Goal: Task Accomplishment & Management: Manage account settings

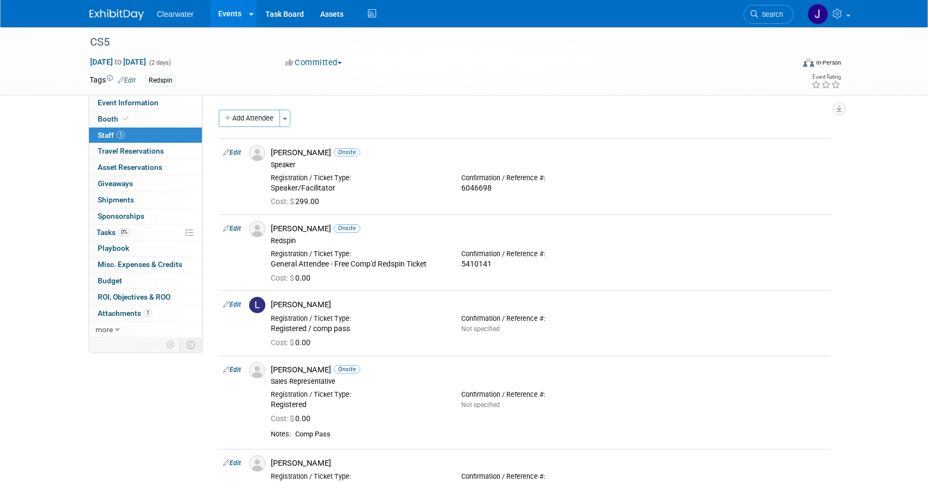
click at [114, 10] on img at bounding box center [116, 14] width 54 height 11
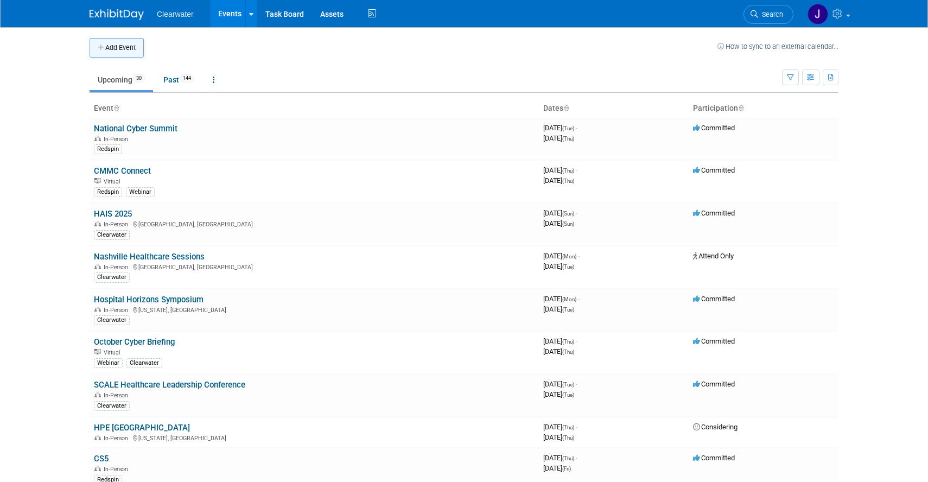
click at [101, 43] on button "Add Event" at bounding box center [116, 48] width 54 height 20
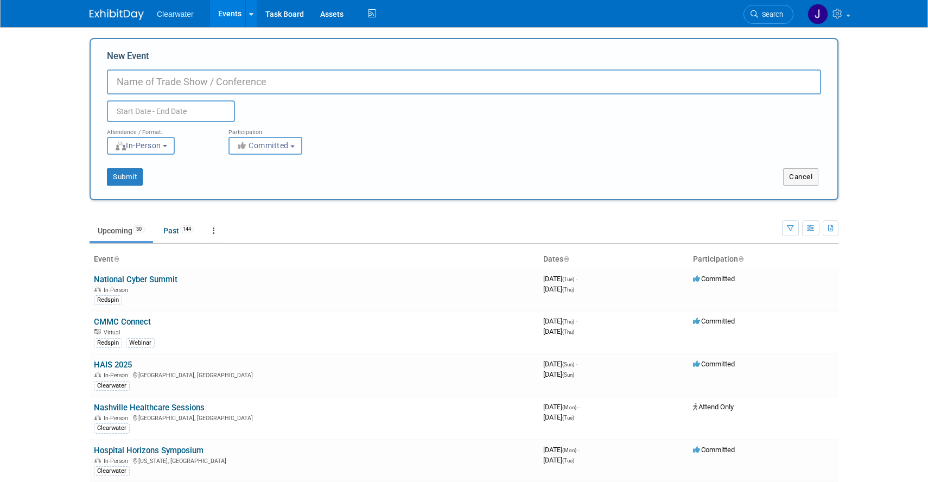
paste input "HIMSS26"
type input "HIMSS26"
click at [182, 107] on input "text" at bounding box center [171, 111] width 128 height 22
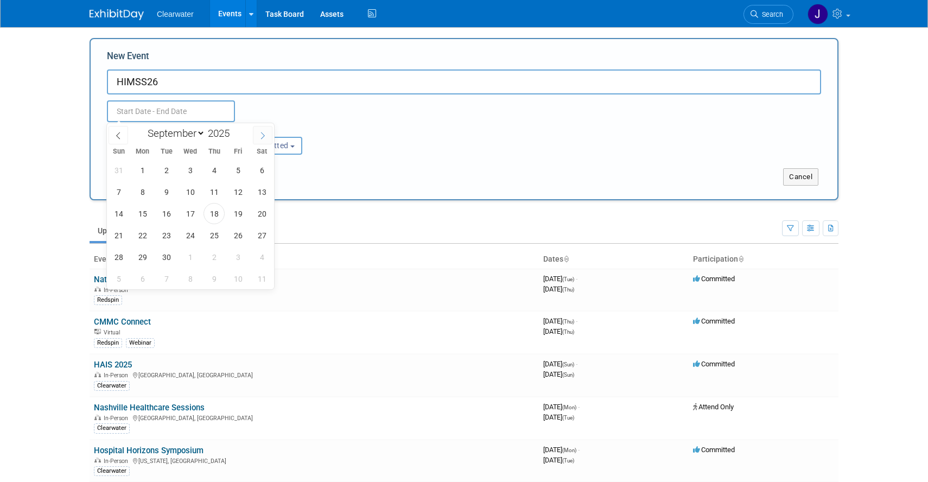
click at [265, 132] on icon at bounding box center [263, 136] width 8 height 8
select select "11"
click at [265, 132] on icon at bounding box center [263, 136] width 8 height 8
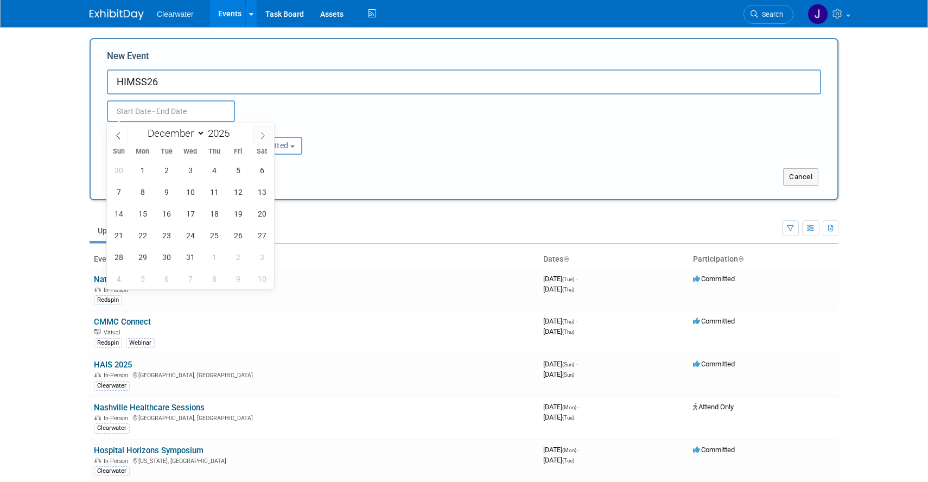
type input "2026"
click at [265, 132] on icon at bounding box center [263, 136] width 8 height 8
click at [119, 135] on icon at bounding box center [118, 136] width 8 height 8
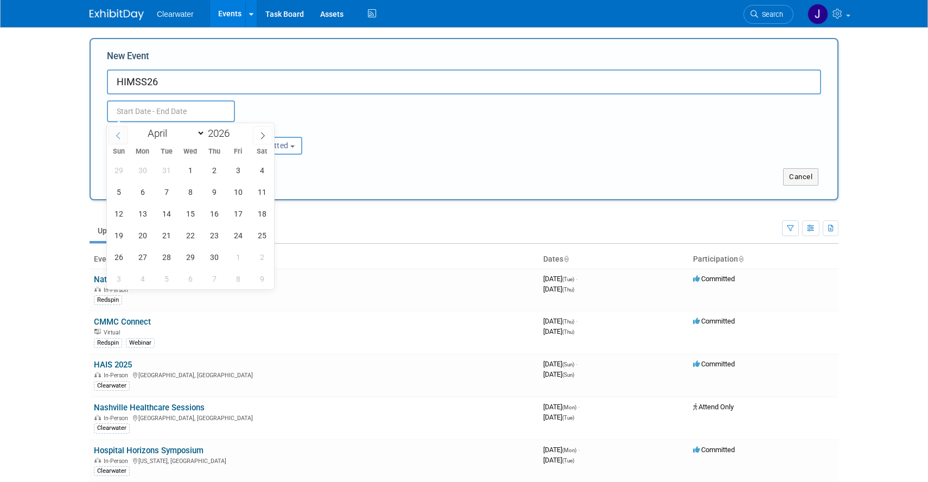
select select "2"
click at [144, 193] on span "9" at bounding box center [142, 191] width 21 height 21
click at [220, 195] on span "12" at bounding box center [213, 191] width 21 height 21
type input "Mar 9, 2026 to Mar 12, 2026"
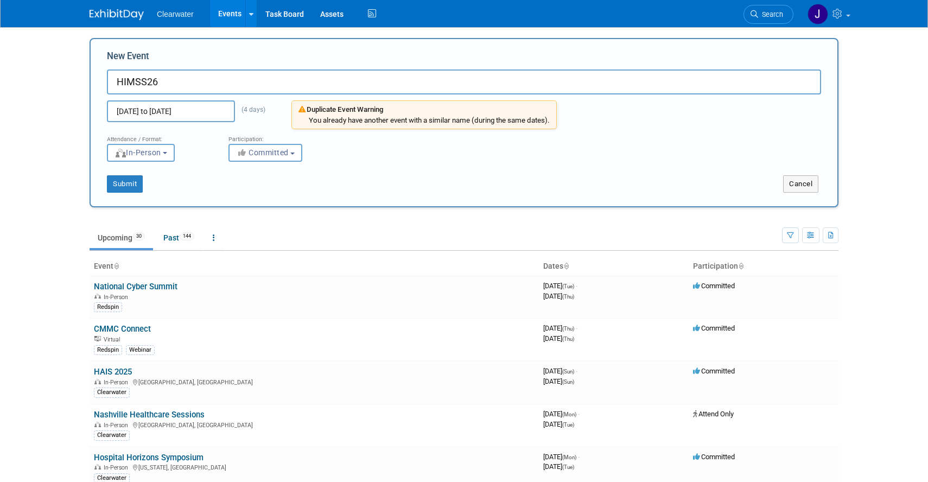
click at [864, 136] on body "Clearwater Events Add Event Bulk Upload Events Shareable Event Boards Recently …" at bounding box center [464, 241] width 928 height 482
drag, startPoint x: 137, startPoint y: 186, endPoint x: 367, endPoint y: 28, distance: 278.9
click at [135, 183] on button "Submit" at bounding box center [125, 183] width 36 height 17
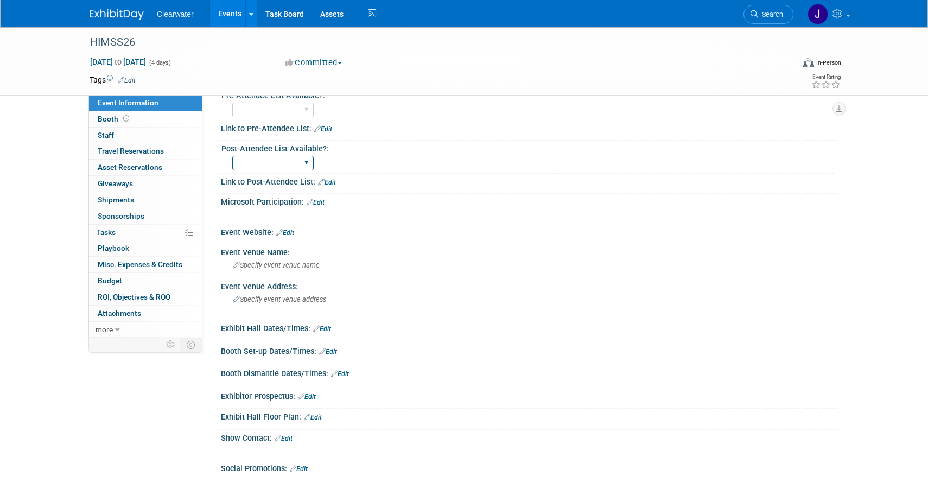
scroll to position [91, 0]
click at [289, 232] on link "Edit" at bounding box center [285, 232] width 18 height 8
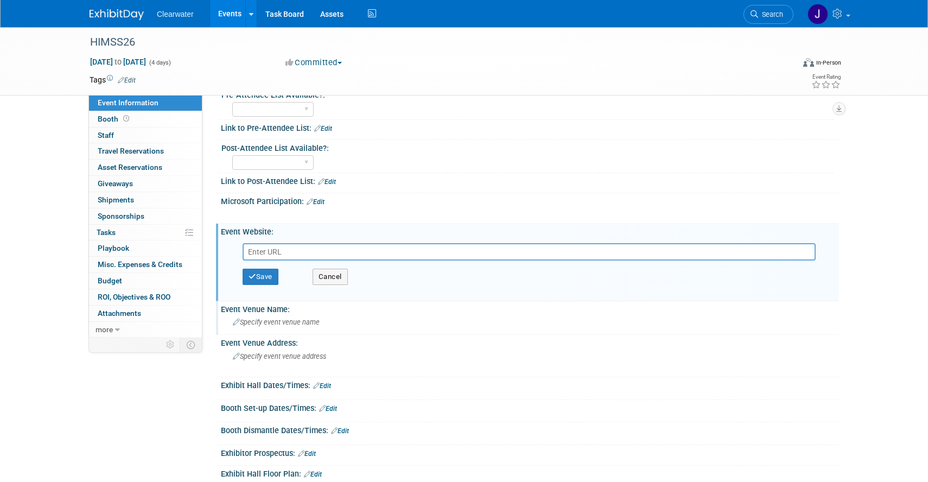
click at [271, 314] on div "Specify event venue name" at bounding box center [529, 322] width 601 height 17
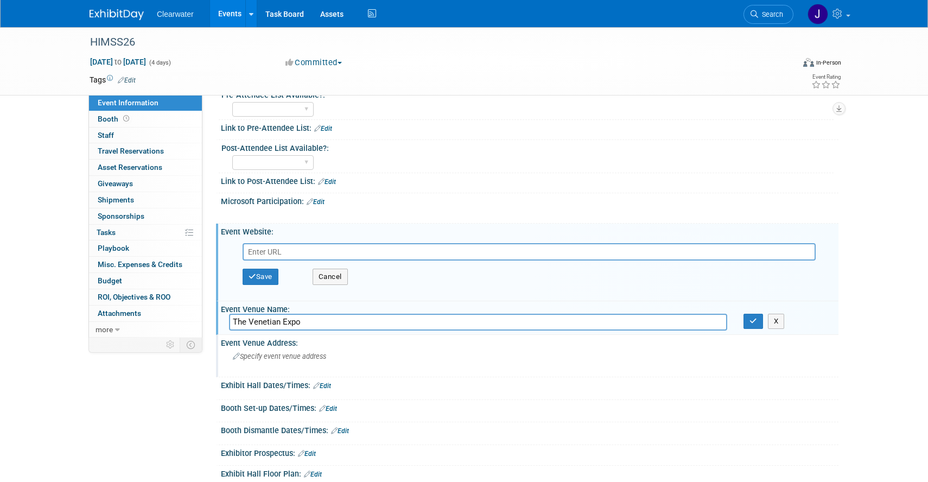
type input "The Venetian Expo"
click at [314, 355] on span "Specify event venue address" at bounding box center [279, 356] width 93 height 8
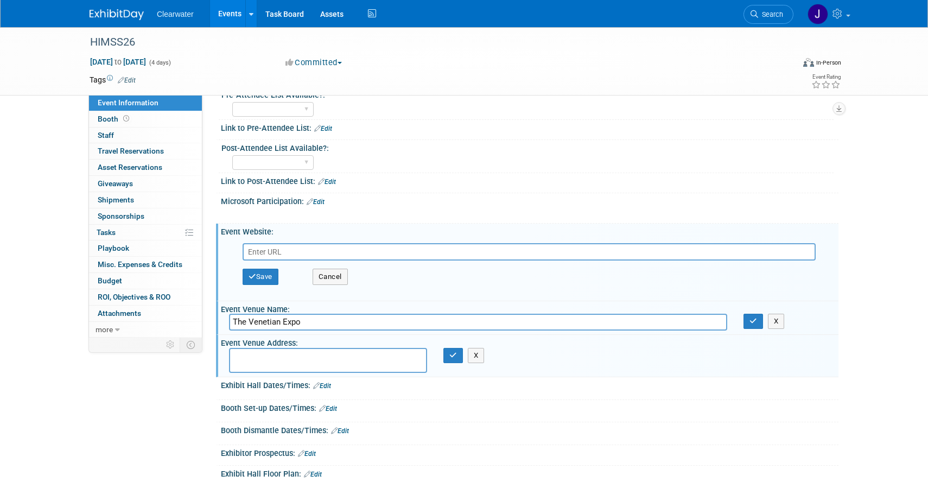
paste textarea "201 Sands Ave, Las Vegas, NV 89169"
type textarea "201 Sands Ave, Las Vegas, NV 89169"
click at [453, 353] on icon "button" at bounding box center [453, 354] width 8 height 7
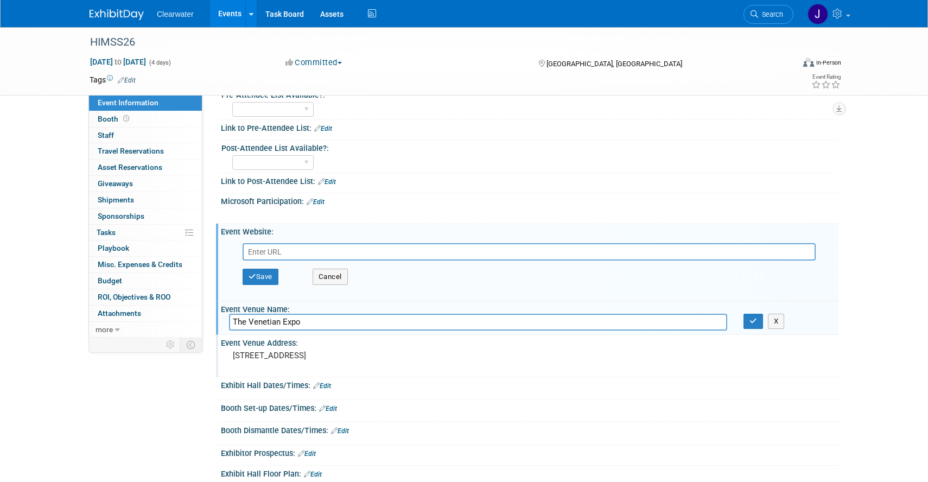
click at [319, 385] on icon at bounding box center [316, 385] width 7 height 7
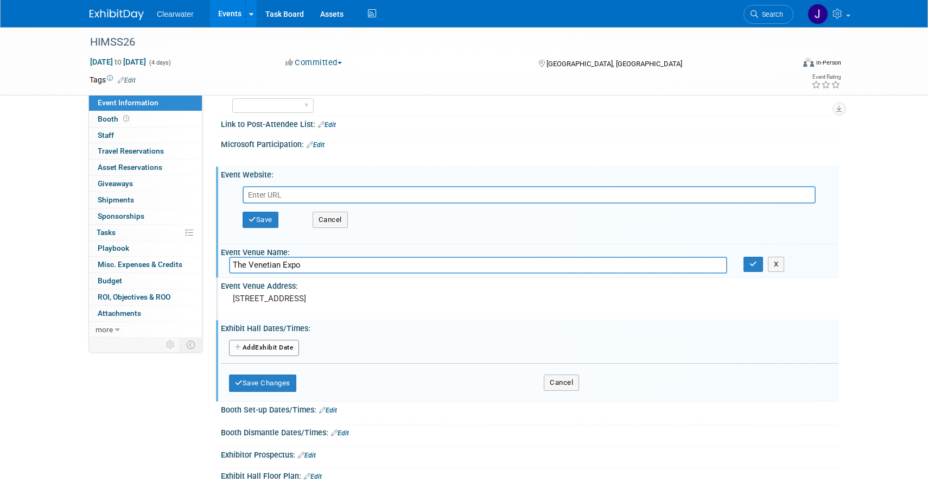
scroll to position [155, 0]
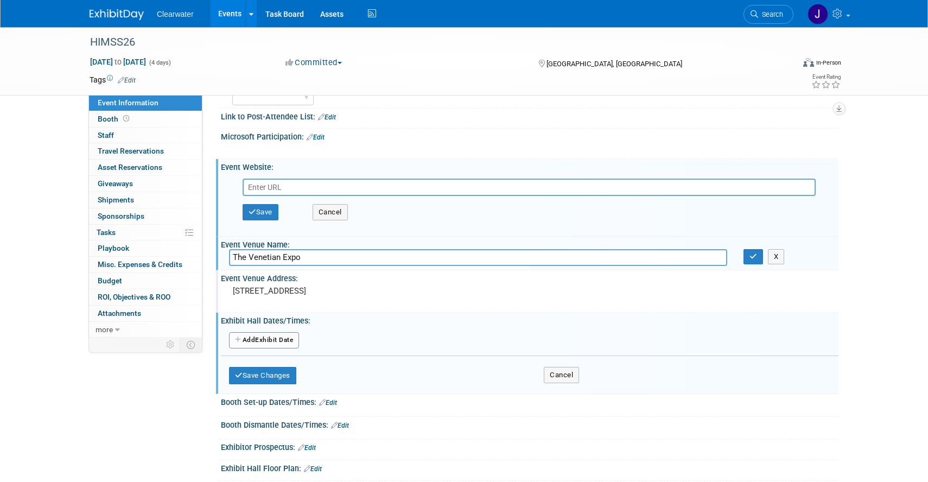
click at [270, 344] on button "Add Another Exhibit Date" at bounding box center [264, 340] width 70 height 16
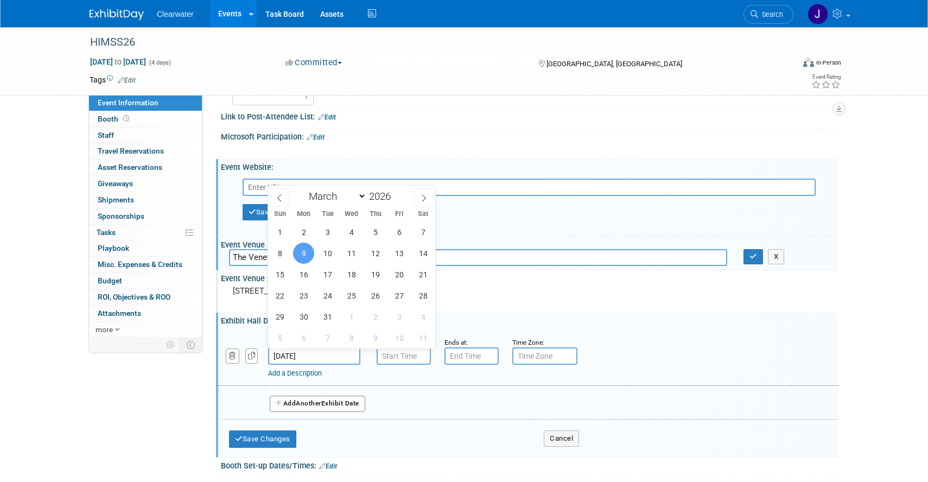
click at [319, 351] on input "Mar 9, 2026" at bounding box center [314, 355] width 92 height 17
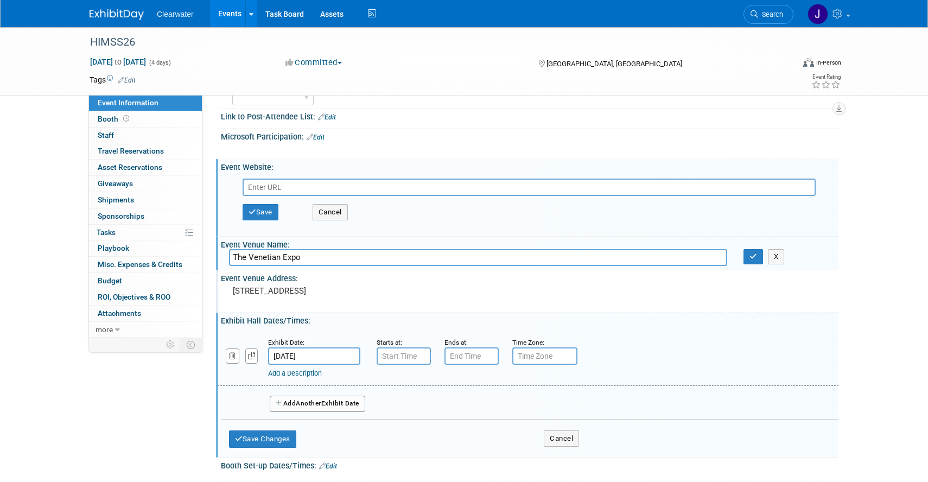
click at [478, 222] on div "Save Cancel" at bounding box center [531, 212] width 579 height 33
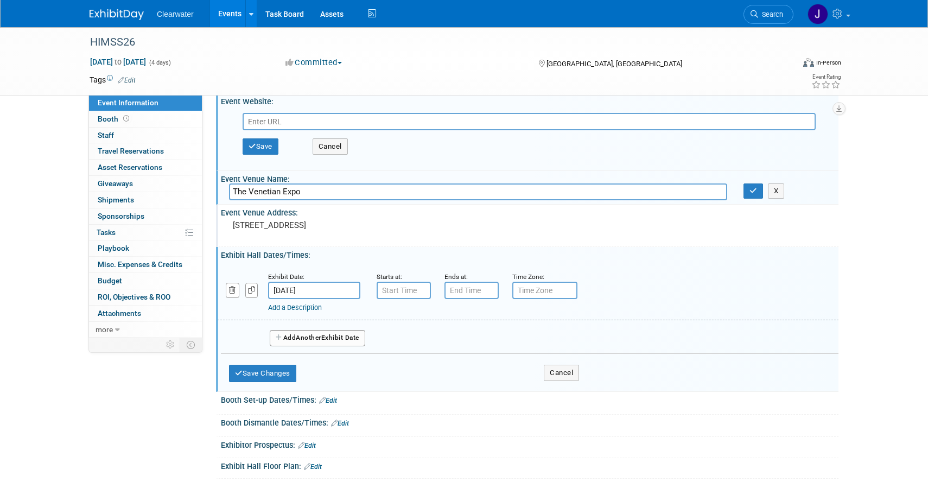
scroll to position [223, 0]
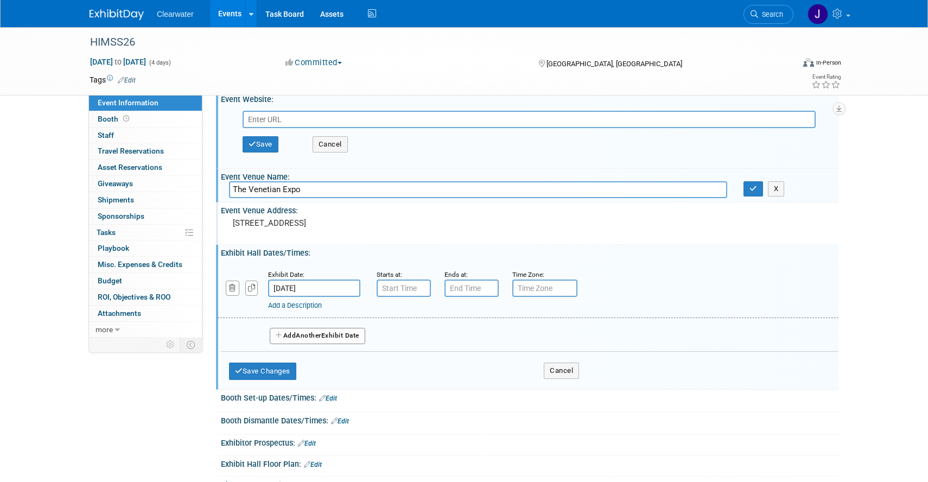
click at [299, 283] on input "Mar 9, 2026" at bounding box center [314, 287] width 92 height 17
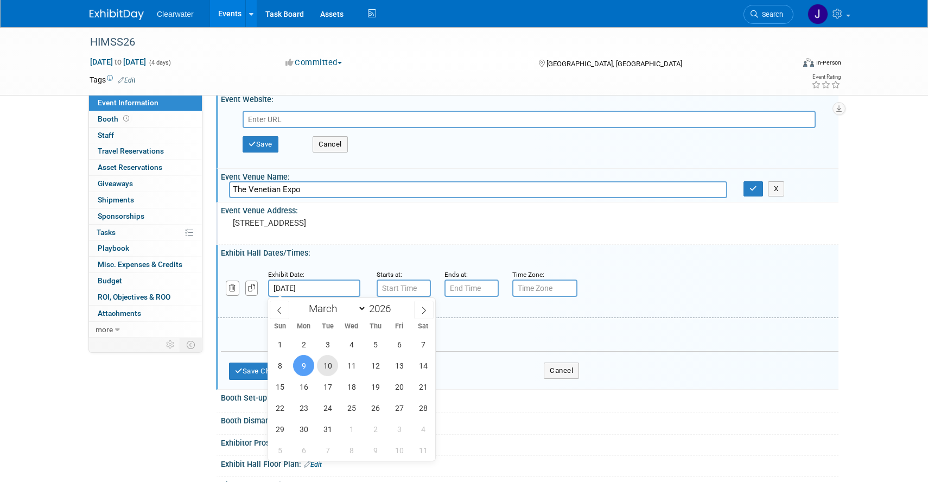
click at [328, 358] on span "10" at bounding box center [327, 365] width 21 height 21
type input "Mar 10, 2026"
click at [483, 235] on div "Event Venue Address: 201 Sands Ave, Las Vegas, NV 89169" at bounding box center [527, 223] width 622 height 42
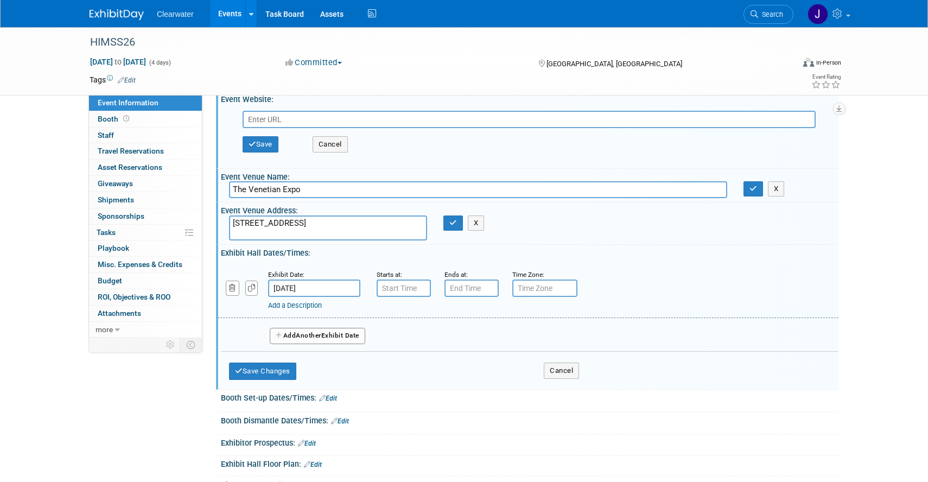
click at [342, 334] on button "Add Another Exhibit Date" at bounding box center [317, 336] width 95 height 16
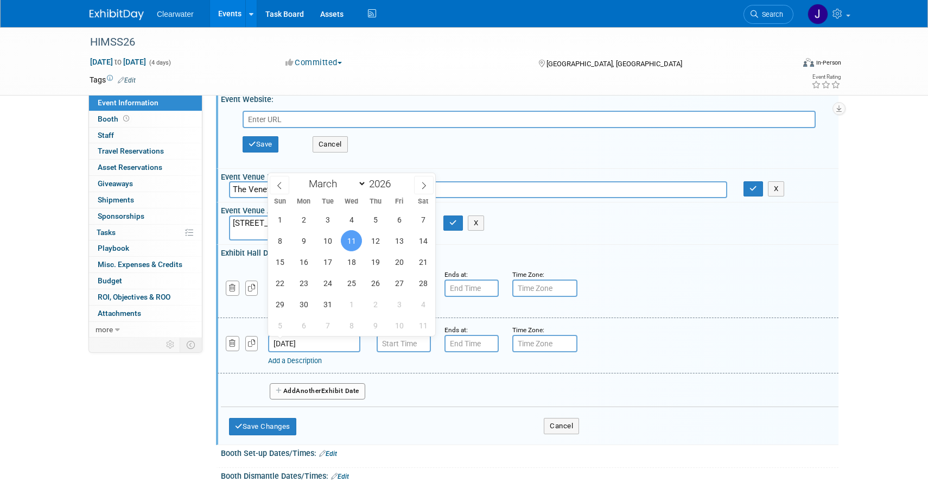
click at [321, 343] on input "Mar 11, 2026" at bounding box center [314, 343] width 92 height 17
click at [328, 395] on button "Add Another Exhibit Date" at bounding box center [317, 391] width 95 height 16
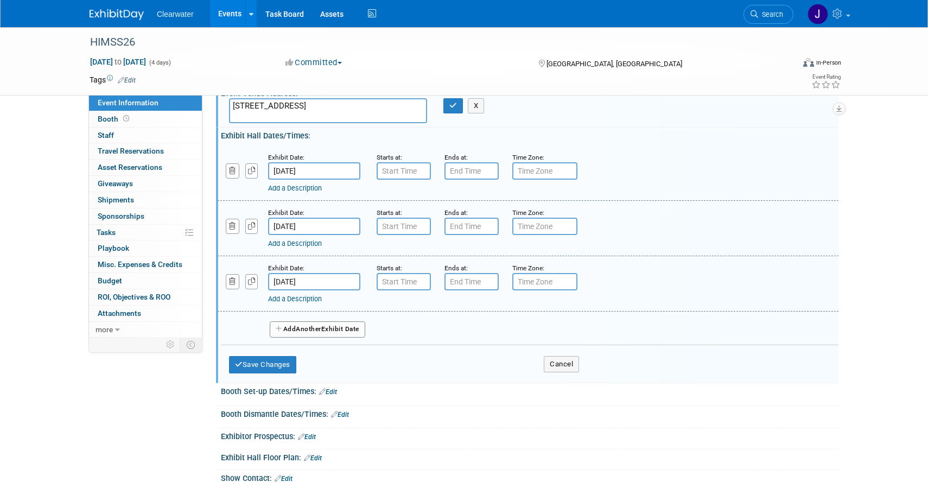
scroll to position [361, 0]
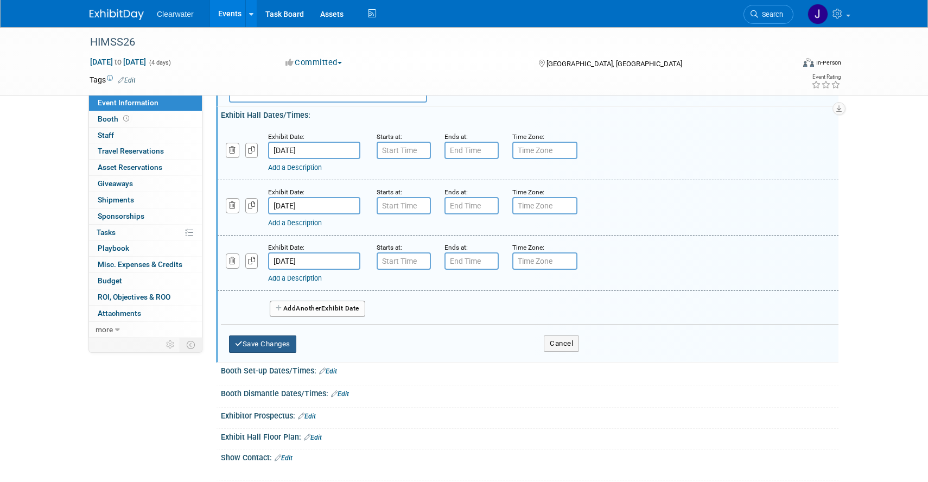
click at [276, 347] on button "Save Changes" at bounding box center [262, 343] width 67 height 17
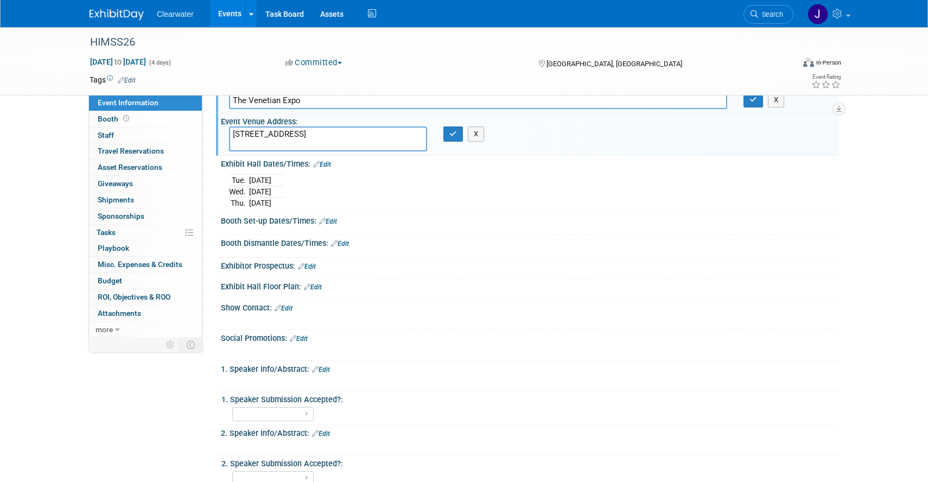
scroll to position [315, 0]
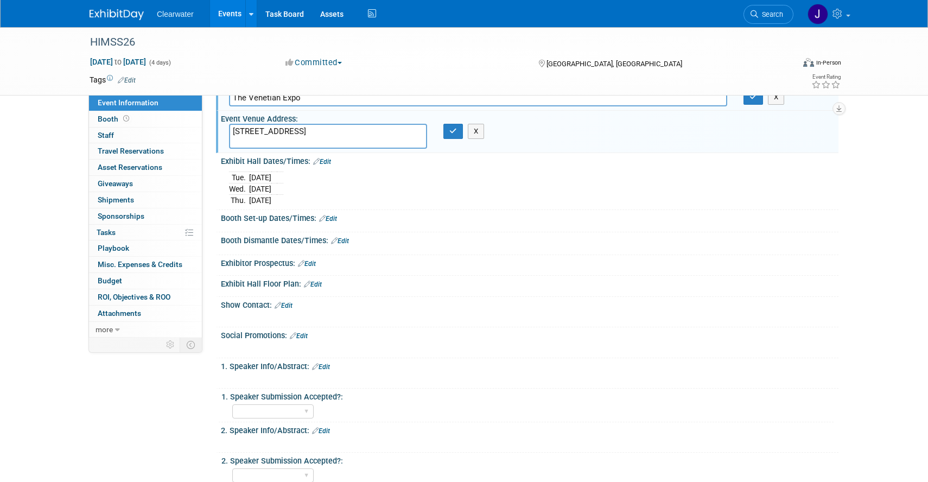
click at [289, 306] on link "Edit" at bounding box center [283, 306] width 18 height 8
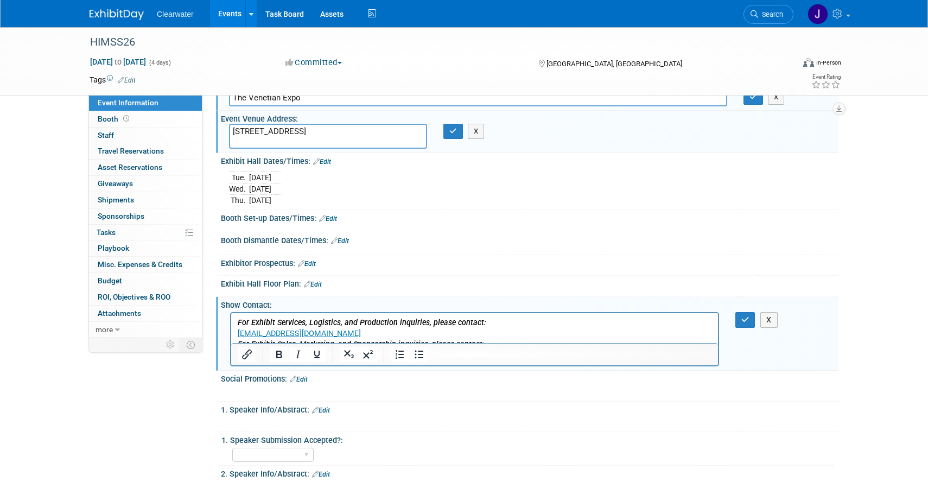
scroll to position [0, 0]
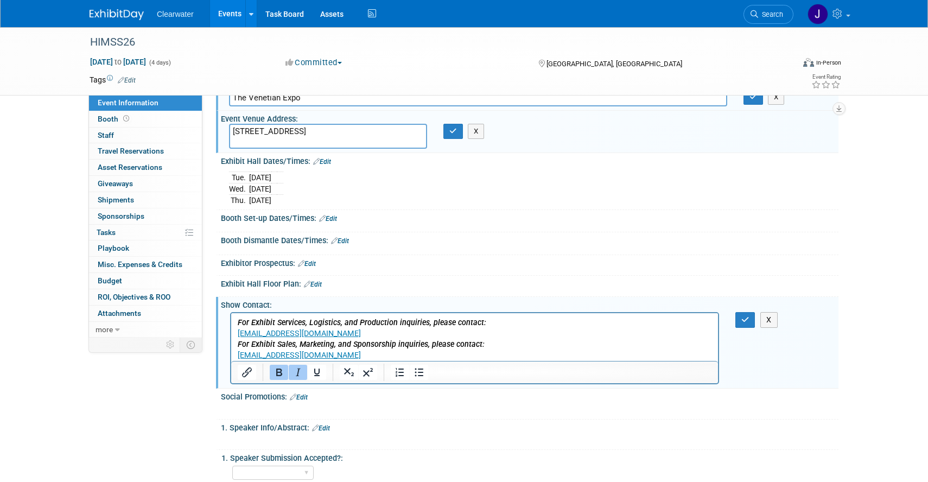
click at [432, 333] on p "For Exhibit Services, Logistics, and Production inquiries, please contact: HIMS…" at bounding box center [475, 328] width 474 height 22
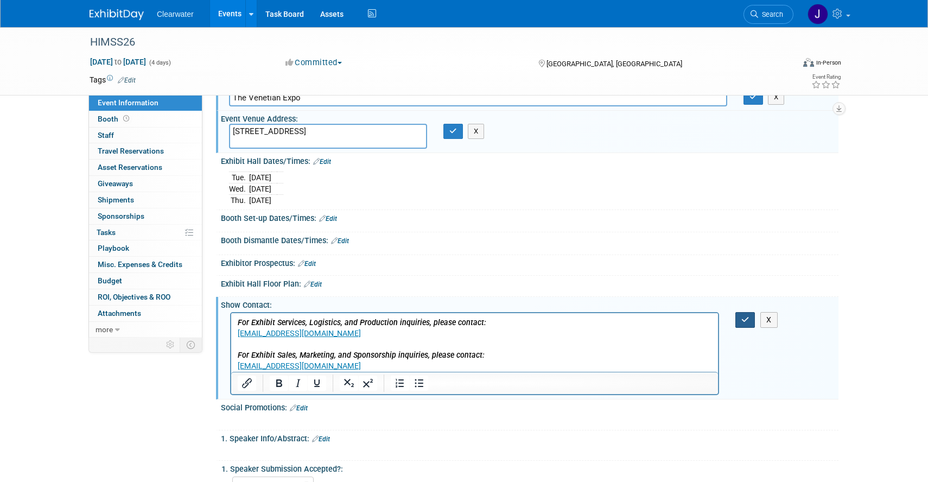
click at [741, 317] on icon "button" at bounding box center [745, 320] width 8 height 8
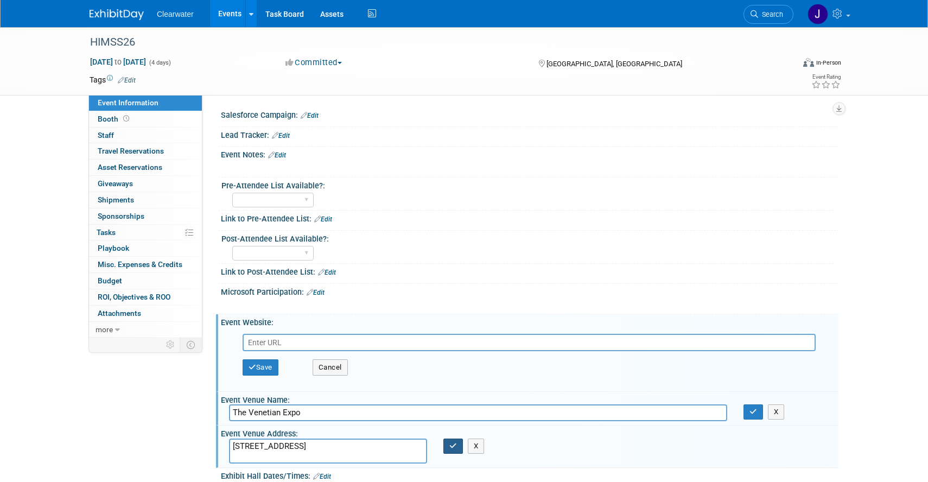
click at [453, 447] on icon "button" at bounding box center [453, 445] width 8 height 7
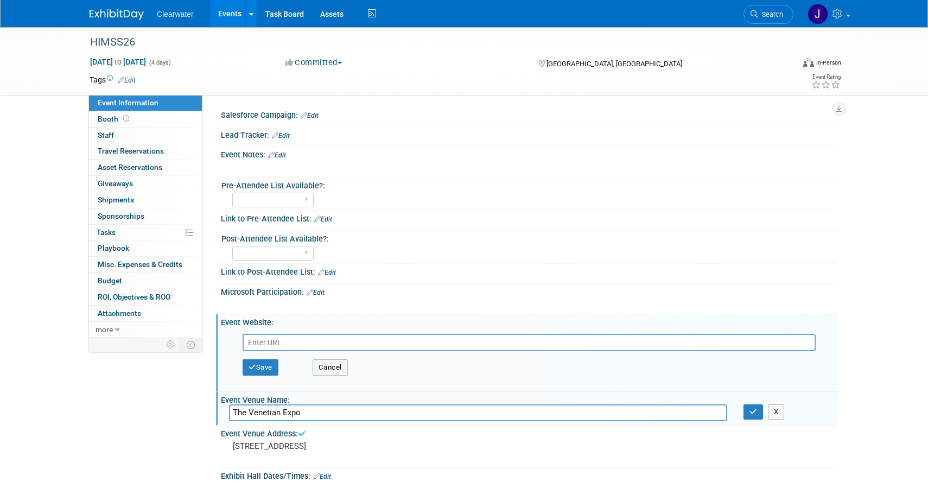
click at [342, 343] on input "text" at bounding box center [528, 342] width 573 height 17
click at [339, 363] on button "Cancel" at bounding box center [329, 367] width 35 height 16
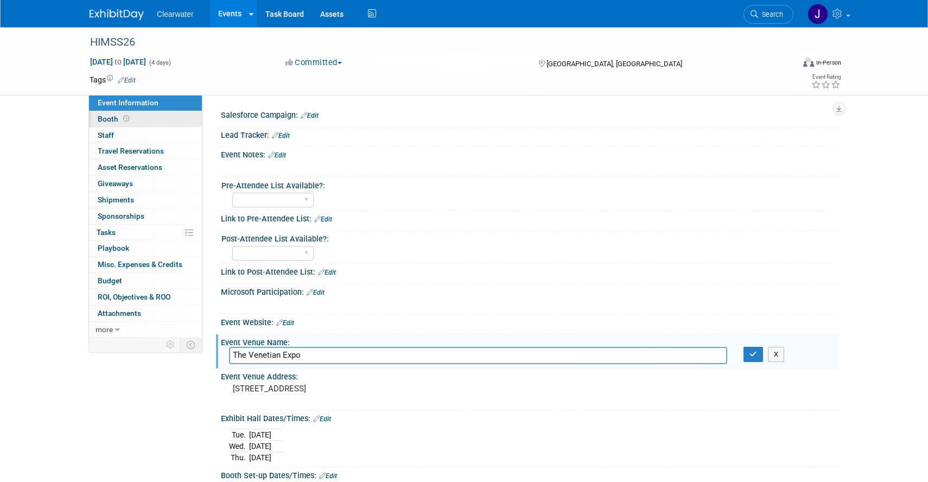
click at [104, 117] on span "Booth" at bounding box center [115, 118] width 34 height 9
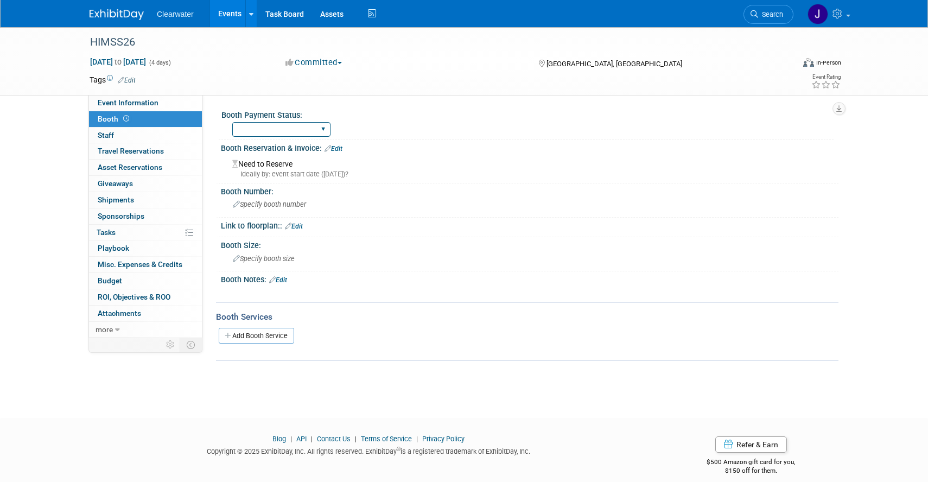
click at [261, 136] on select "Paid Reserved - need to pay" at bounding box center [281, 129] width 98 height 15
click at [274, 202] on span "Specify booth number" at bounding box center [269, 204] width 73 height 8
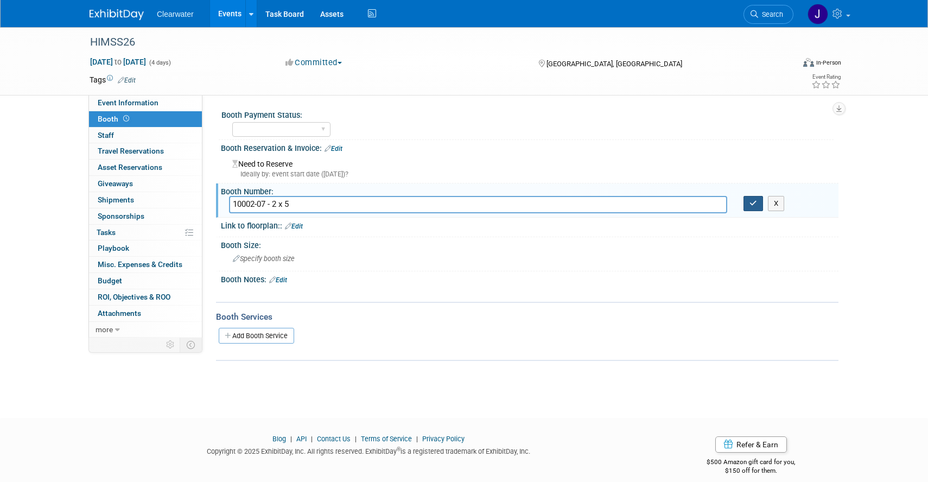
type input "10002-07 - 2 x 5"
click at [751, 204] on icon "button" at bounding box center [753, 203] width 8 height 7
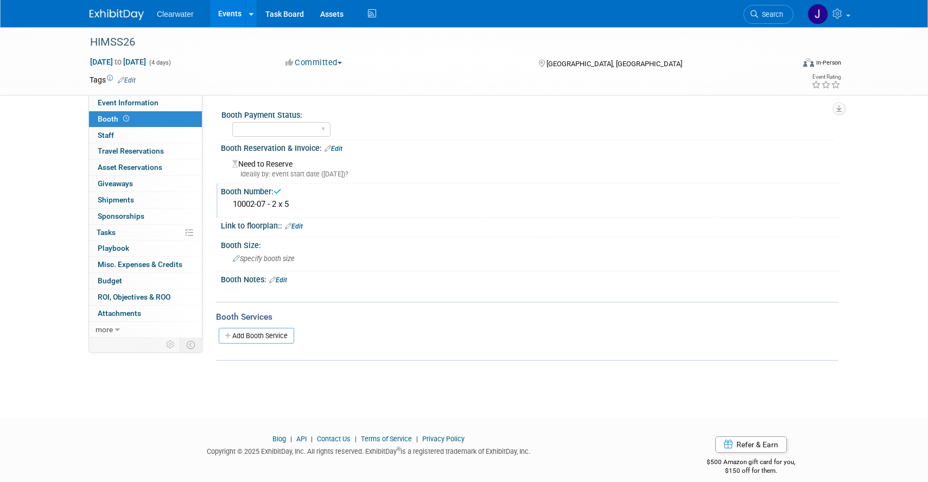
click at [300, 224] on link "Edit" at bounding box center [294, 226] width 18 height 8
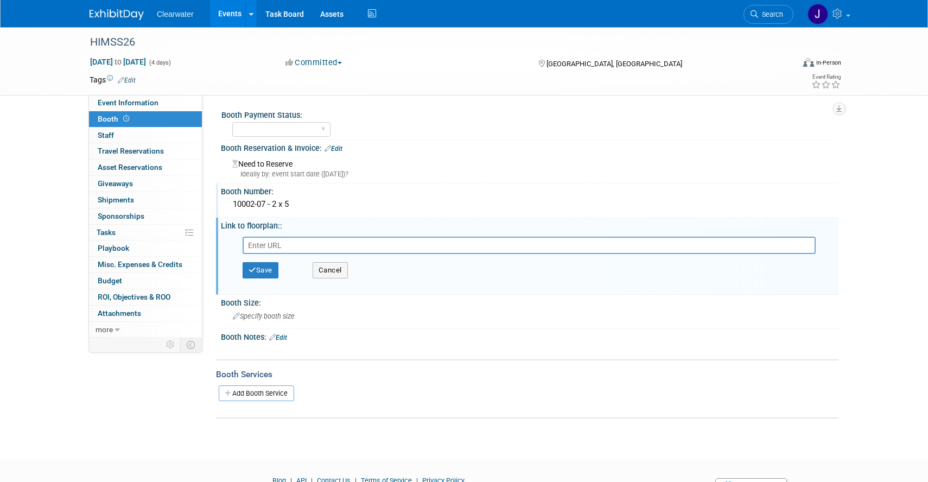
paste input "https://himss26.mapyourshow.com/8_0/exhview/index.cfm"
type input "https://himss26.mapyourshow.com/8_0/exhview/index.cfm"
click at [265, 270] on button "Save" at bounding box center [260, 270] width 36 height 16
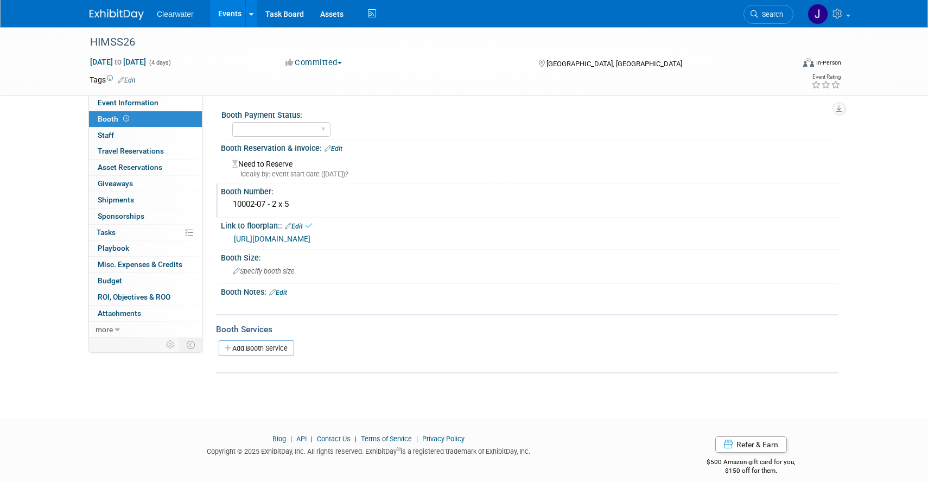
click at [292, 200] on div "10002-07 - 2 x 5" at bounding box center [529, 204] width 601 height 17
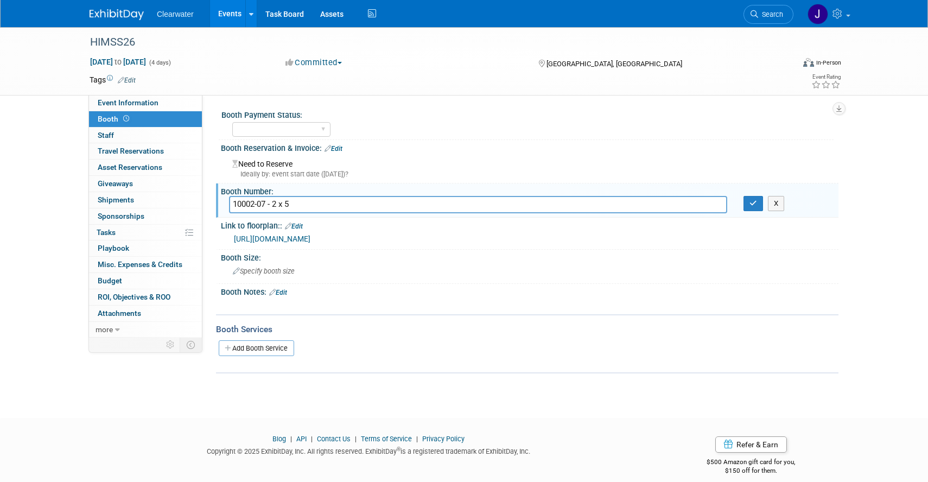
drag, startPoint x: 299, startPoint y: 204, endPoint x: 273, endPoint y: 204, distance: 26.0
click at [273, 204] on input "10002-07 - 2 x 5" at bounding box center [478, 204] width 498 height 17
type input "10002-07 -"
click at [255, 271] on span "Specify booth size" at bounding box center [264, 271] width 62 height 8
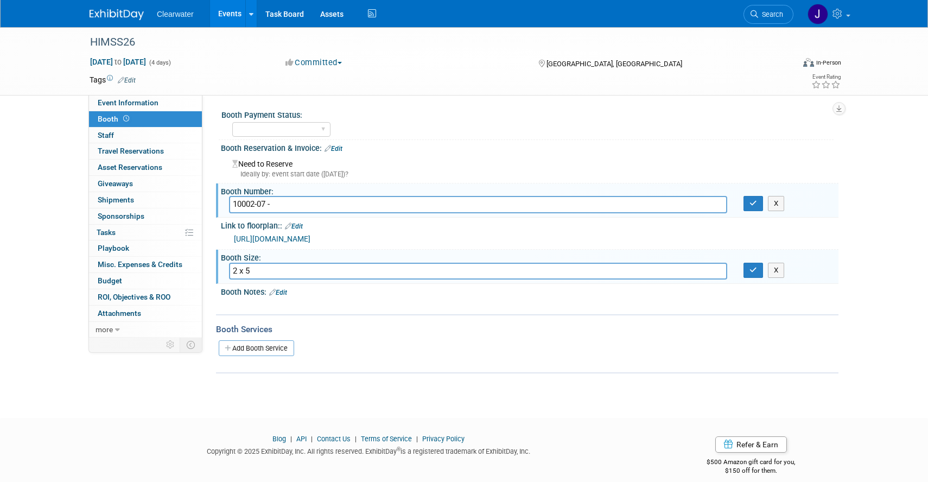
type input "2 x 5"
click at [285, 202] on input "10002-07 -" at bounding box center [478, 204] width 498 height 17
type input "10002-07"
click at [753, 207] on button "button" at bounding box center [753, 203] width 20 height 15
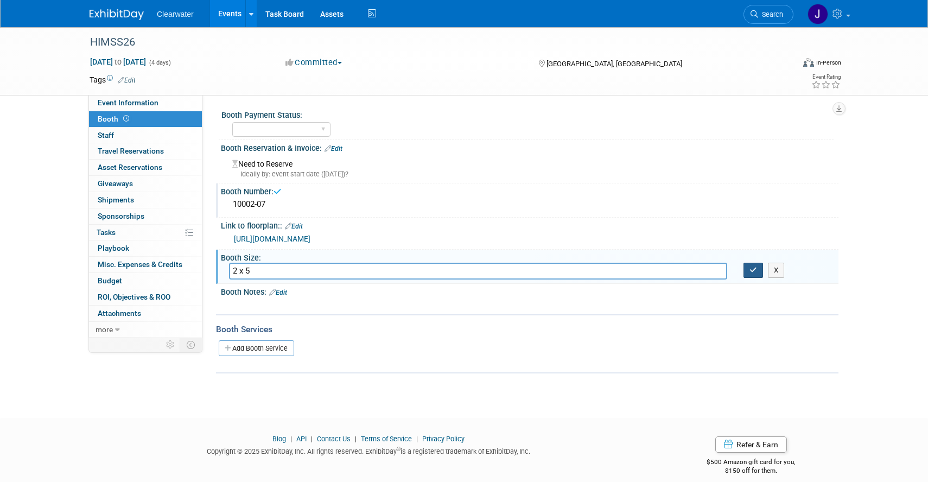
click at [754, 270] on icon "button" at bounding box center [753, 269] width 8 height 7
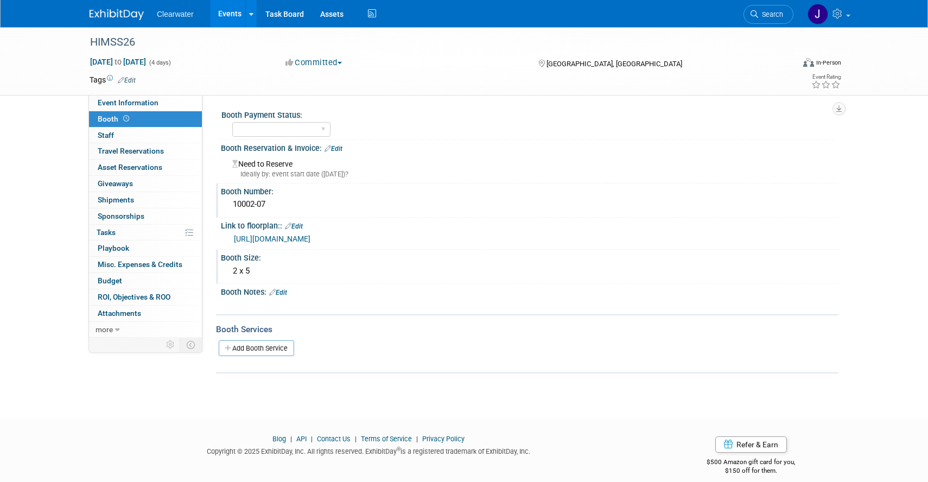
click at [247, 268] on div "2 x 5" at bounding box center [529, 271] width 601 height 17
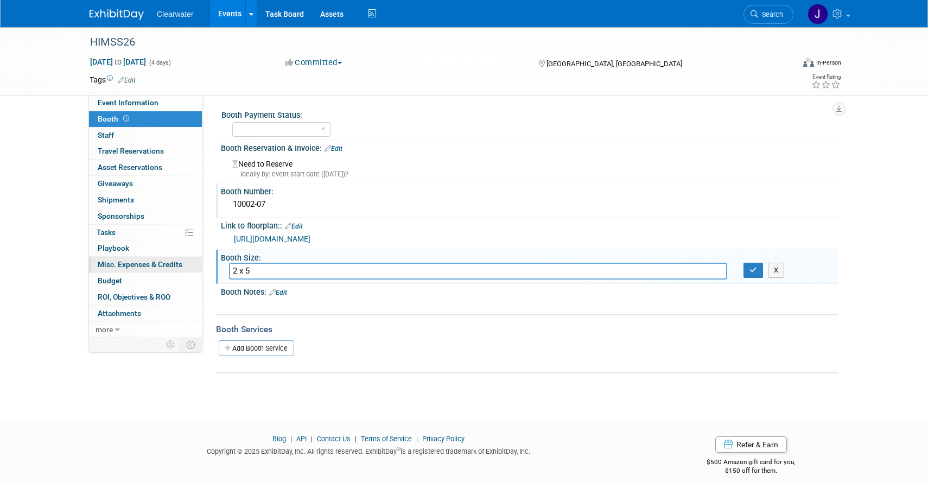
drag, startPoint x: 250, startPoint y: 270, endPoint x: 150, endPoint y: 270, distance: 99.3
click at [150, 270] on div "Event Information Event Info Booth Booth 0 Staff 0 Staff 0 Travel Reservations …" at bounding box center [463, 200] width 765 height 346
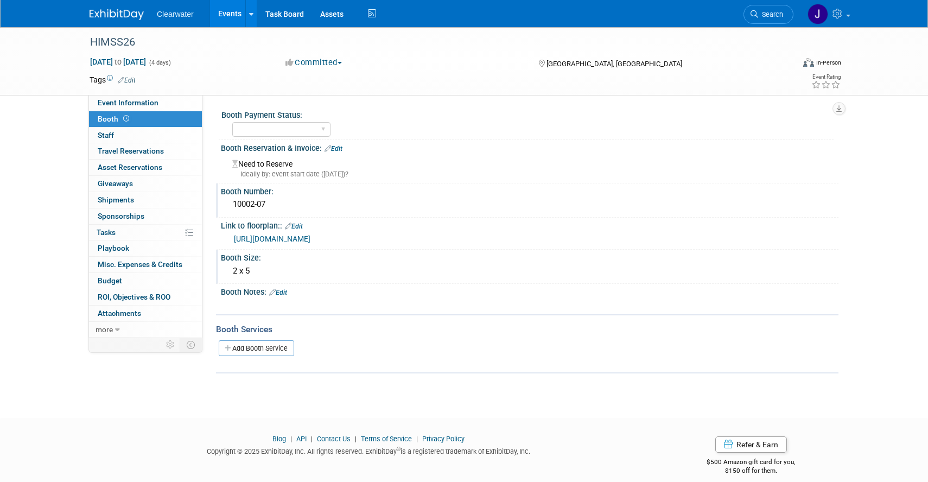
click at [255, 274] on div "2 x 5" at bounding box center [529, 271] width 601 height 17
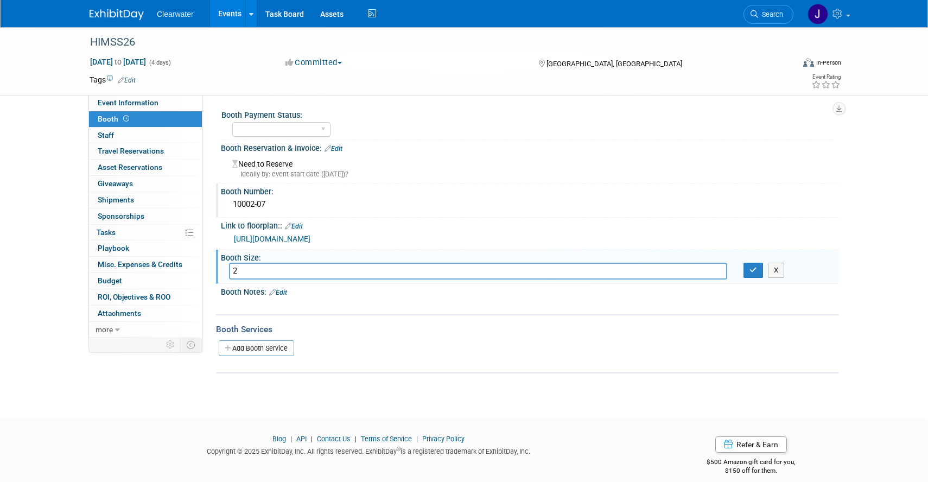
type input "2"
click at [251, 270] on input "10 x10" at bounding box center [478, 271] width 498 height 17
click at [248, 270] on input "10 x10" at bounding box center [478, 271] width 498 height 17
type input "10 x 10"
click at [750, 266] on icon "button" at bounding box center [753, 269] width 8 height 7
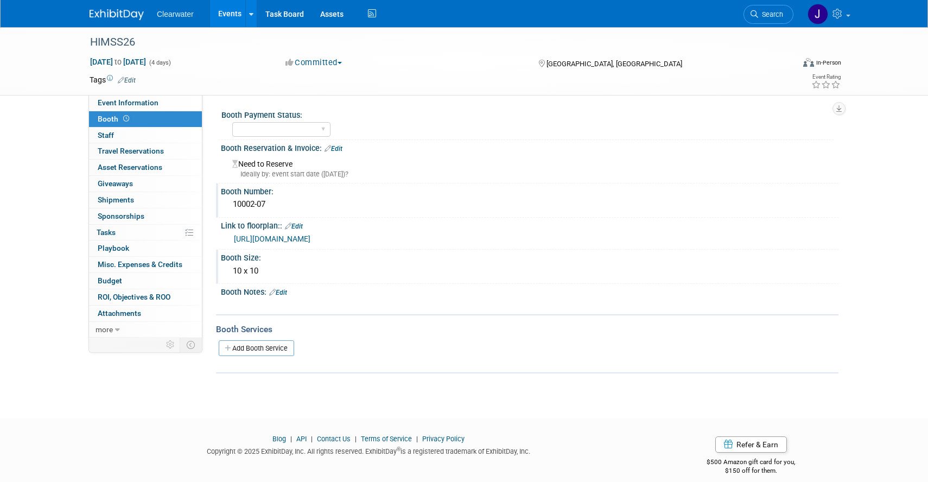
click at [287, 289] on link "Edit" at bounding box center [278, 293] width 18 height 8
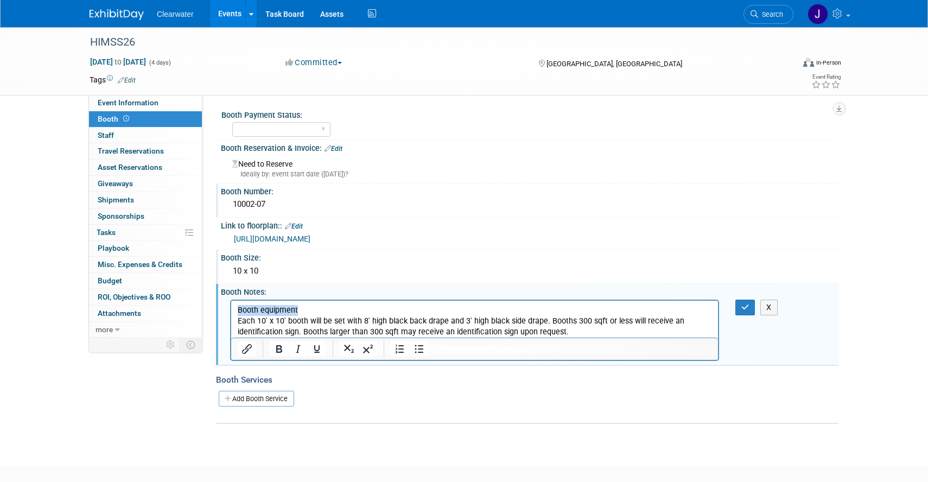
drag, startPoint x: 313, startPoint y: 305, endPoint x: 217, endPoint y: 304, distance: 96.0
click at [231, 304] on html "Booth equipment Each 10' x 10' booth will be set with 8' high black back drape …" at bounding box center [474, 318] width 487 height 37
click at [632, 330] on p "Each 10' x 10' booth will be set with 8' high black back drape and 3' high blac…" at bounding box center [475, 326] width 474 height 22
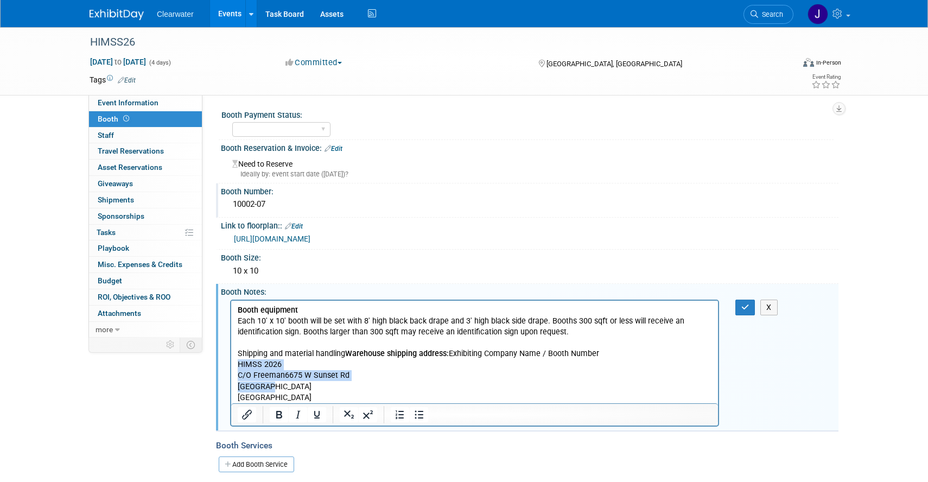
drag, startPoint x: 269, startPoint y: 391, endPoint x: 229, endPoint y: 364, distance: 47.4
click at [231, 364] on html "Booth equipment Each 10' x 10' booth will be set with 8' high black back drape …" at bounding box center [474, 351] width 487 height 103
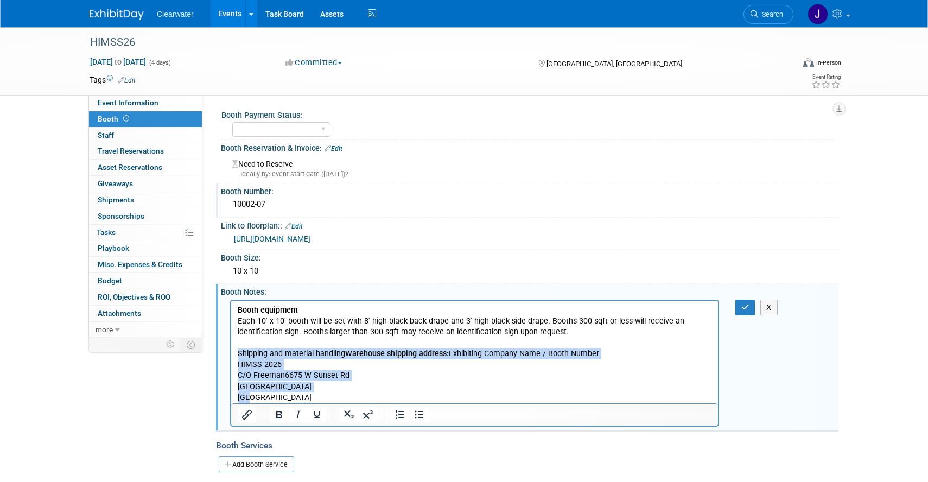
drag, startPoint x: 264, startPoint y: 395, endPoint x: 225, endPoint y: 352, distance: 58.0
click at [231, 352] on html "Booth equipment Each 10' x 10' booth will be set with 8' high black back drape …" at bounding box center [474, 351] width 487 height 103
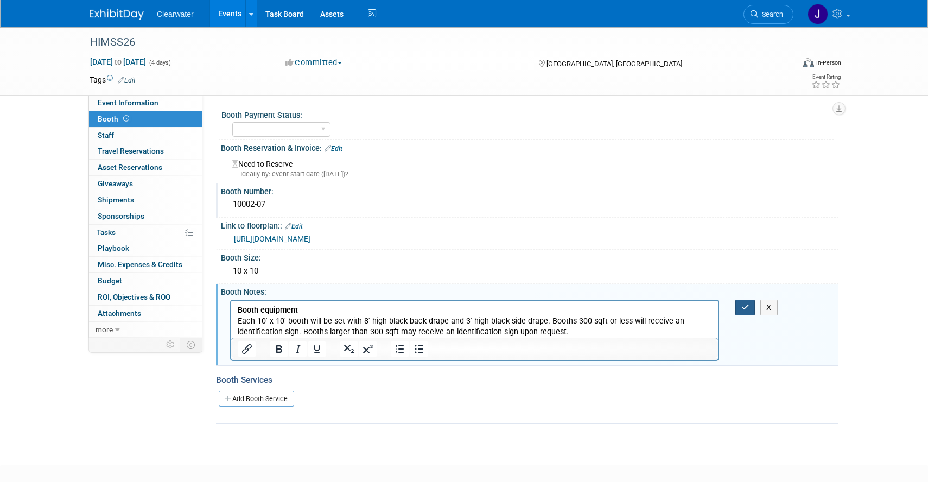
click at [740, 312] on button "button" at bounding box center [745, 307] width 20 height 16
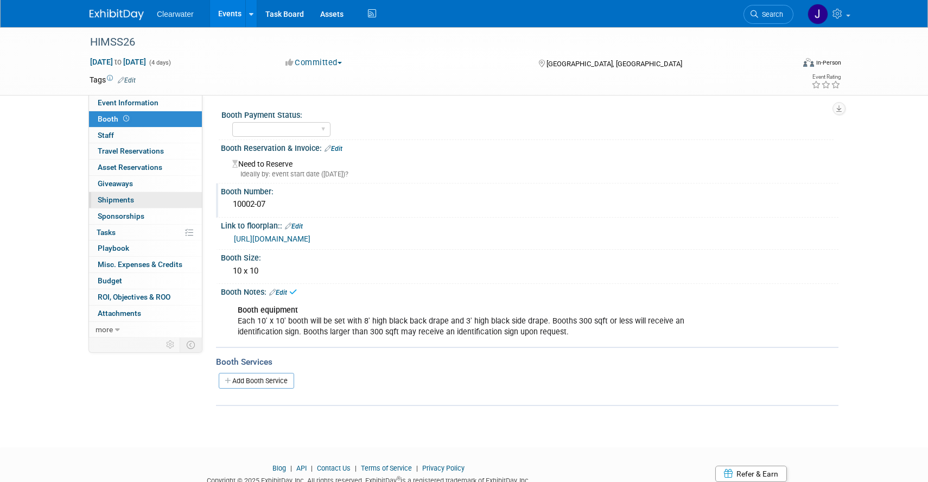
click at [109, 195] on span "Shipments 0" at bounding box center [116, 199] width 36 height 9
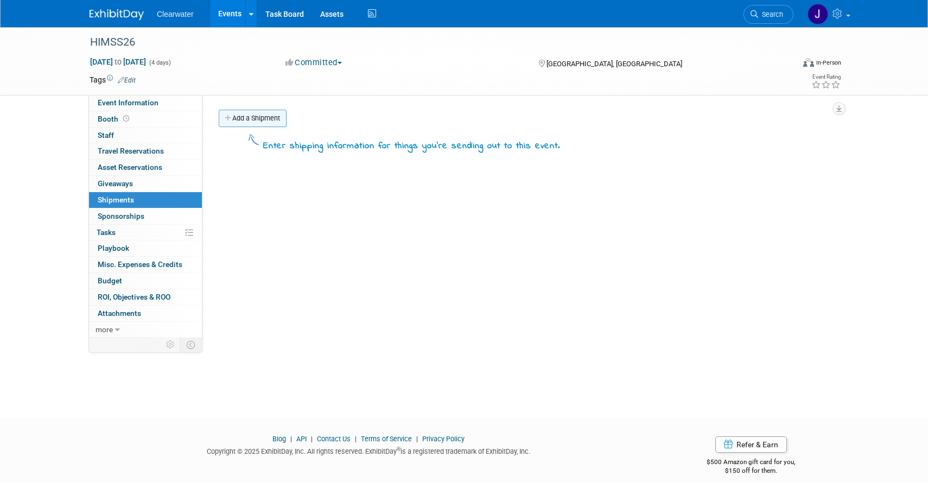
click at [248, 117] on link "Add a Shipment" at bounding box center [253, 118] width 68 height 17
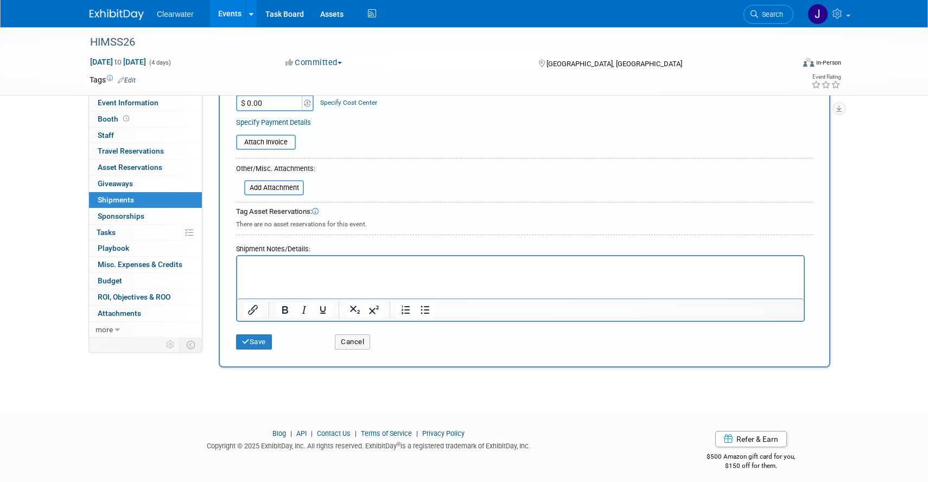
scroll to position [246, 0]
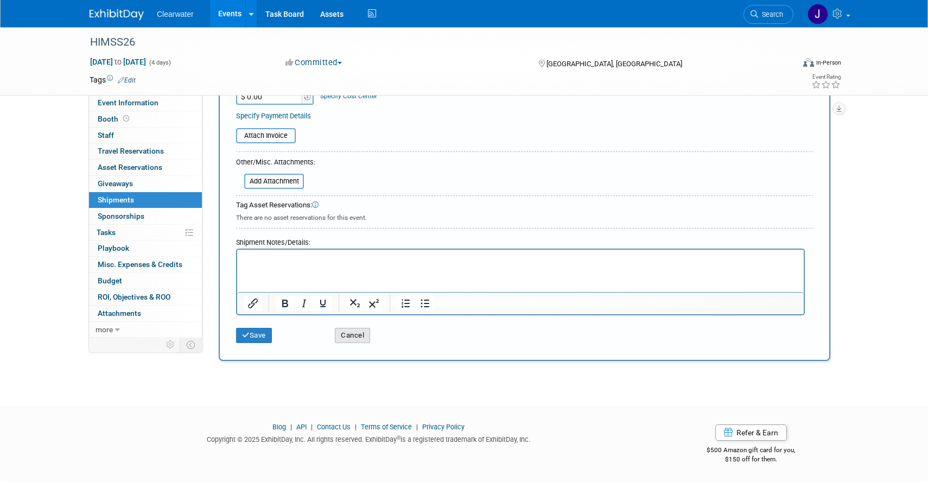
click at [361, 340] on button "Cancel" at bounding box center [352, 335] width 35 height 15
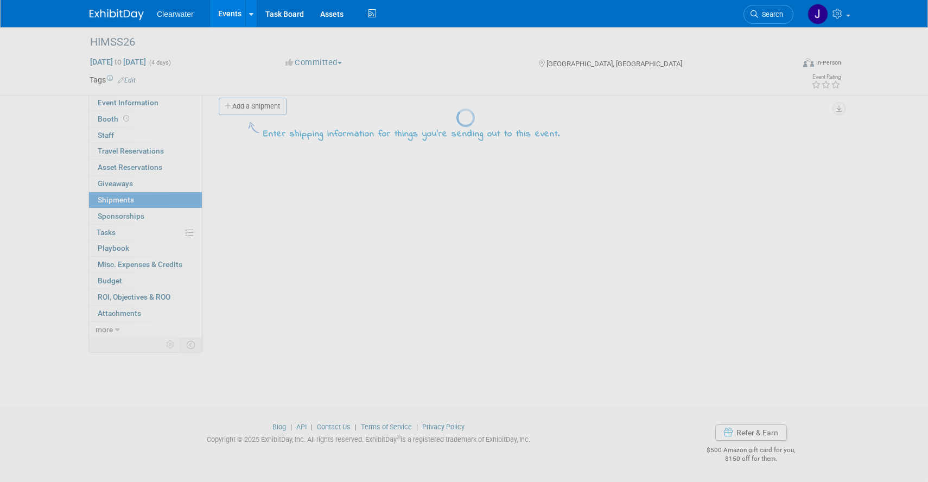
scroll to position [0, 0]
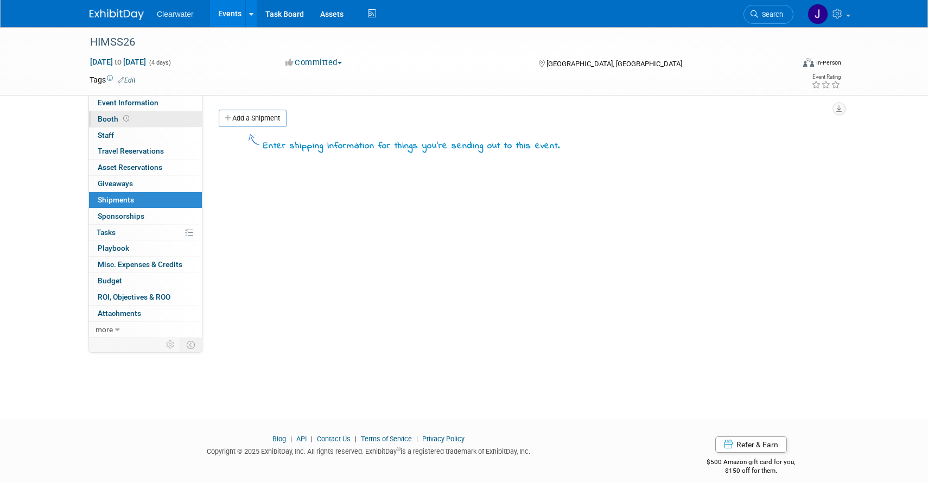
click at [111, 118] on span "Booth" at bounding box center [115, 118] width 34 height 9
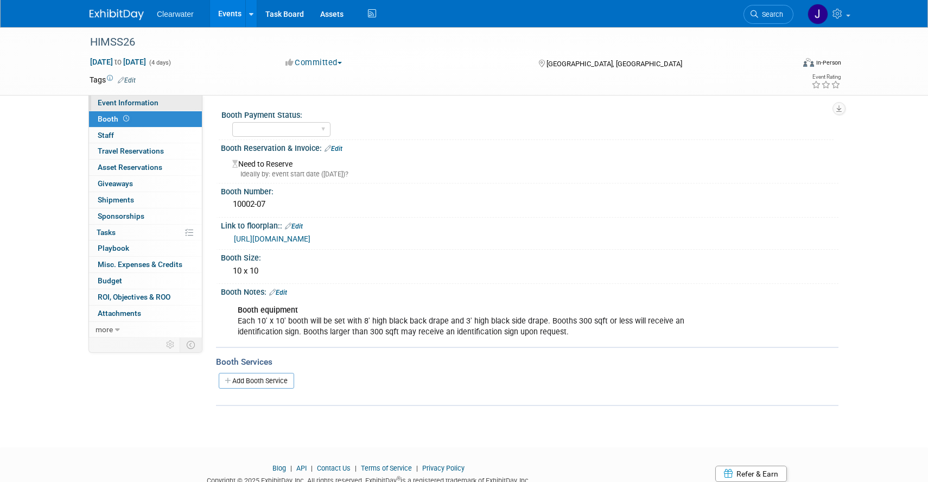
click at [138, 103] on span "Event Information" at bounding box center [128, 102] width 61 height 9
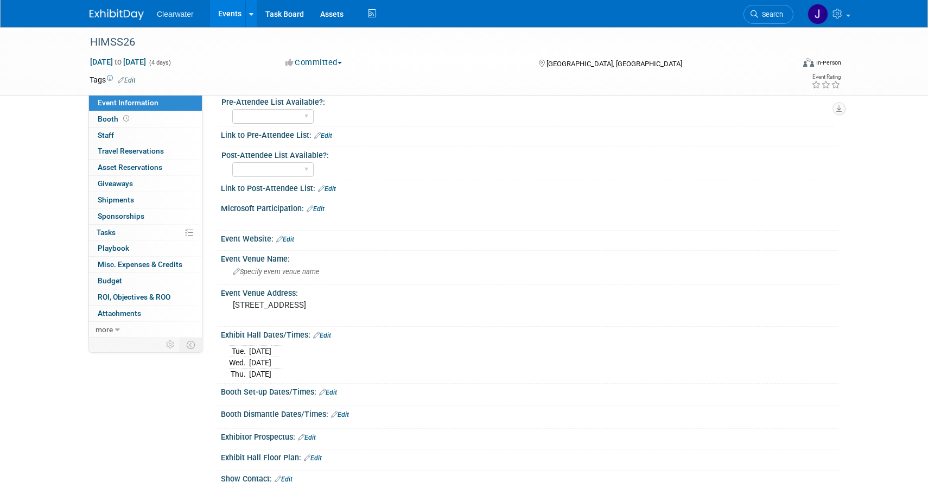
scroll to position [88, 0]
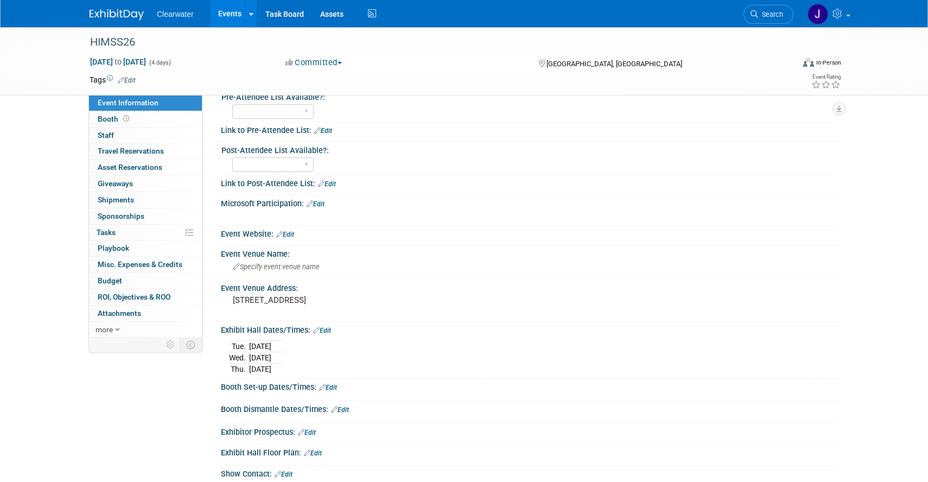
click at [328, 327] on link "Edit" at bounding box center [322, 331] width 18 height 8
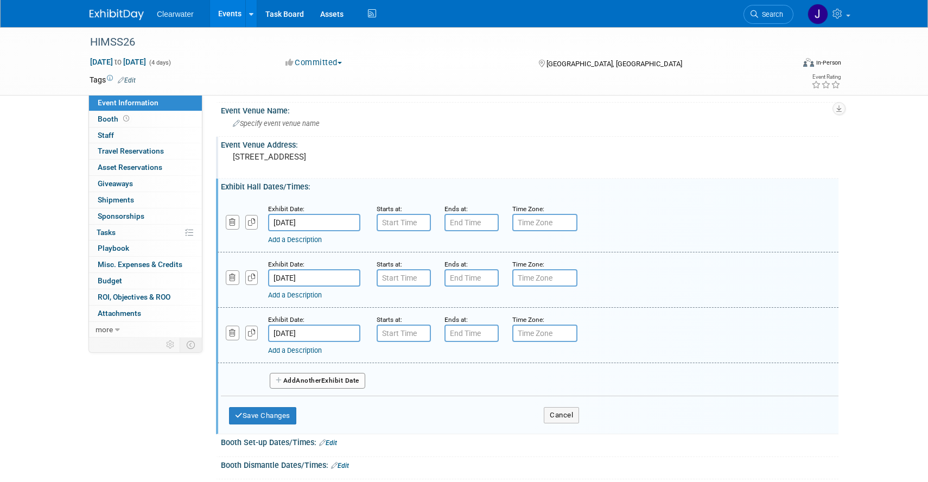
scroll to position [233, 0]
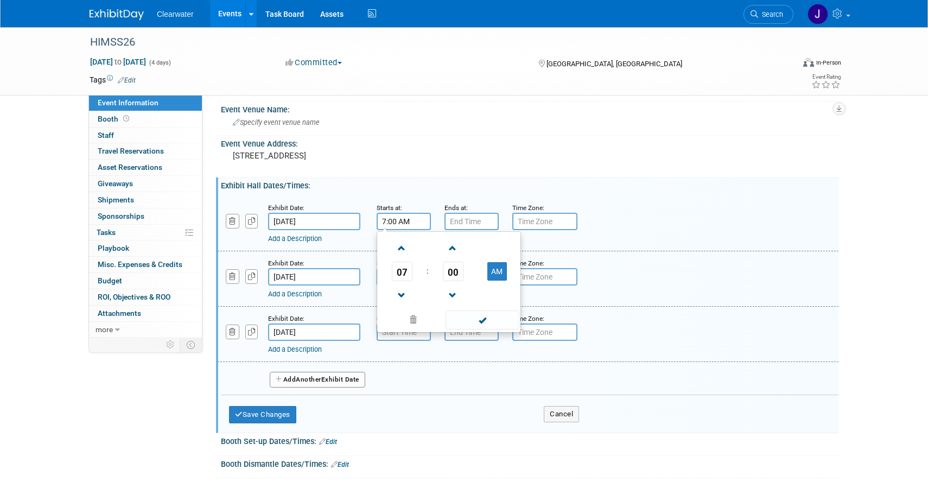
click at [411, 223] on input "7:00 AM" at bounding box center [403, 221] width 54 height 17
click at [402, 273] on span "07" at bounding box center [402, 271] width 21 height 20
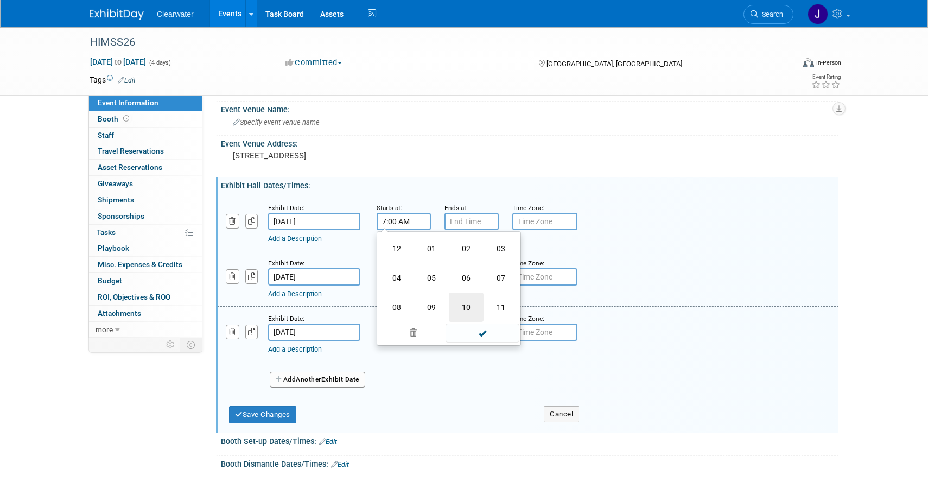
click at [472, 305] on td "10" at bounding box center [466, 306] width 35 height 29
type input "10:00 AM"
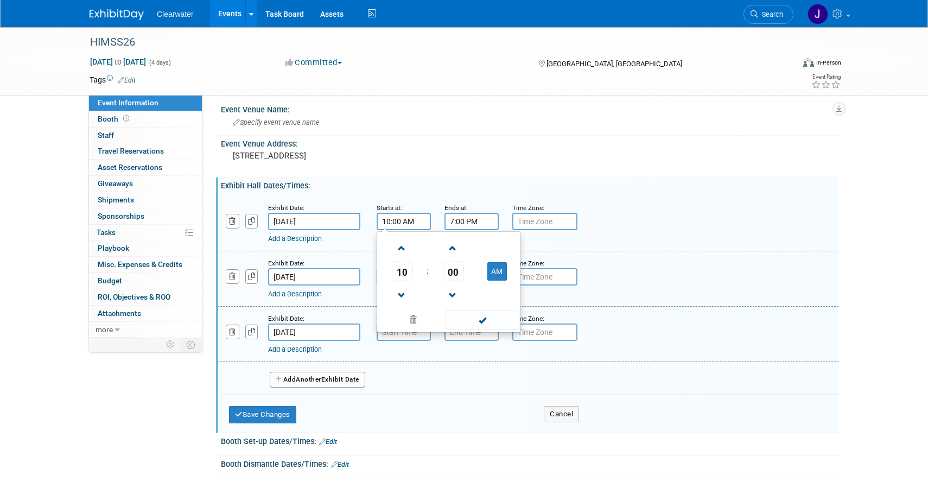
click at [460, 220] on input "7:00 PM" at bounding box center [471, 221] width 54 height 17
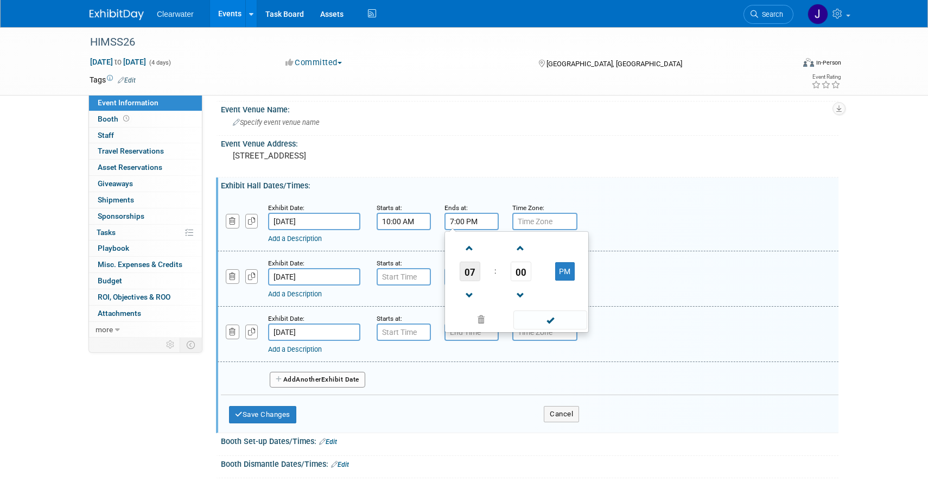
click at [473, 270] on span "07" at bounding box center [469, 271] width 21 height 20
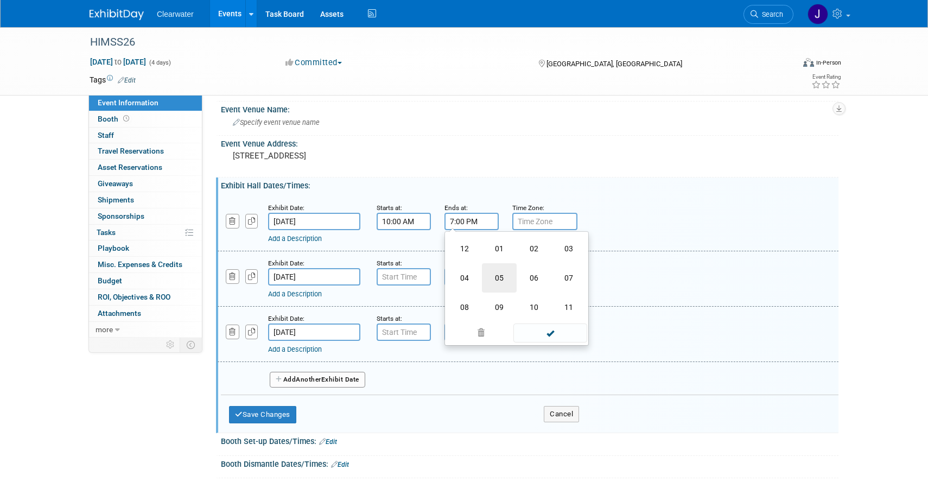
click at [496, 283] on td "05" at bounding box center [499, 277] width 35 height 29
type input "5:00 PM"
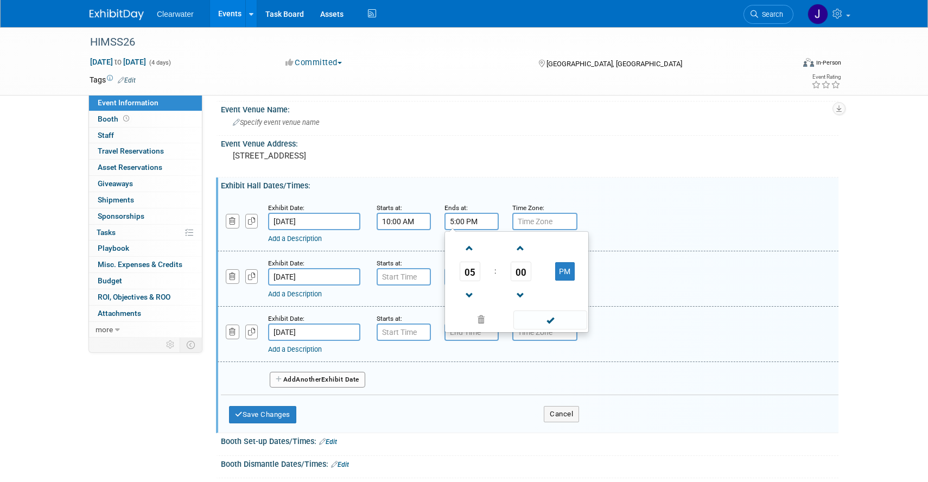
click at [594, 207] on div "Add a Description Description:" at bounding box center [527, 223] width 637 height 42
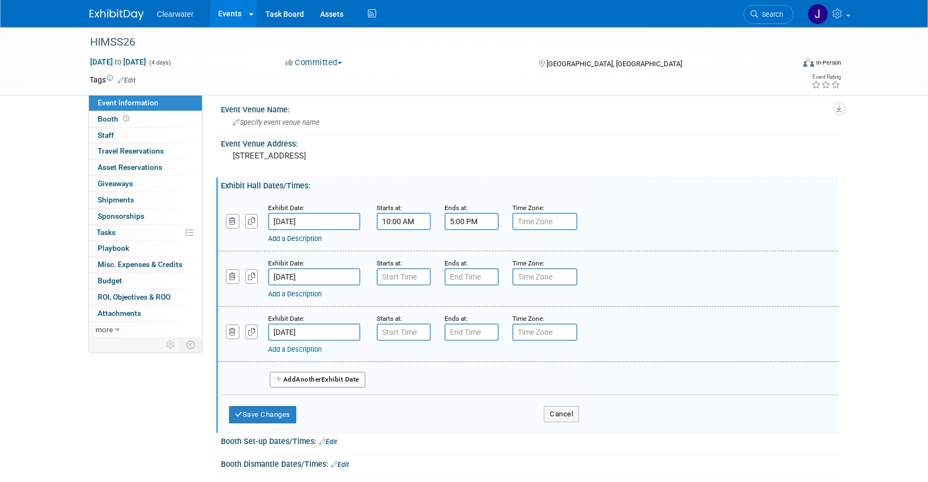
click at [335, 279] on input "Mar 11, 2026" at bounding box center [314, 276] width 92 height 17
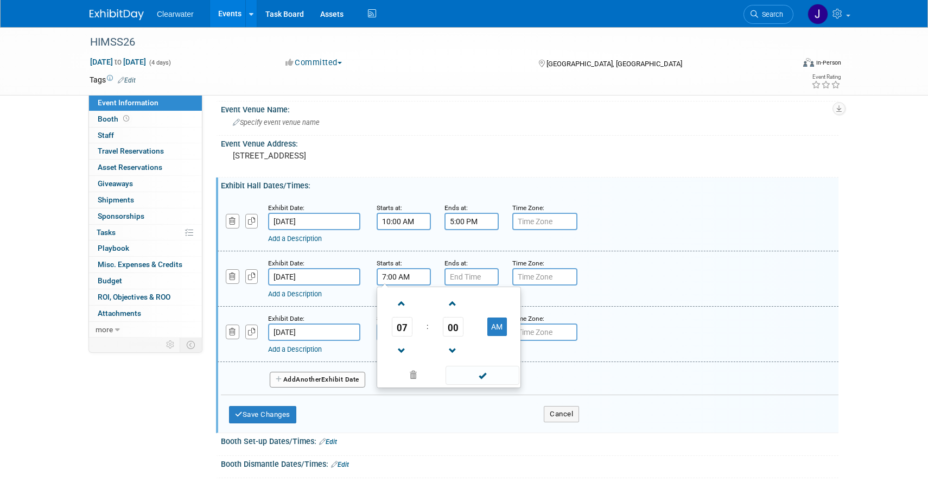
click at [409, 273] on input "7:00 AM" at bounding box center [403, 276] width 54 height 17
click at [404, 273] on input "7:00 AM" at bounding box center [403, 276] width 54 height 17
click at [408, 322] on span "07" at bounding box center [402, 327] width 21 height 20
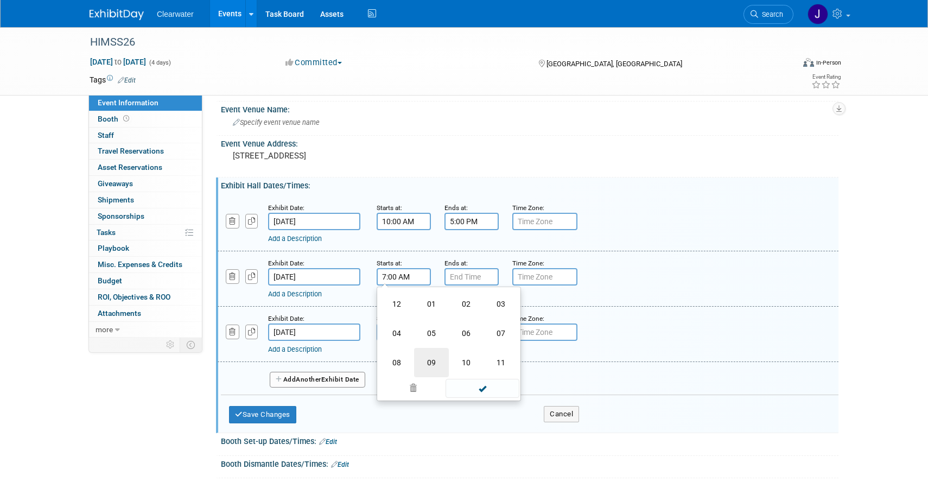
click at [434, 363] on td "09" at bounding box center [431, 362] width 35 height 29
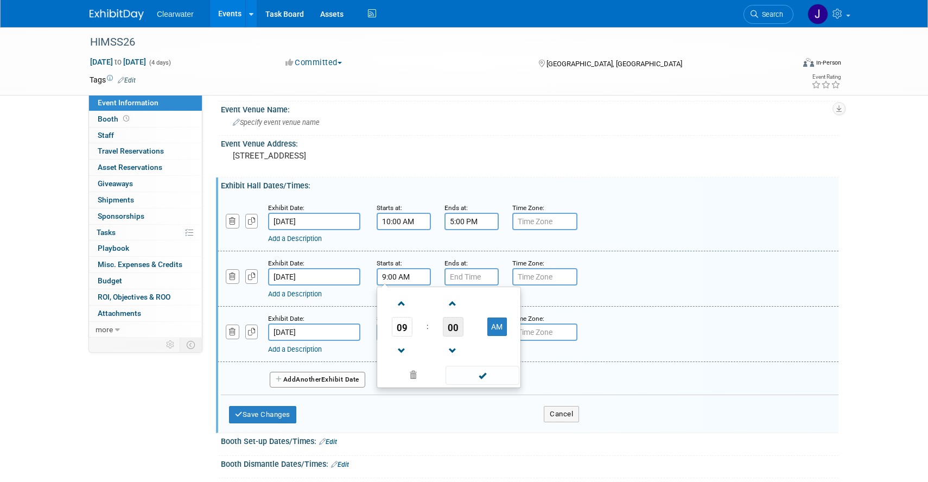
click at [452, 327] on span "00" at bounding box center [453, 327] width 21 height 20
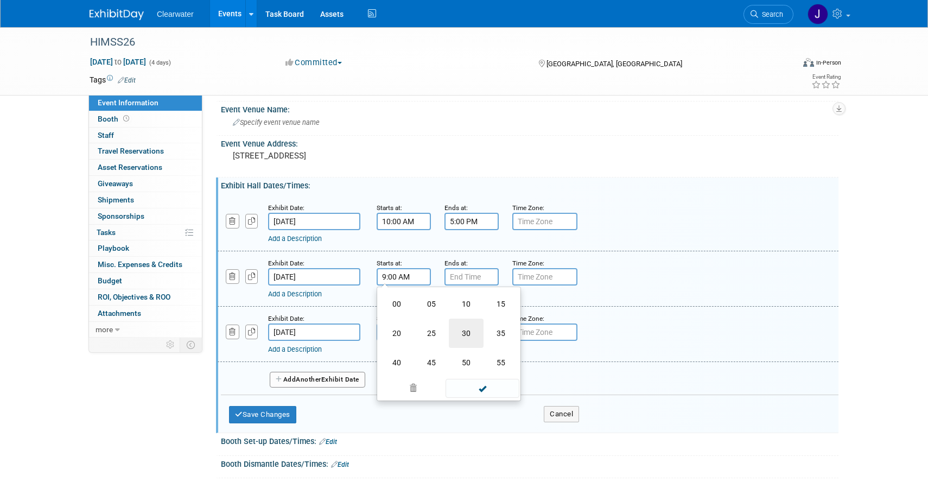
click at [466, 334] on td "30" at bounding box center [466, 332] width 35 height 29
type input "9:30 AM"
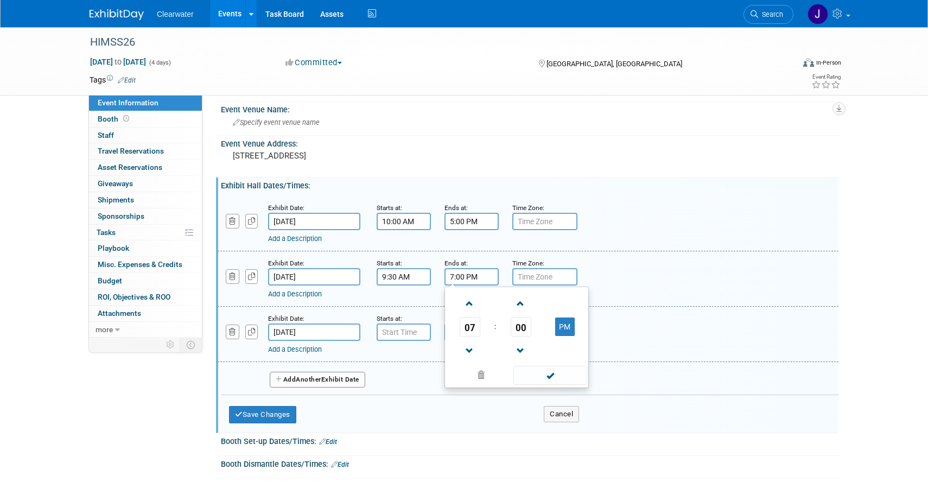
click at [452, 274] on input "7:00 PM" at bounding box center [471, 276] width 54 height 17
click at [470, 330] on span "07" at bounding box center [469, 327] width 21 height 20
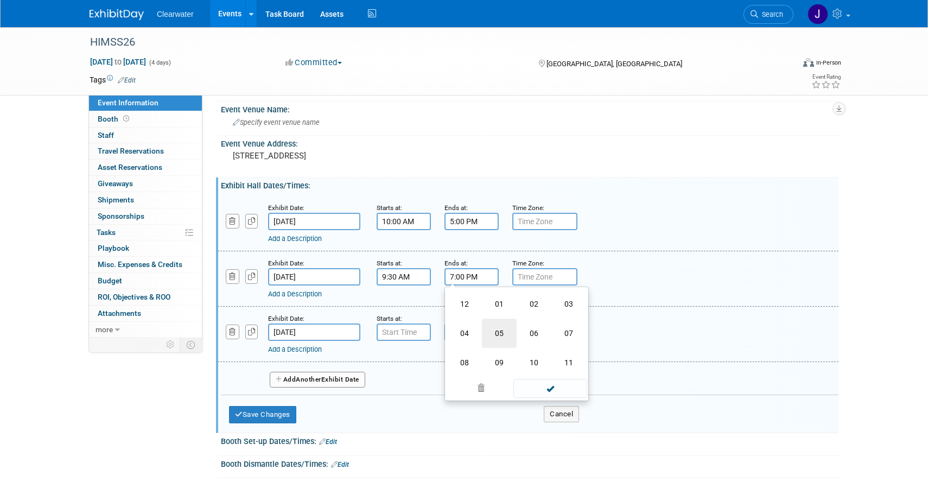
click at [497, 334] on td "05" at bounding box center [499, 332] width 35 height 29
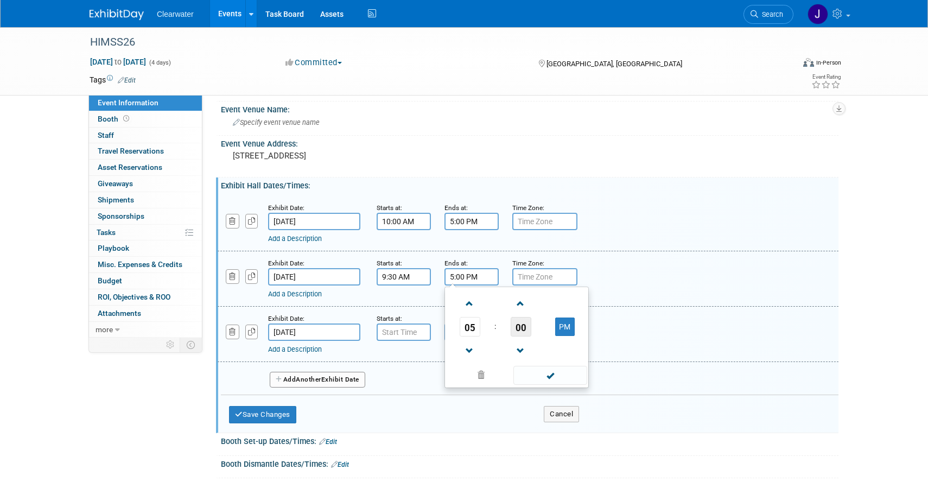
click at [525, 329] on span "00" at bounding box center [520, 327] width 21 height 20
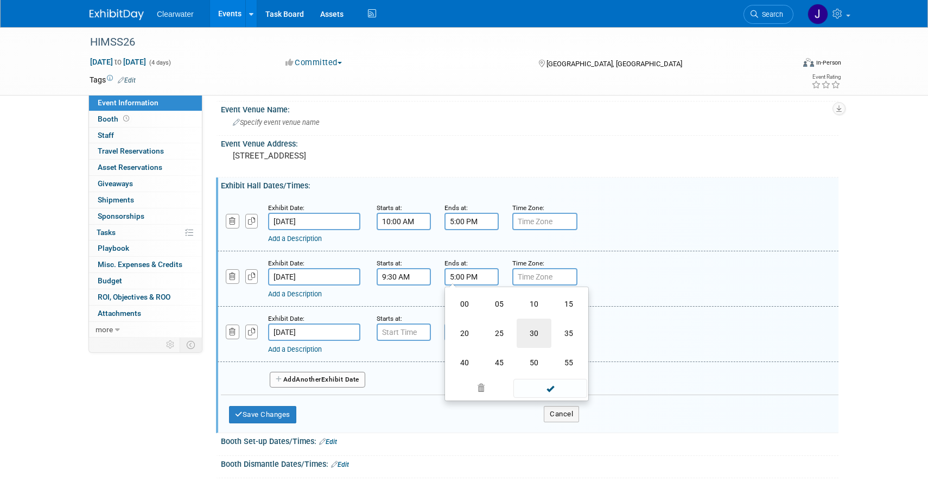
click at [537, 329] on td "30" at bounding box center [533, 332] width 35 height 29
type input "5:30 PM"
click at [624, 276] on div "Add a Description Description:" at bounding box center [527, 278] width 637 height 42
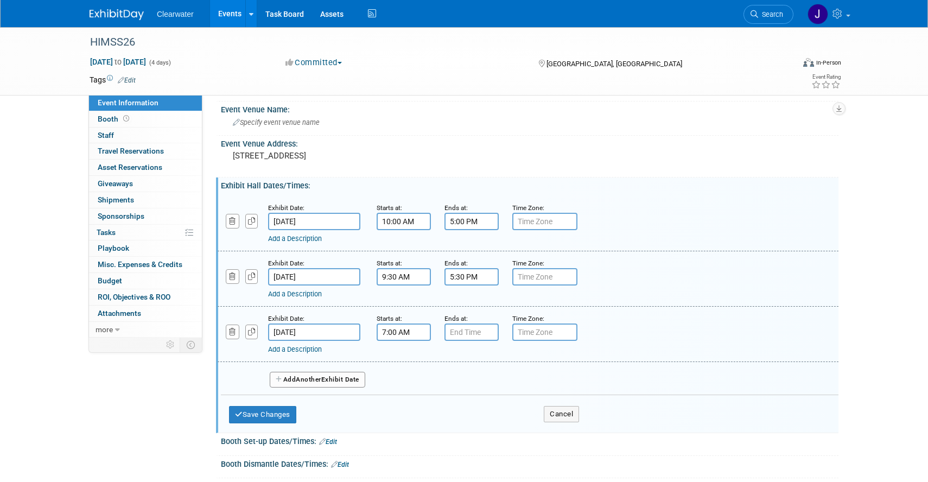
click at [392, 334] on input "7:00 AM" at bounding box center [403, 331] width 54 height 17
click at [401, 375] on span "07" at bounding box center [402, 382] width 21 height 20
click at [431, 415] on td "09" at bounding box center [431, 417] width 35 height 29
click at [459, 385] on span "00" at bounding box center [453, 382] width 21 height 20
click at [471, 387] on td "30" at bounding box center [466, 388] width 35 height 29
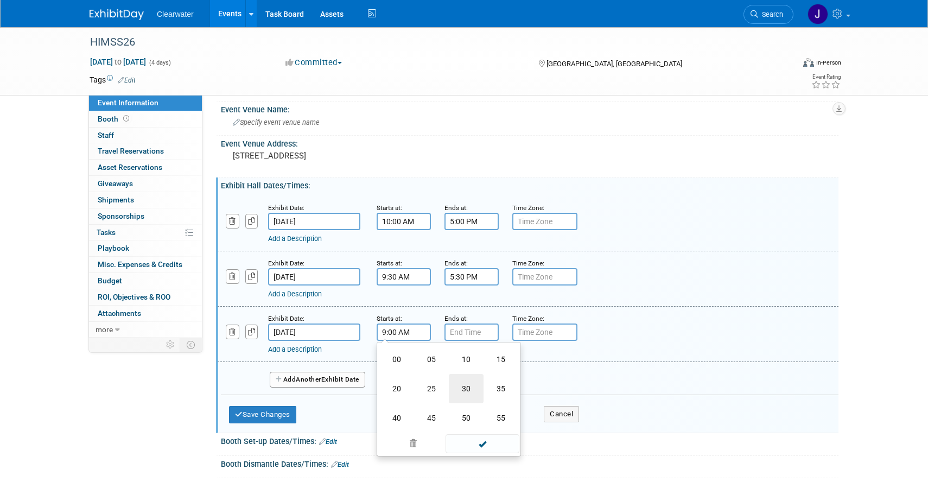
type input "9:30 AM"
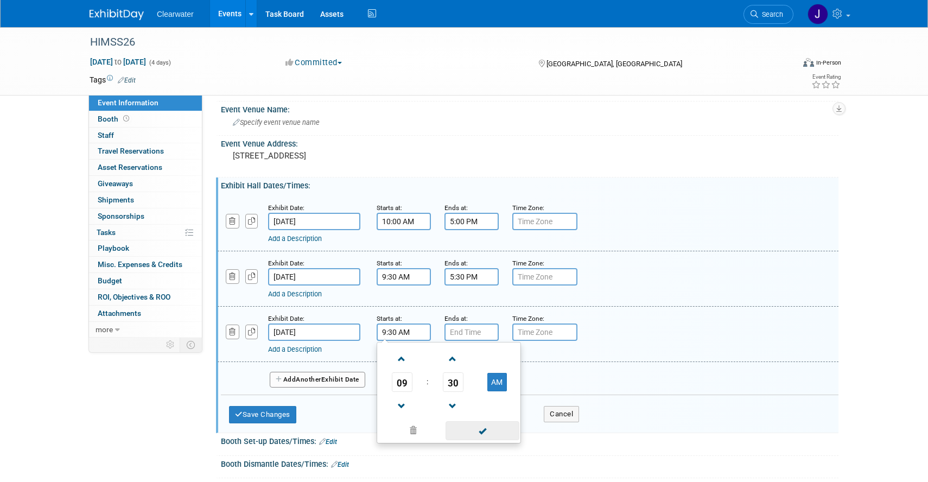
click at [489, 428] on span at bounding box center [481, 430] width 73 height 19
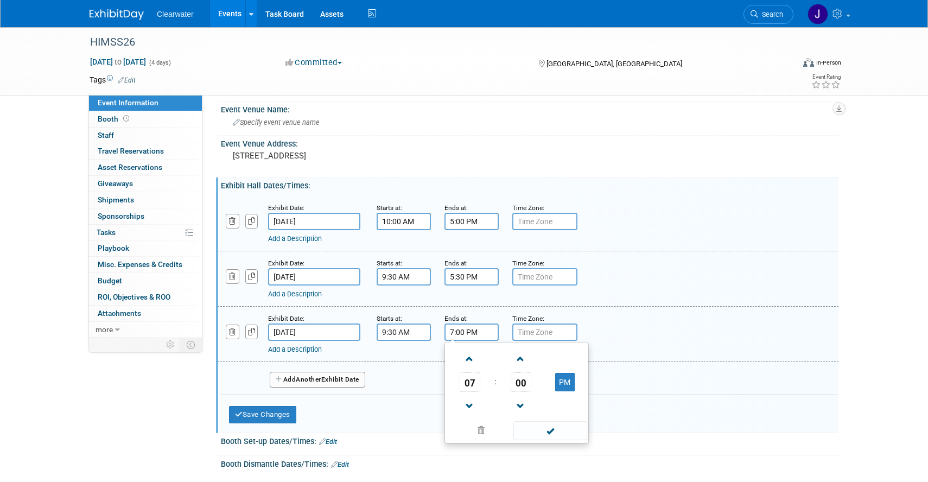
click at [452, 332] on input "7:00 PM" at bounding box center [471, 331] width 54 height 17
click at [455, 331] on input "7:00 PM" at bounding box center [471, 331] width 54 height 17
click at [471, 387] on span "07" at bounding box center [469, 382] width 21 height 20
click at [572, 355] on td "03" at bounding box center [568, 358] width 35 height 29
type input "3:00 PM"
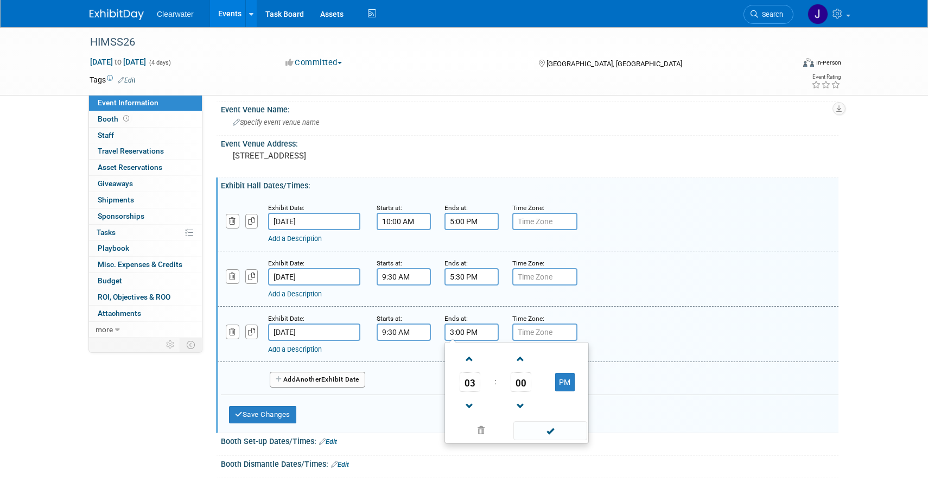
click at [410, 378] on div "Add Another Exhibit Date" at bounding box center [529, 376] width 617 height 29
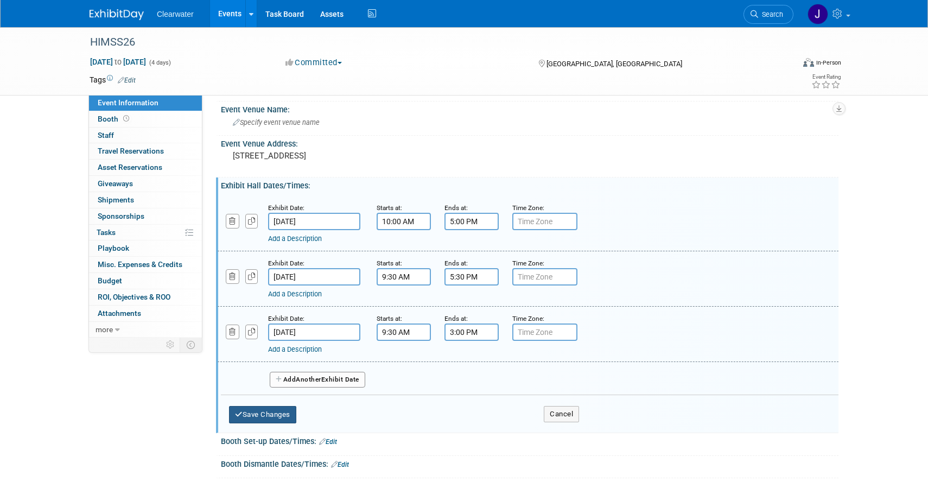
click at [277, 413] on button "Save Changes" at bounding box center [262, 414] width 67 height 17
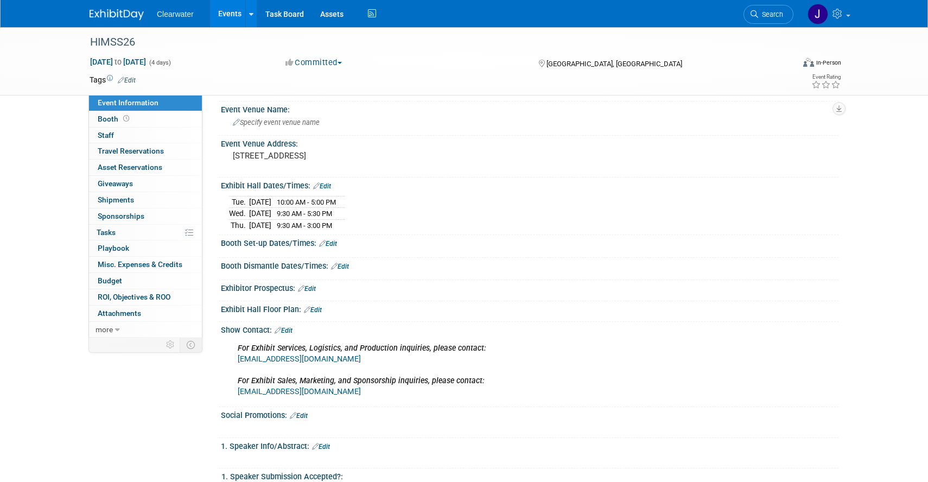
click at [334, 245] on link "Edit" at bounding box center [328, 244] width 18 height 8
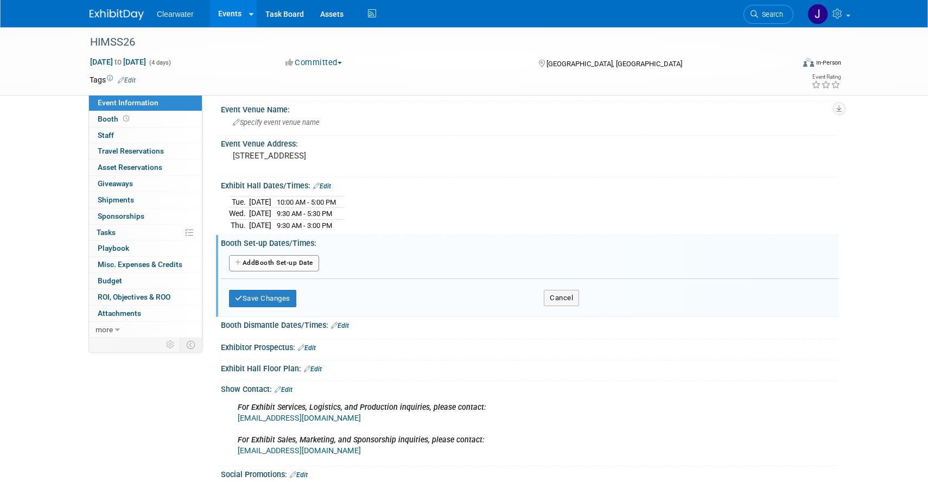
click at [295, 259] on button "Add Another Booth Set-up Date" at bounding box center [274, 263] width 90 height 16
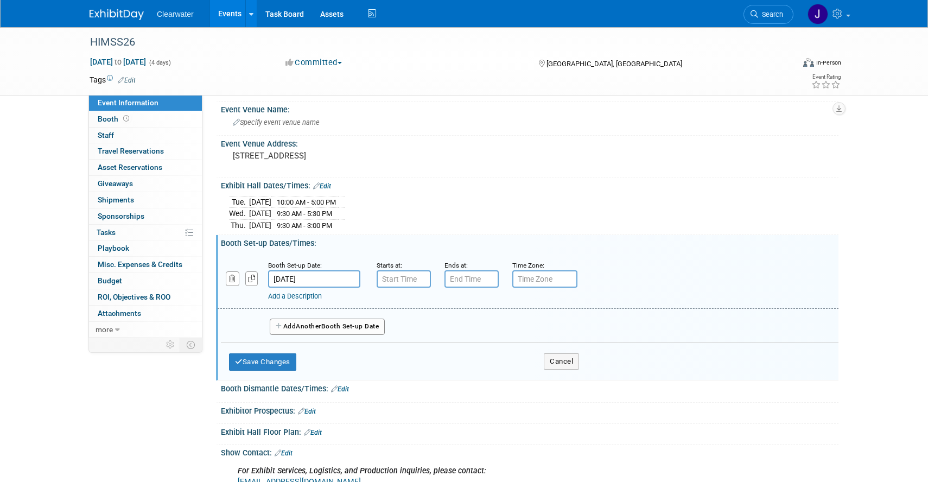
click at [444, 214] on div "Tue. Mar 10, 2026 10:00 AM - 5:00 PM Wed. Mar 11, 2026 9:30 AM - 5:30 PM Thu." at bounding box center [529, 212] width 601 height 38
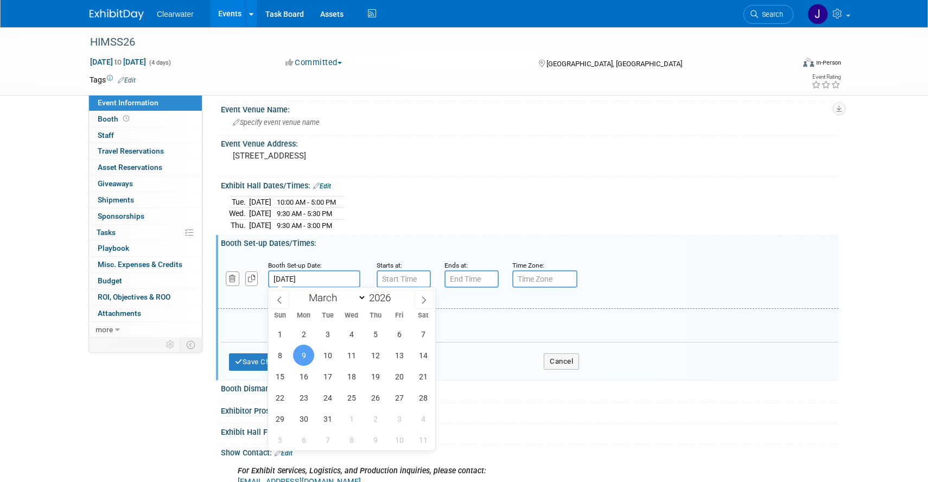
click at [335, 276] on input "Mar 9, 2026" at bounding box center [314, 278] width 92 height 17
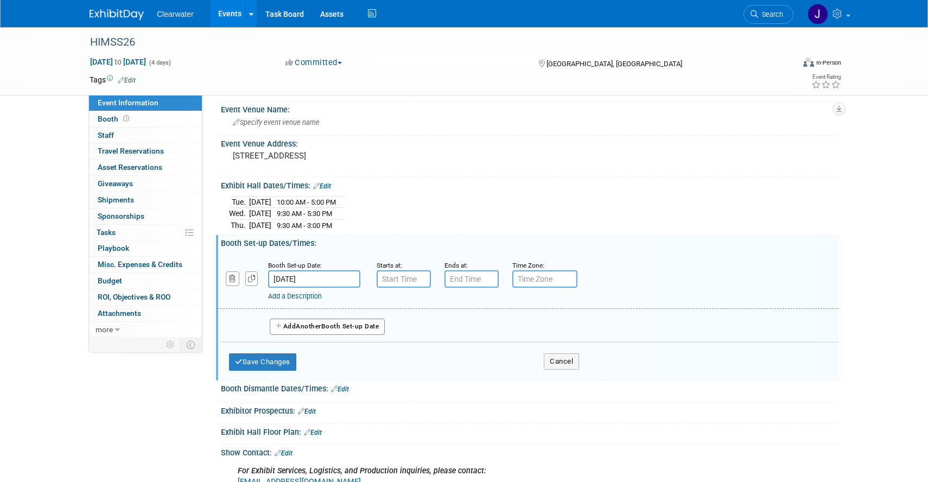
click at [434, 248] on div "Booth Set-up Date: Mar 9, 2026 Starts at: Ends at: Time Zone: Apply to all Add …" at bounding box center [529, 312] width 617 height 129
click at [375, 329] on button "Add Another Booth Set-up Date" at bounding box center [327, 326] width 115 height 16
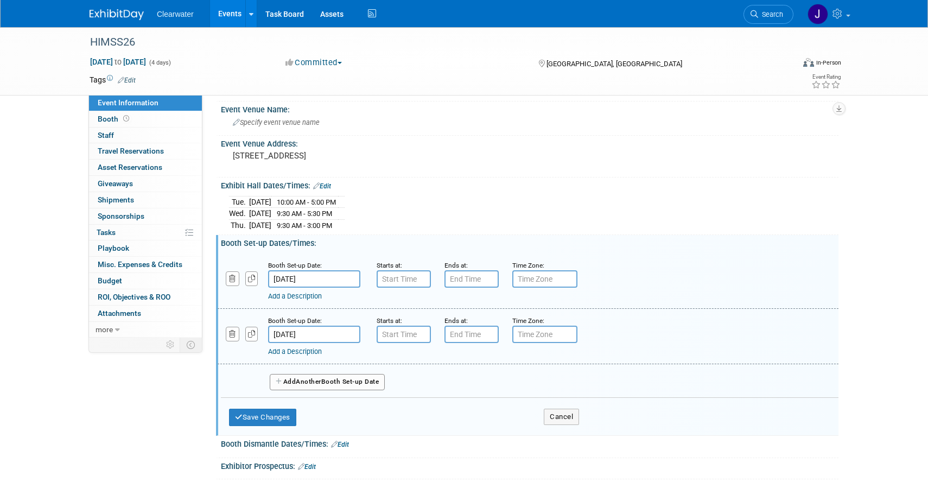
click at [340, 377] on button "Add Another Booth Set-up Date" at bounding box center [327, 382] width 115 height 16
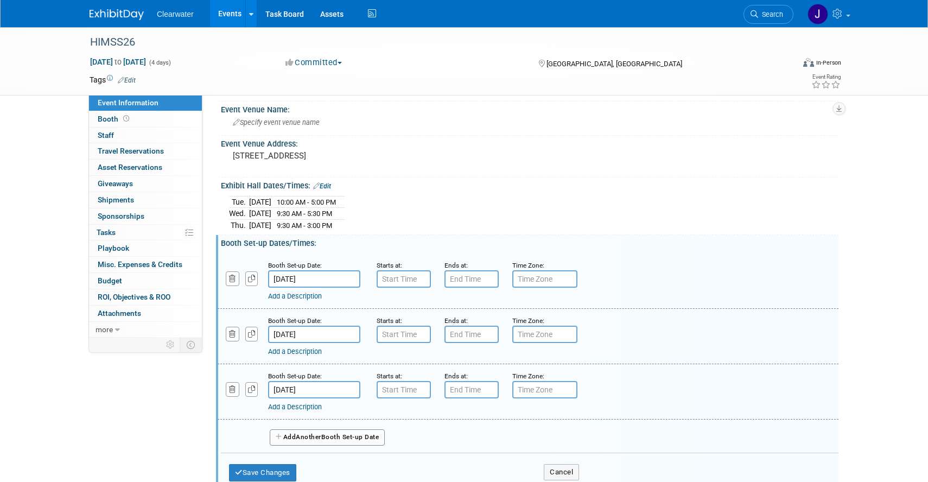
click at [337, 438] on button "Add Another Booth Set-up Date" at bounding box center [327, 437] width 115 height 16
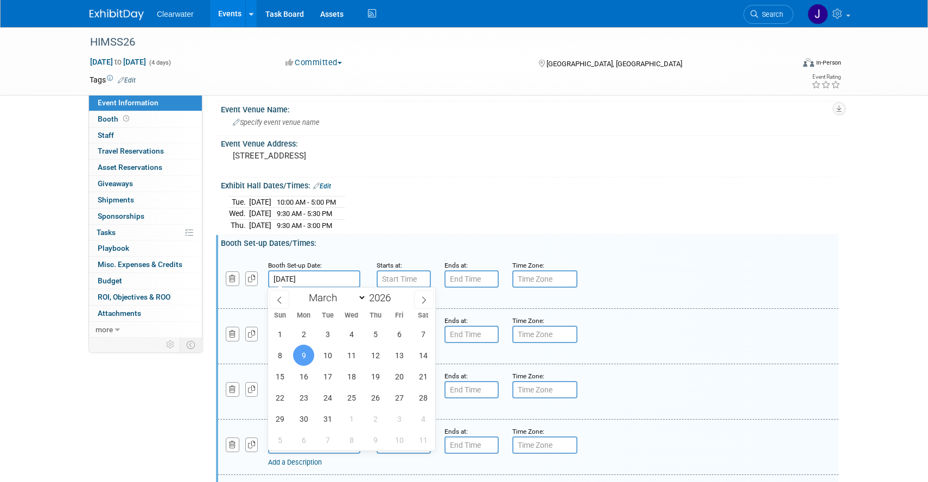
click at [299, 275] on input "Mar 9, 2026" at bounding box center [314, 278] width 92 height 17
click at [398, 207] on div "Tue. Mar 10, 2026 10:00 AM - 5:00 PM Wed. Mar 11, 2026 9:30 AM - 5:30 PM Thu." at bounding box center [529, 212] width 601 height 38
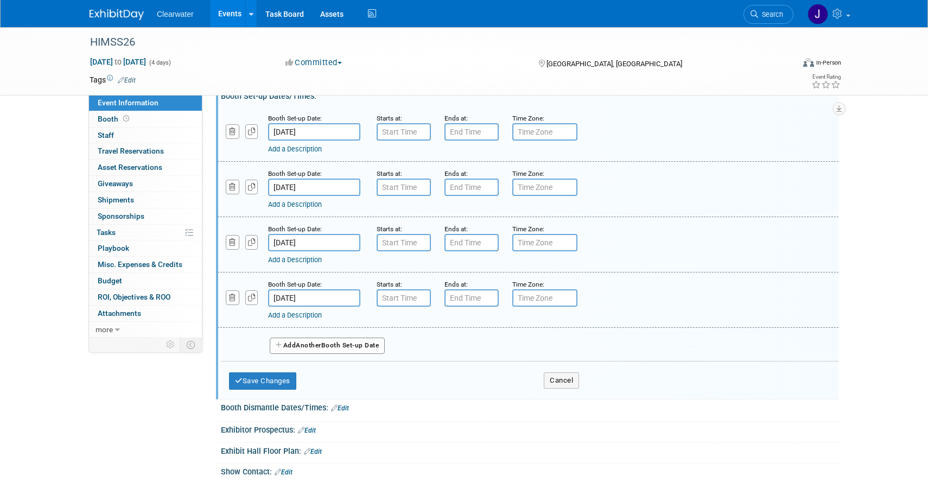
scroll to position [383, 0]
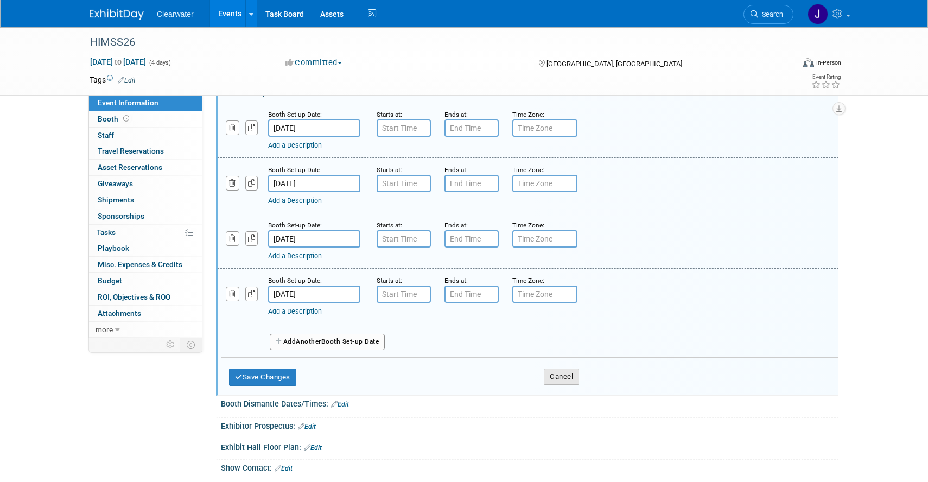
click at [568, 375] on button "Cancel" at bounding box center [560, 376] width 35 height 16
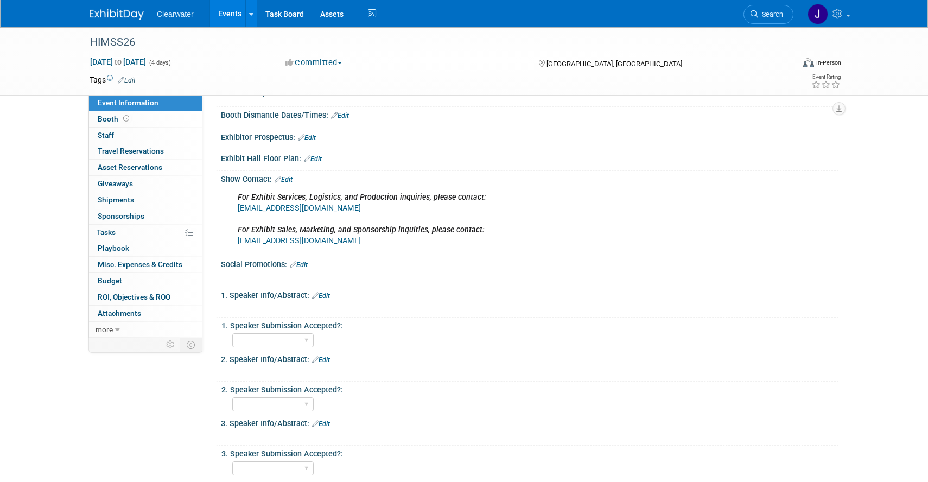
click at [119, 21] on div "Clearwater Events Add Event Bulk Upload Events Shareable Event Boards Recently …" at bounding box center [463, 13] width 749 height 27
click at [116, 232] on span "Tasks 0%" at bounding box center [106, 232] width 19 height 9
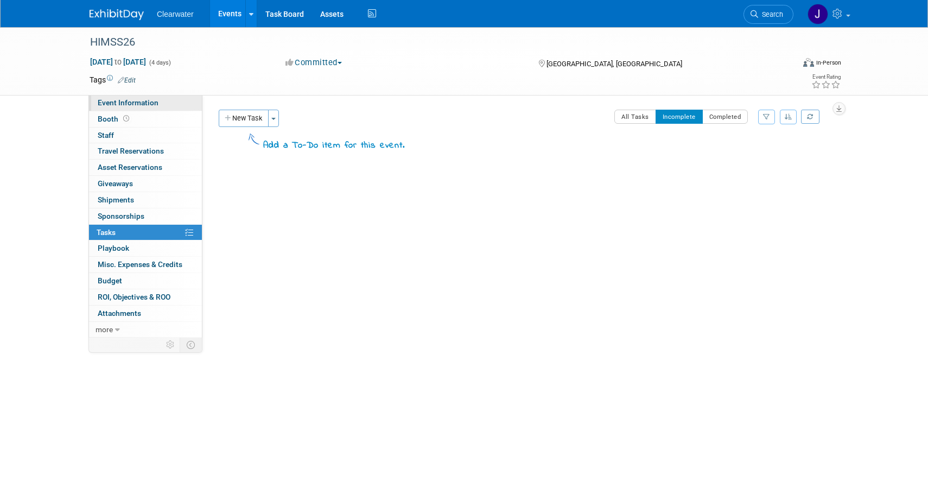
click at [121, 102] on span "Event Information" at bounding box center [128, 102] width 61 height 9
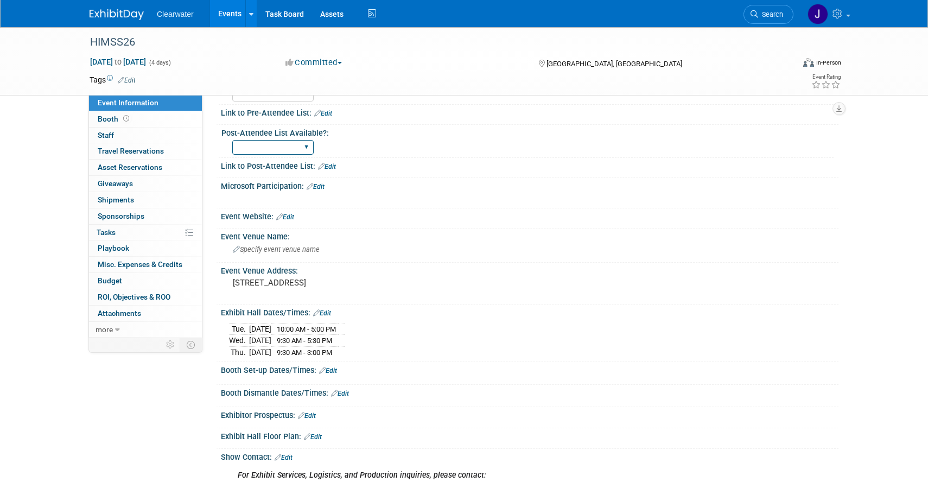
scroll to position [107, 0]
click at [293, 216] on link "Edit" at bounding box center [285, 216] width 18 height 8
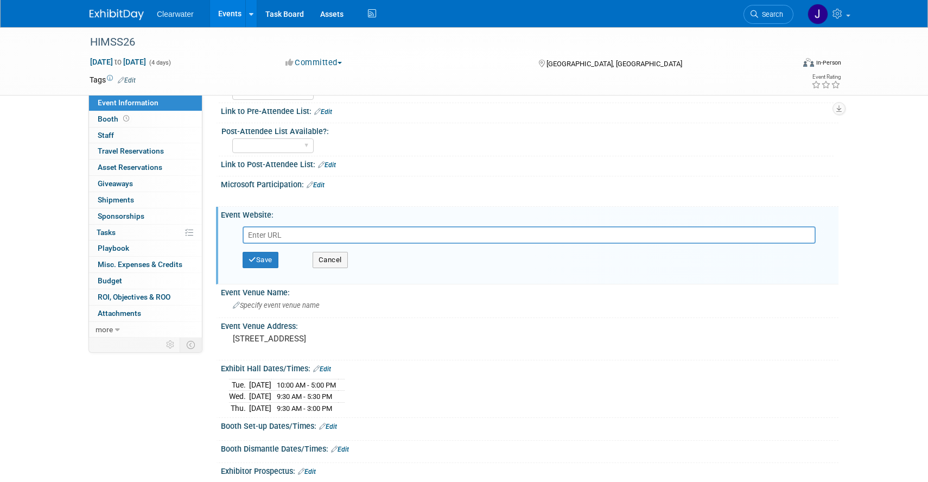
click at [282, 235] on input "text" at bounding box center [528, 234] width 573 height 17
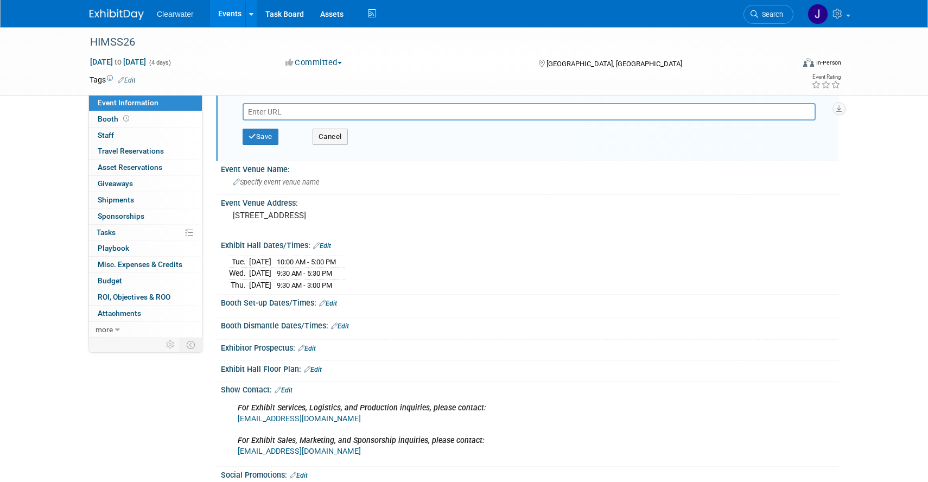
scroll to position [231, 0]
click at [336, 137] on button "Cancel" at bounding box center [329, 136] width 35 height 16
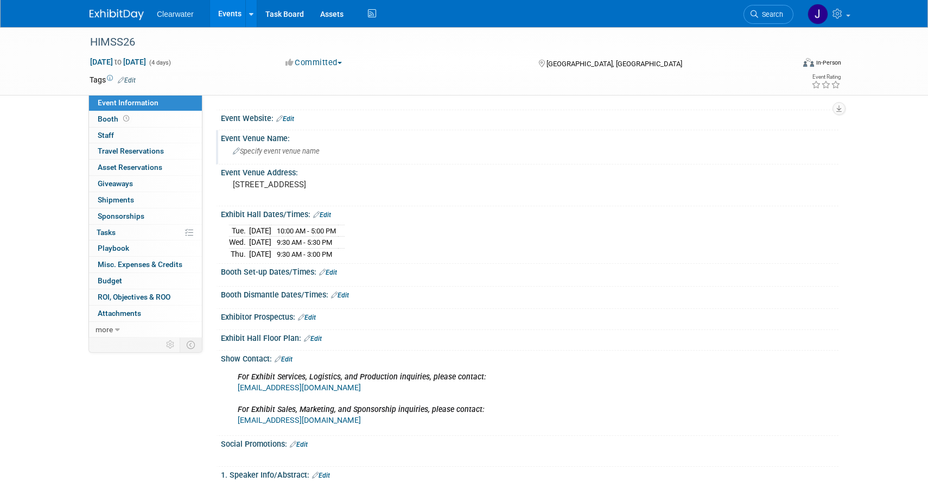
scroll to position [0, 0]
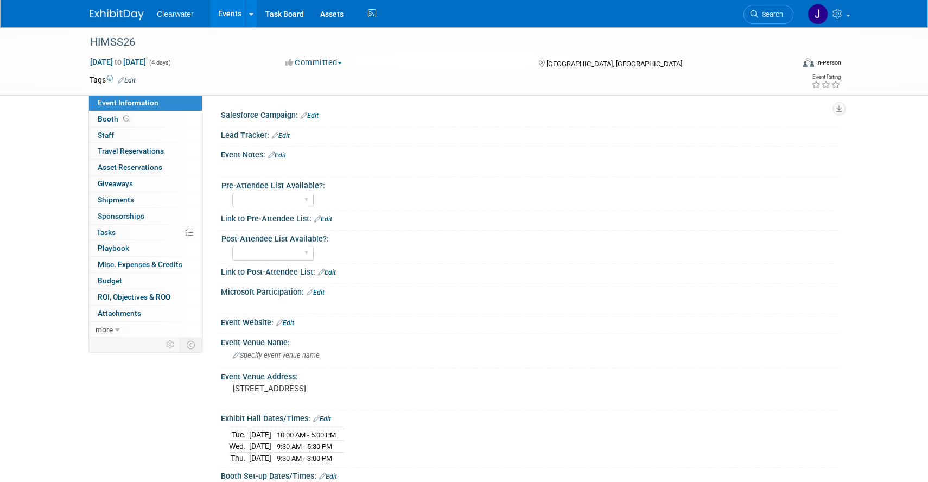
click at [283, 156] on link "Edit" at bounding box center [277, 155] width 18 height 8
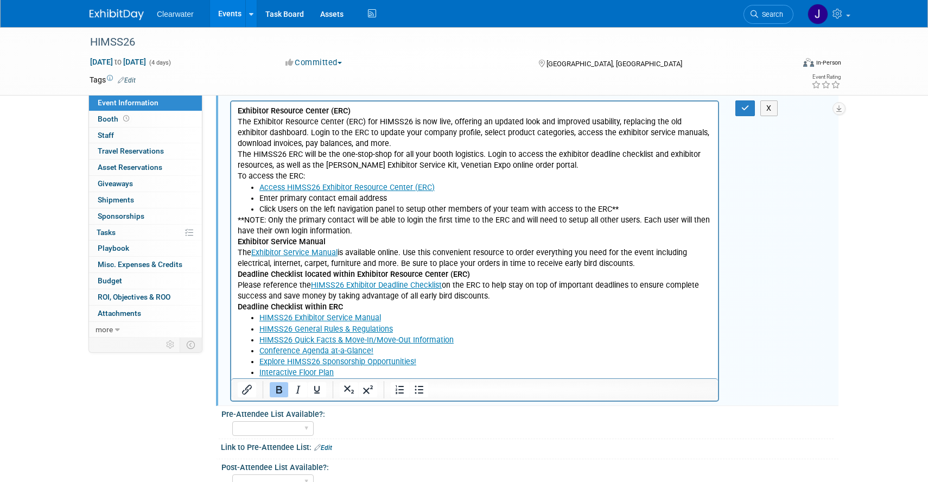
scroll to position [62, 0]
click at [356, 230] on p "**NOTE: Only the primary contact will be able to login the first time to the ER…" at bounding box center [475, 225] width 474 height 22
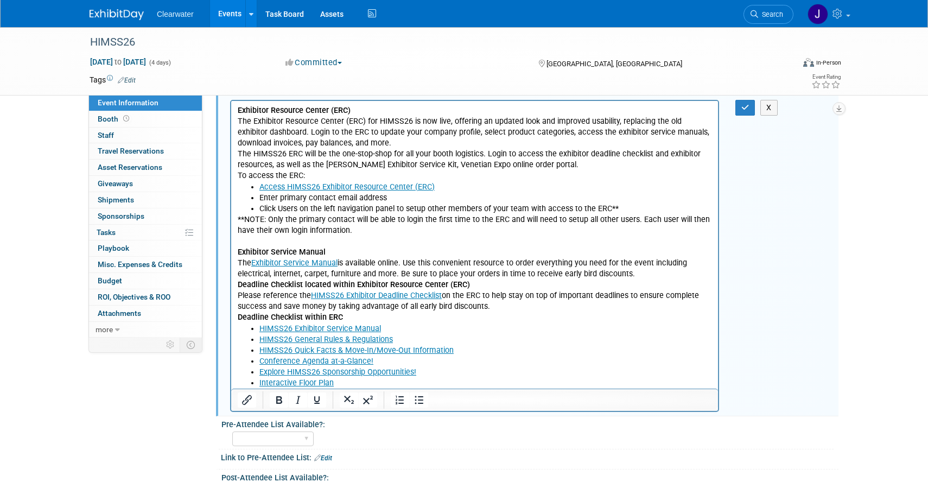
click at [496, 305] on p "Deadline Checklist located within Exhibitor Resource Center (ERC) Please refere…" at bounding box center [475, 295] width 474 height 33
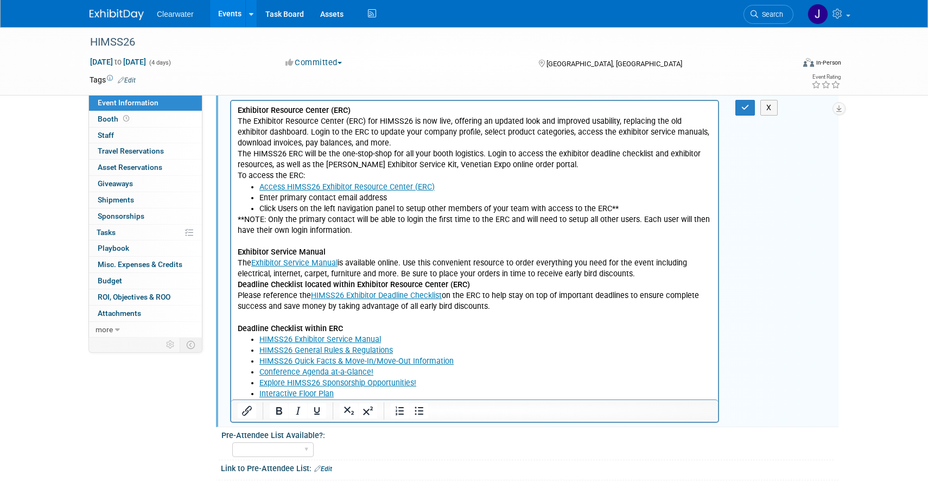
click at [630, 278] on p "Exhibitor Service Manual The Exhibitor Service Manual is available online. Use …" at bounding box center [475, 262] width 474 height 33
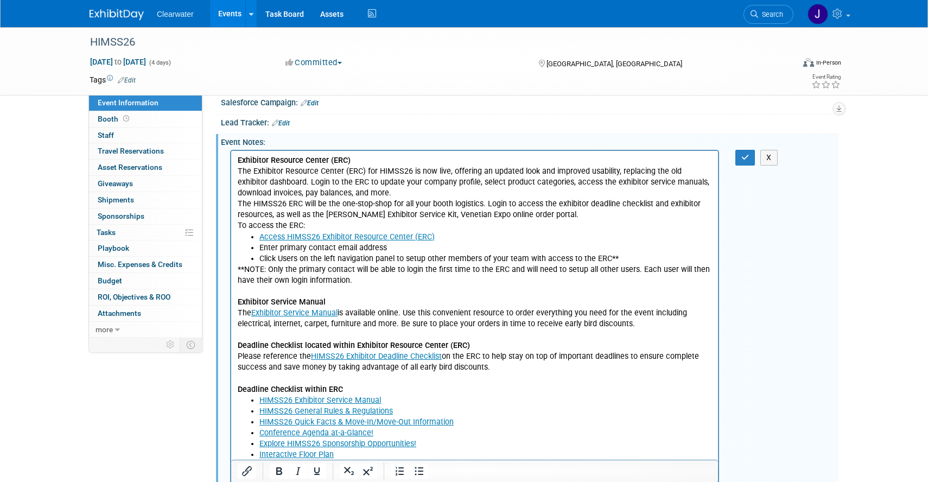
scroll to position [0, 0]
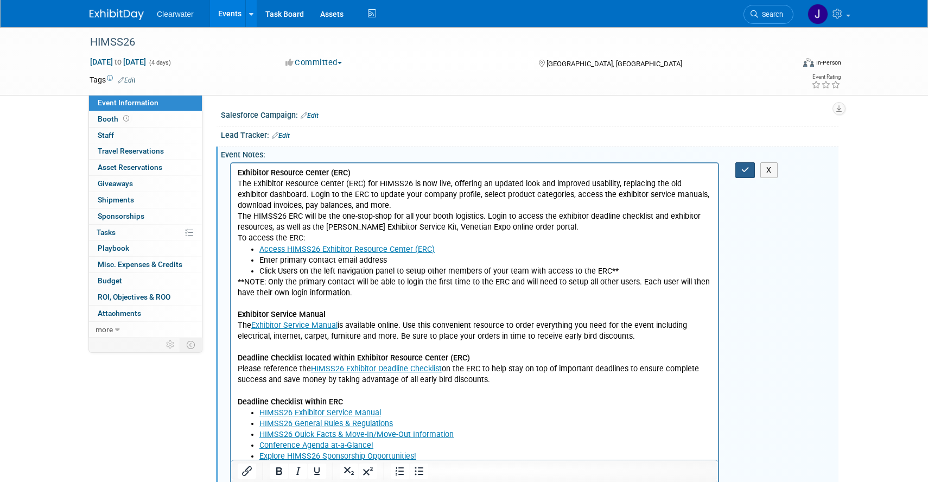
click at [741, 169] on icon "button" at bounding box center [745, 170] width 8 height 8
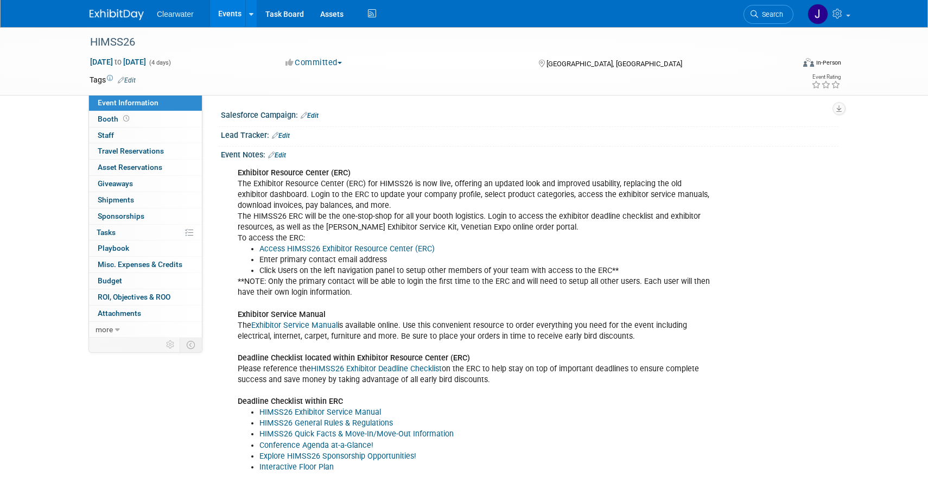
click at [131, 80] on link "Edit" at bounding box center [127, 80] width 18 height 8
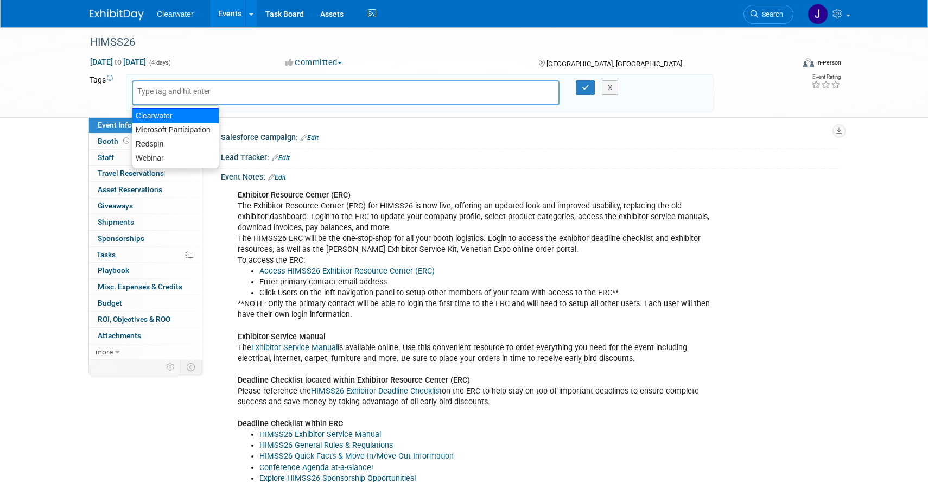
click at [180, 112] on div "Clearwater" at bounding box center [175, 115] width 87 height 15
type input "Clearwater"
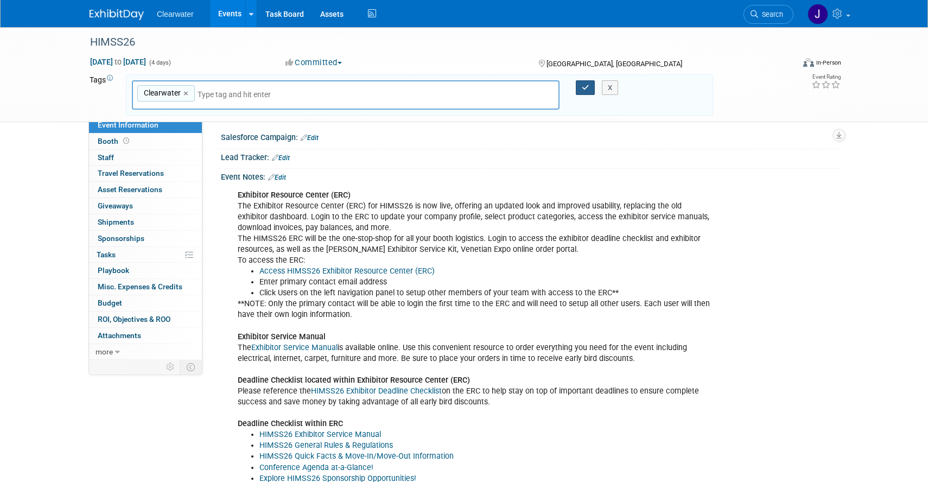
click at [585, 85] on icon "button" at bounding box center [585, 87] width 8 height 7
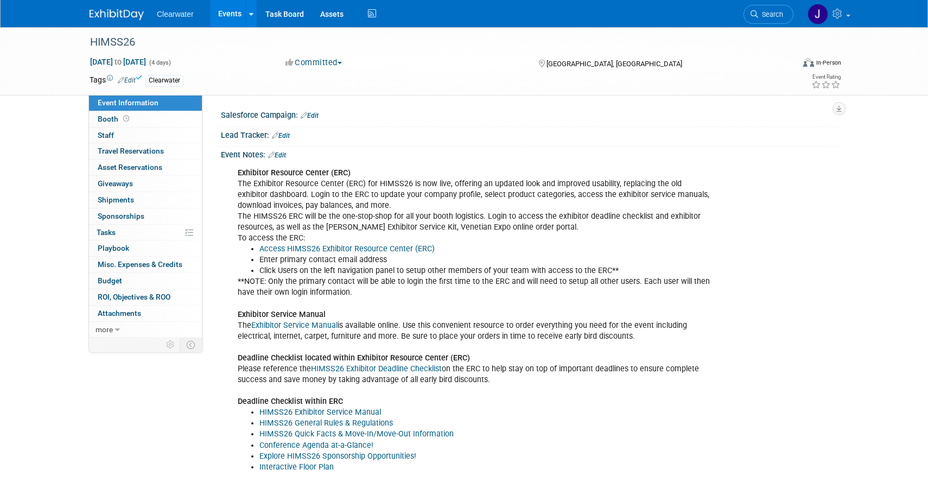
click at [125, 12] on img at bounding box center [116, 14] width 54 height 11
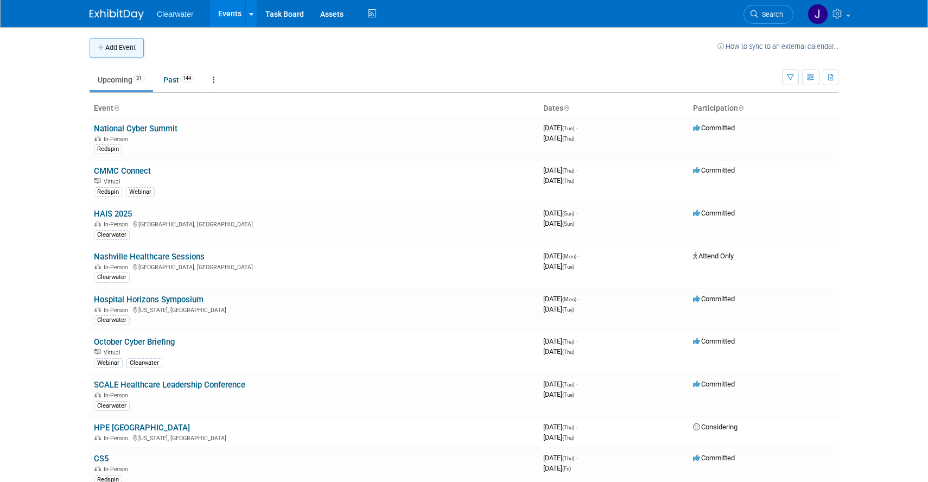
click at [119, 54] on button "Add Event" at bounding box center [116, 48] width 54 height 20
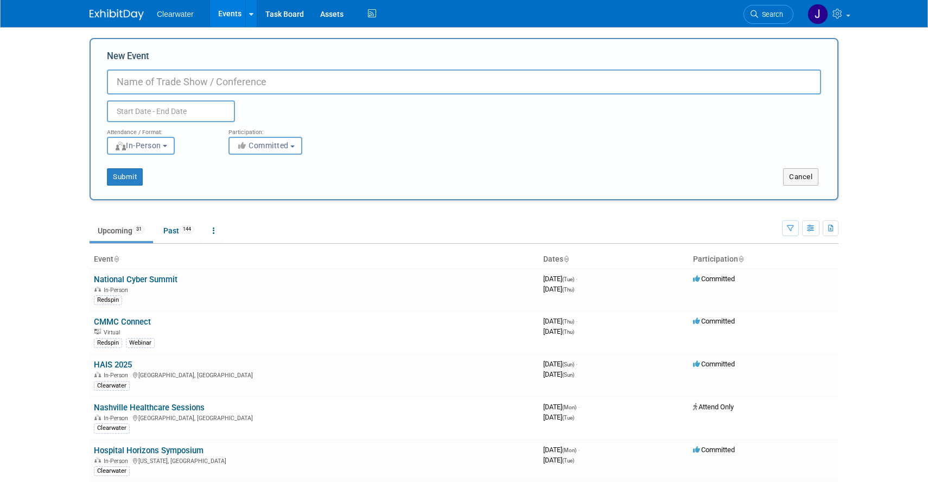
paste input "SOF Week 2026"
type input "SOF Week 2026"
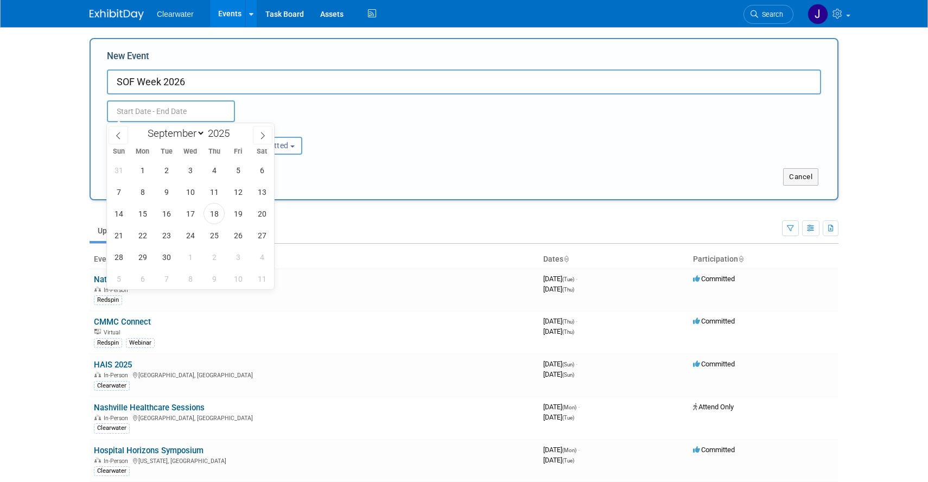
click at [142, 116] on input "text" at bounding box center [171, 111] width 128 height 22
click at [119, 132] on icon at bounding box center [118, 136] width 8 height 8
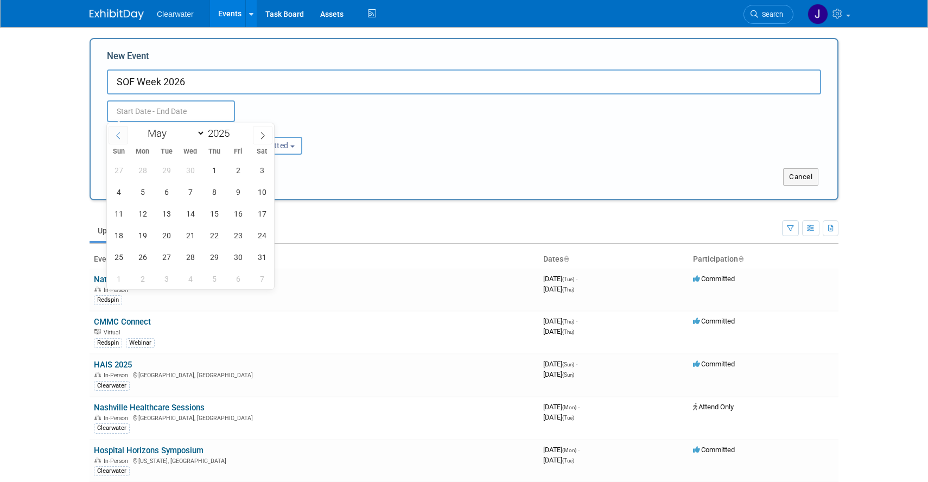
click at [119, 132] on icon at bounding box center [118, 136] width 8 height 8
click at [259, 135] on icon at bounding box center [263, 136] width 8 height 8
select select "4"
click at [143, 212] on span "12" at bounding box center [142, 213] width 21 height 21
click at [125, 232] on span "18" at bounding box center [118, 235] width 21 height 21
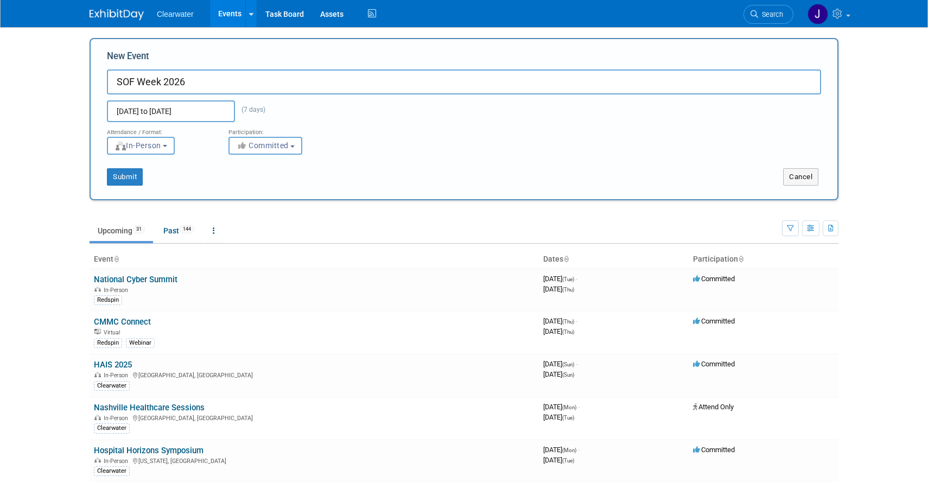
click at [166, 110] on input "May 12, 2025 to May 18, 2025" at bounding box center [171, 111] width 128 height 22
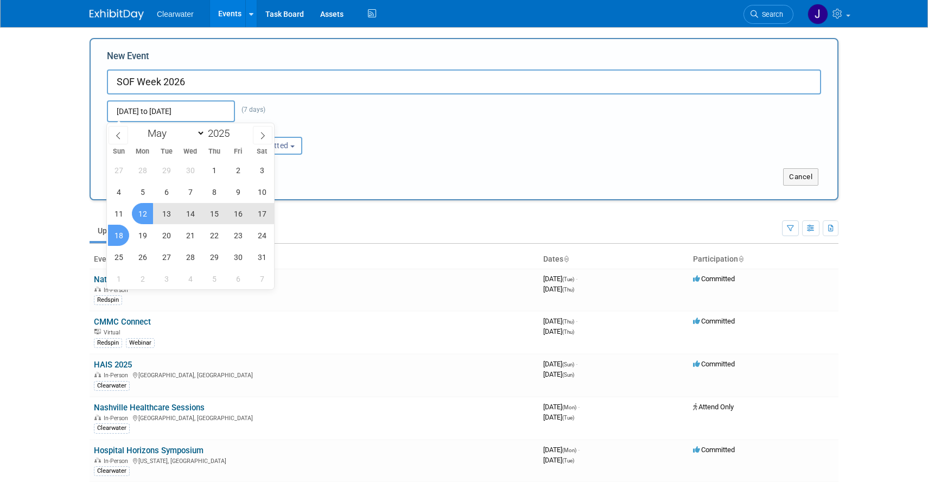
click at [123, 233] on span "18" at bounding box center [118, 235] width 21 height 21
click at [191, 236] on span "21" at bounding box center [190, 235] width 21 height 21
type input "[DATE] to [DATE]"
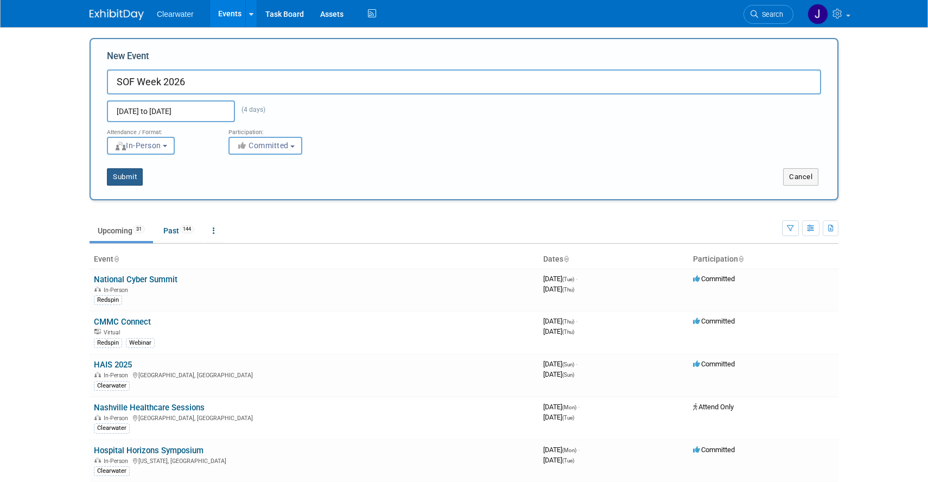
click at [131, 174] on button "Submit" at bounding box center [125, 176] width 36 height 17
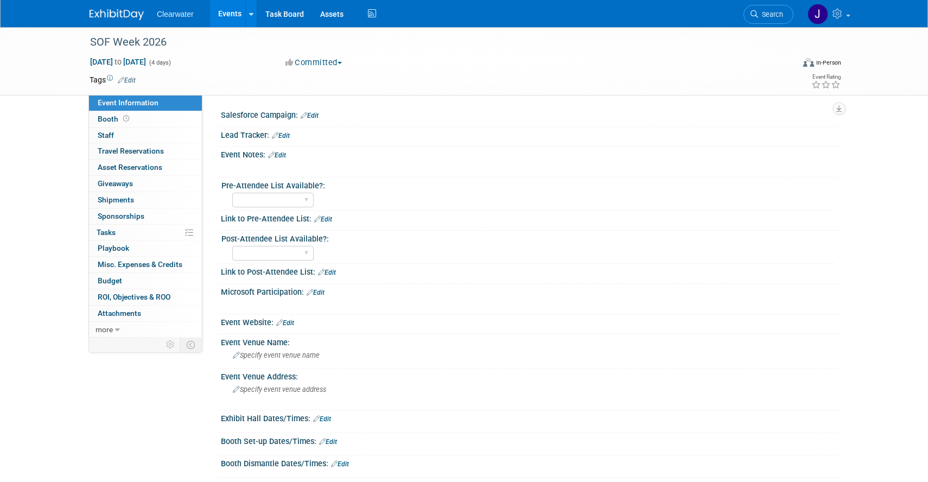
click at [133, 79] on link "Edit" at bounding box center [127, 80] width 18 height 8
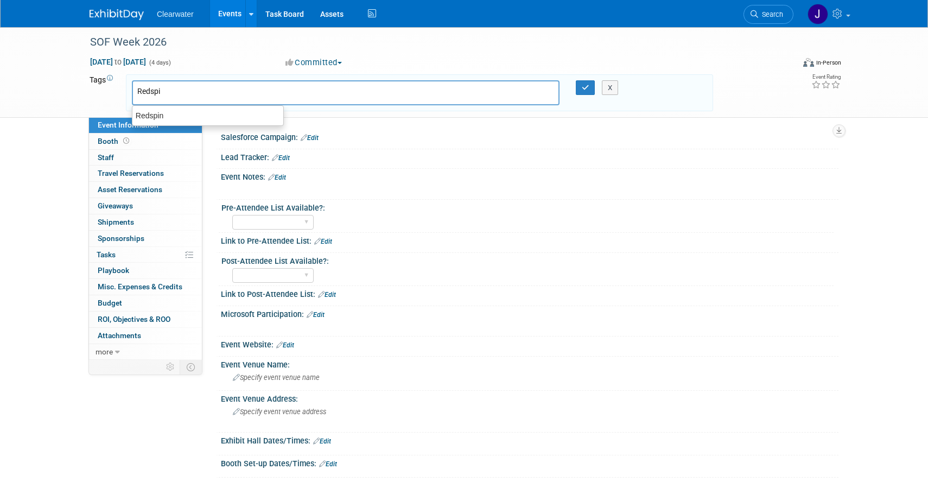
type input "Redspin"
click at [177, 111] on div "Redspin" at bounding box center [208, 115] width 152 height 15
type input "Redspin"
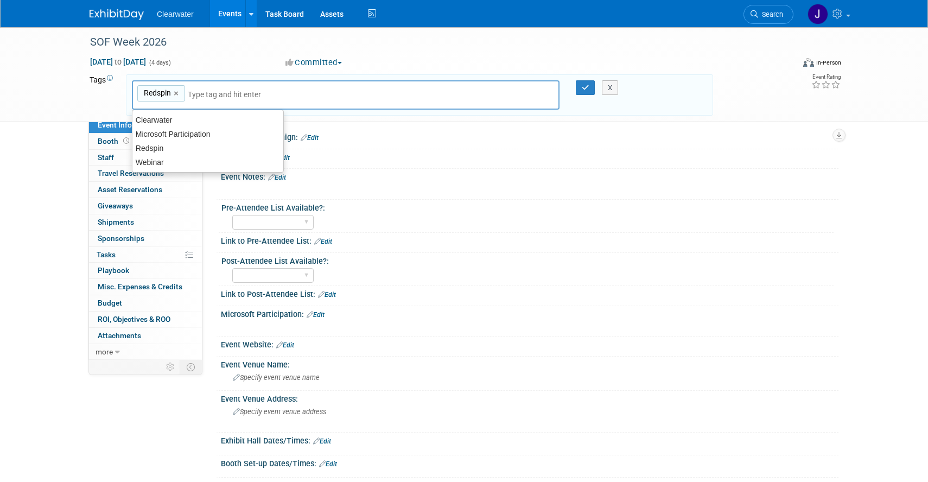
click at [388, 247] on div at bounding box center [529, 247] width 601 height 3
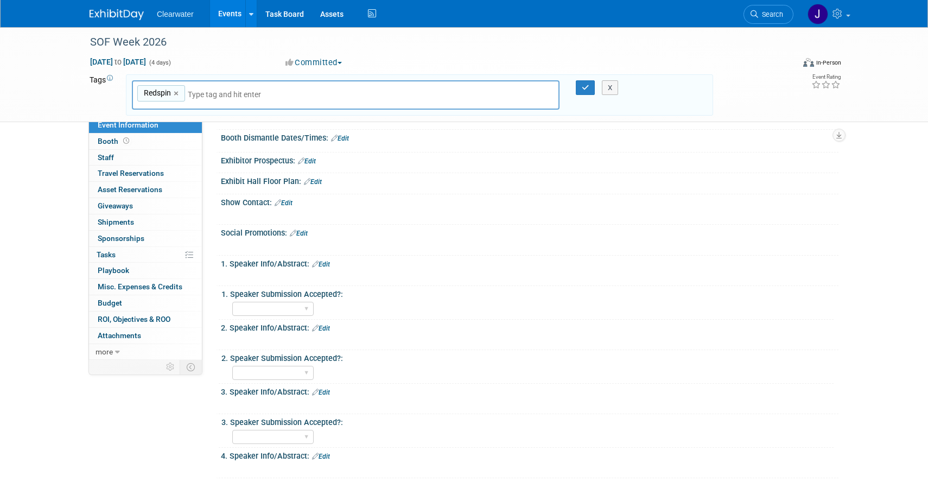
scroll to position [345, 0]
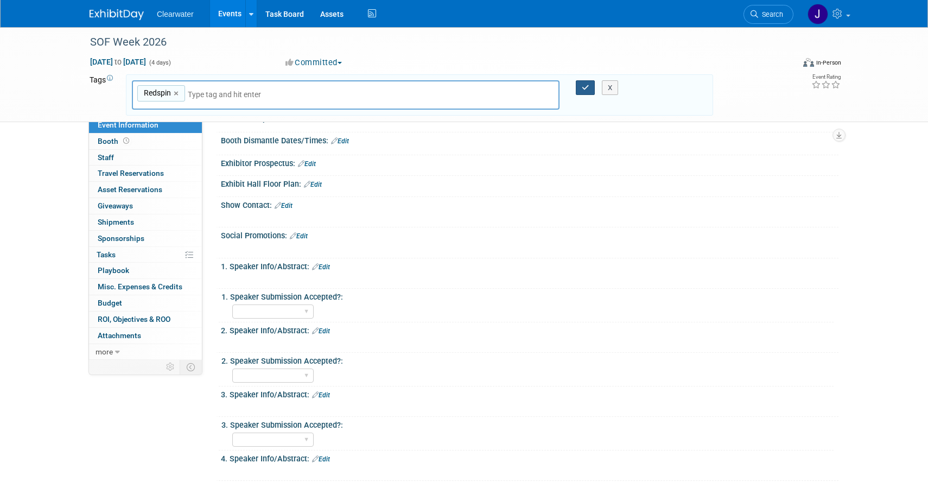
click at [585, 85] on icon "button" at bounding box center [585, 87] width 8 height 7
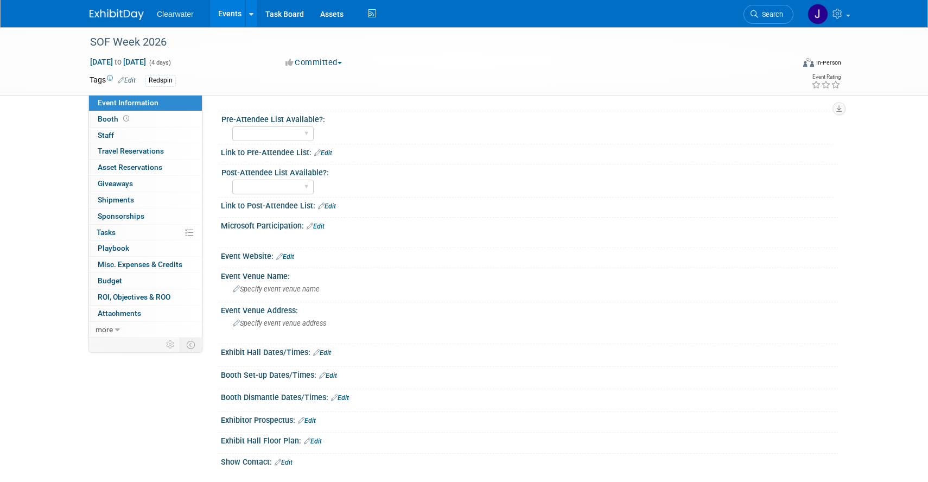
scroll to position [62, 0]
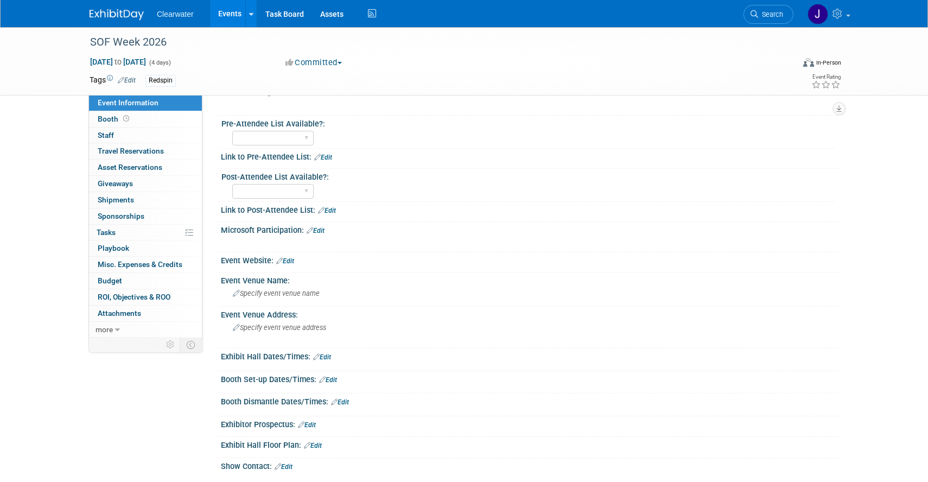
click at [285, 260] on link "Edit" at bounding box center [285, 261] width 18 height 8
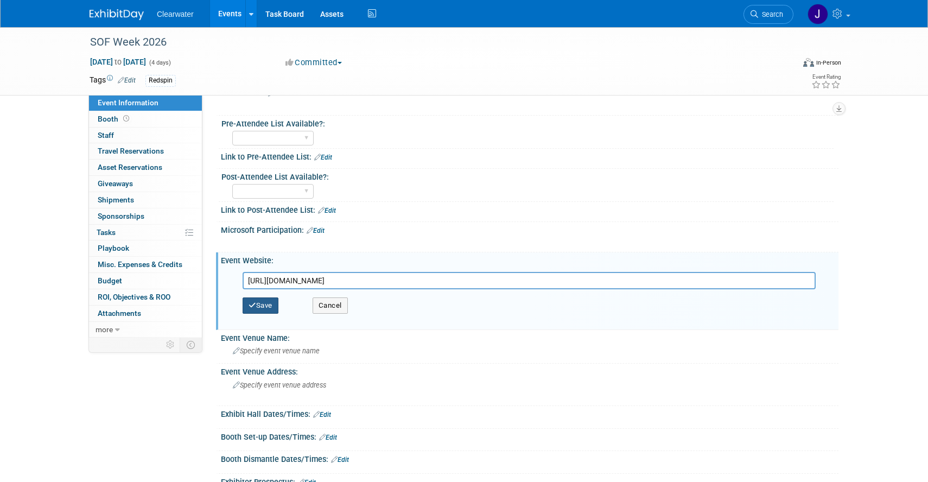
type input "https://sofweek.org/"
click at [272, 302] on button "Save" at bounding box center [260, 305] width 36 height 16
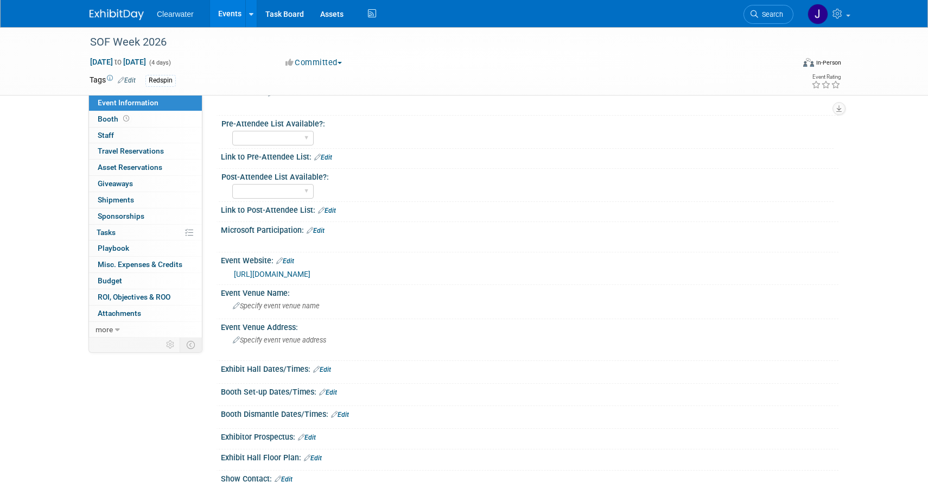
click at [107, 10] on img at bounding box center [116, 14] width 54 height 11
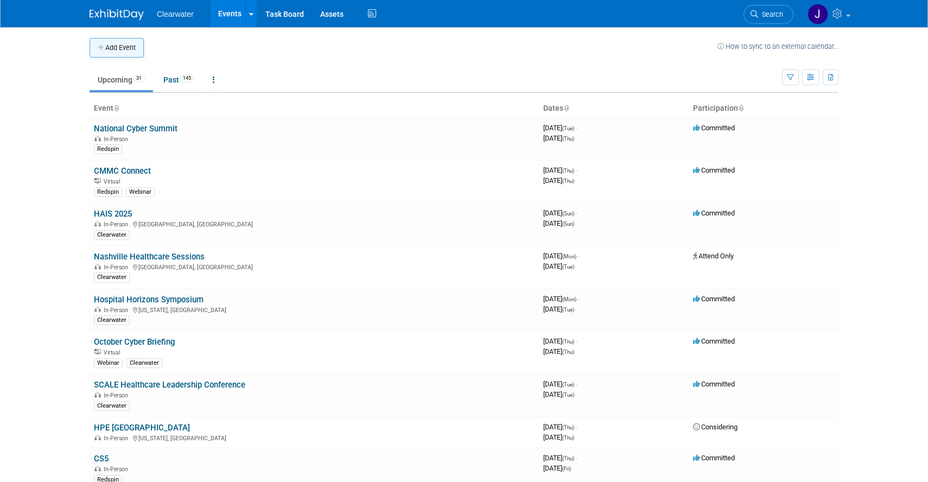
click at [116, 50] on button "Add Event" at bounding box center [116, 48] width 54 height 20
select select "8"
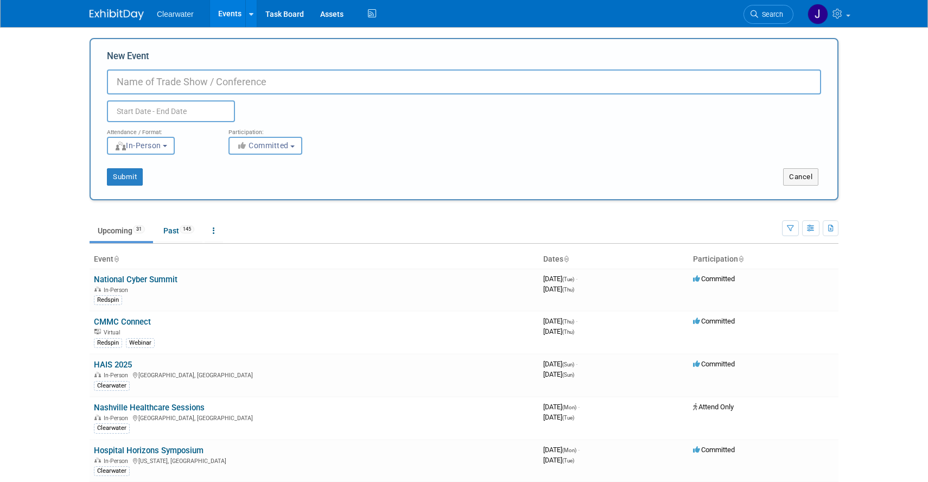
paste input "Federal Cyber Certification Series"
type input "Federal Cyber Certification Series"
click at [174, 113] on input "text" at bounding box center [171, 111] width 128 height 22
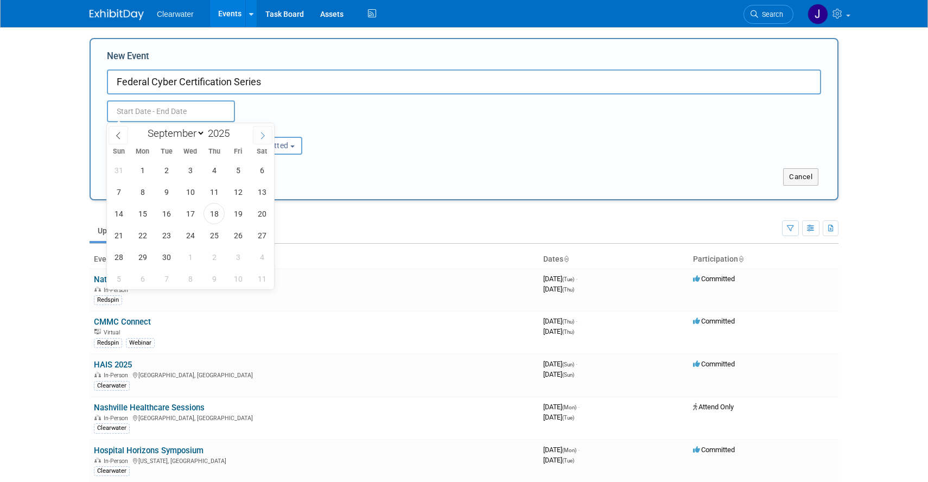
click at [259, 134] on icon at bounding box center [263, 136] width 8 height 8
select select "10"
click at [196, 217] on span "12" at bounding box center [190, 213] width 21 height 21
type input "[DATE] to [DATE]"
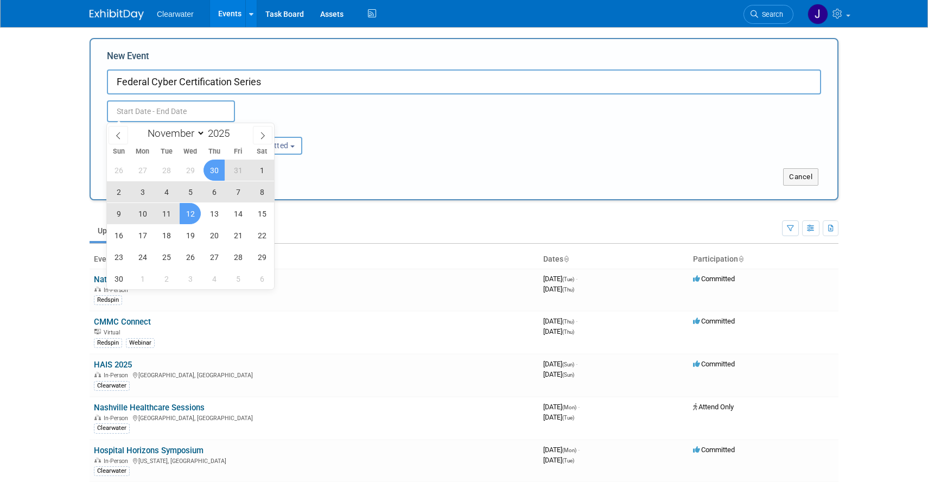
type input "[DATE] to [DATE]"
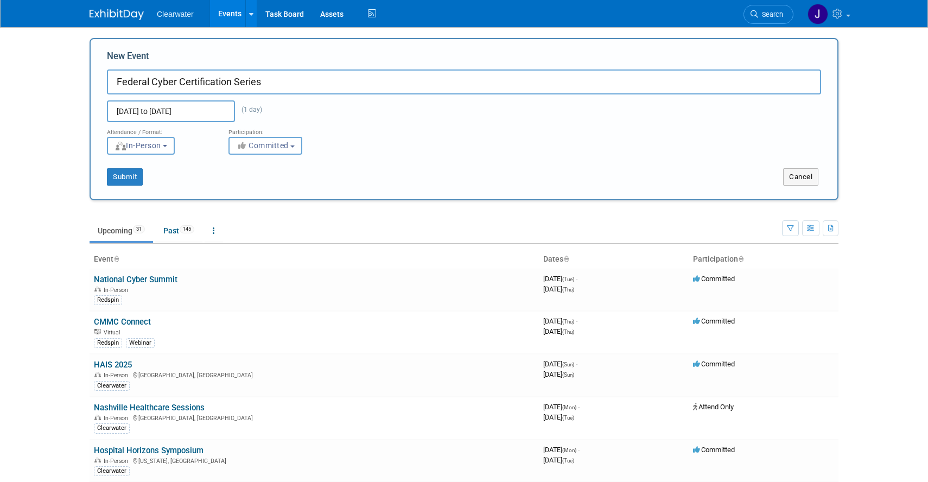
click at [311, 118] on div "[DATE] to [DATE] (1 day) Duplicate Event Warning" at bounding box center [464, 108] width 730 height 28
click at [132, 173] on button "Submit" at bounding box center [125, 176] width 36 height 17
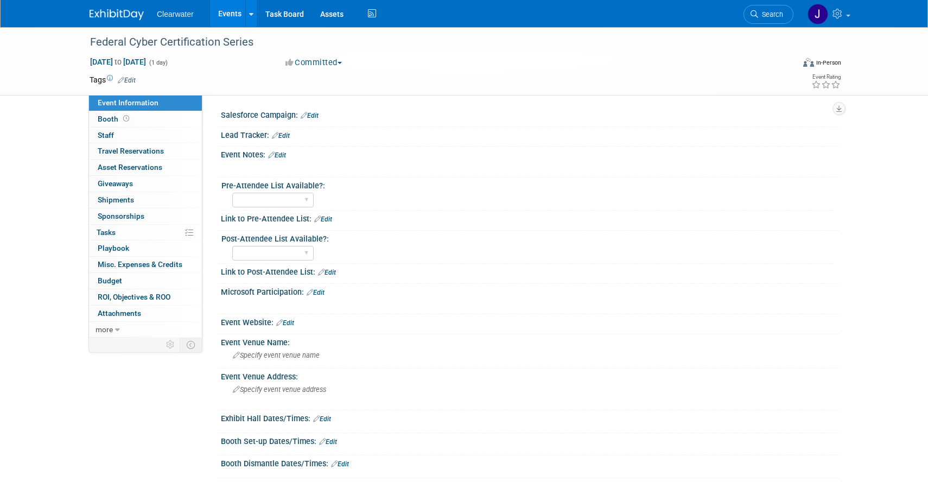
click at [129, 78] on link "Edit" at bounding box center [127, 80] width 18 height 8
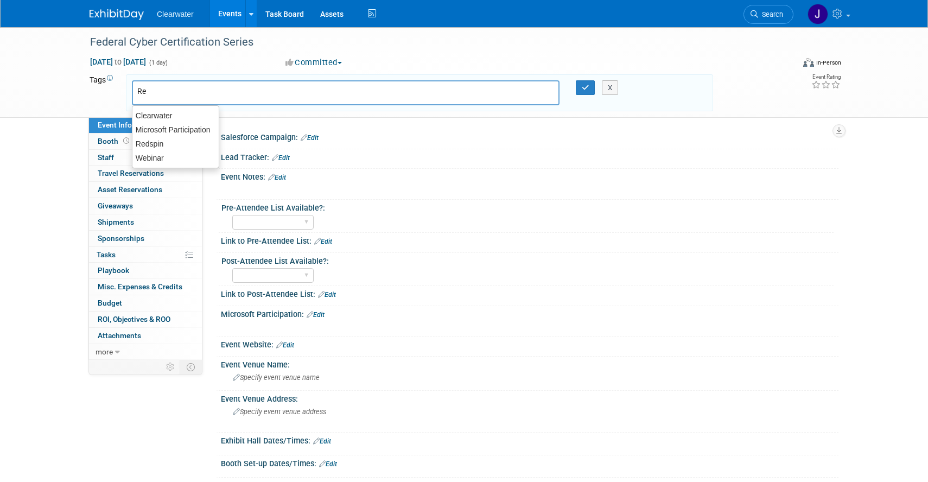
type input "Red"
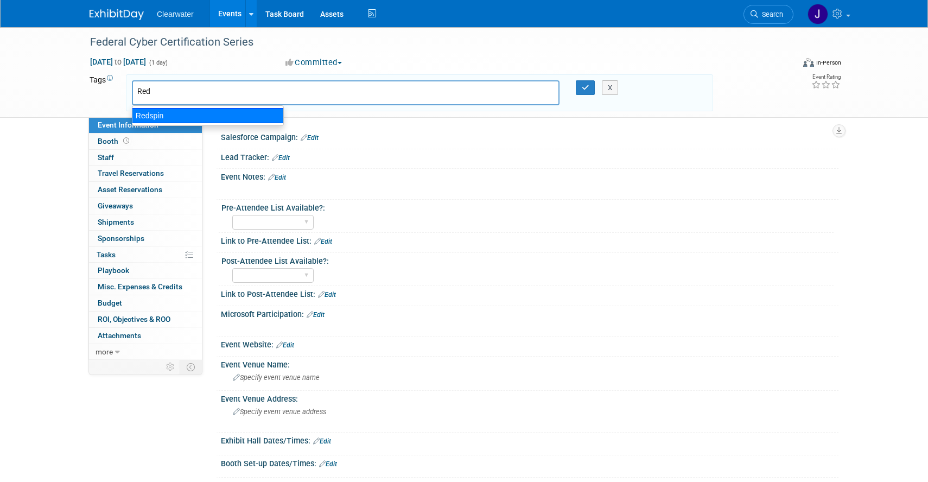
click at [146, 116] on div "Redspin" at bounding box center [208, 115] width 152 height 15
type input "Redspin"
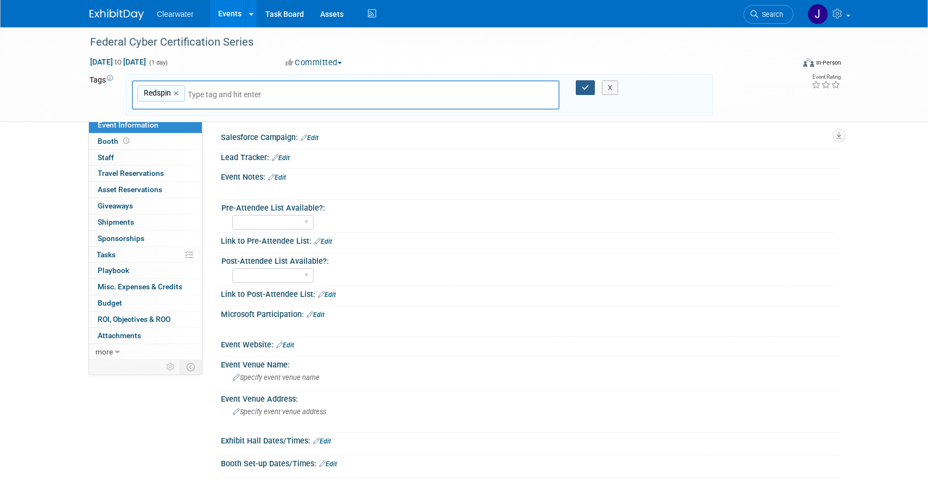
click at [586, 88] on icon "button" at bounding box center [585, 87] width 8 height 7
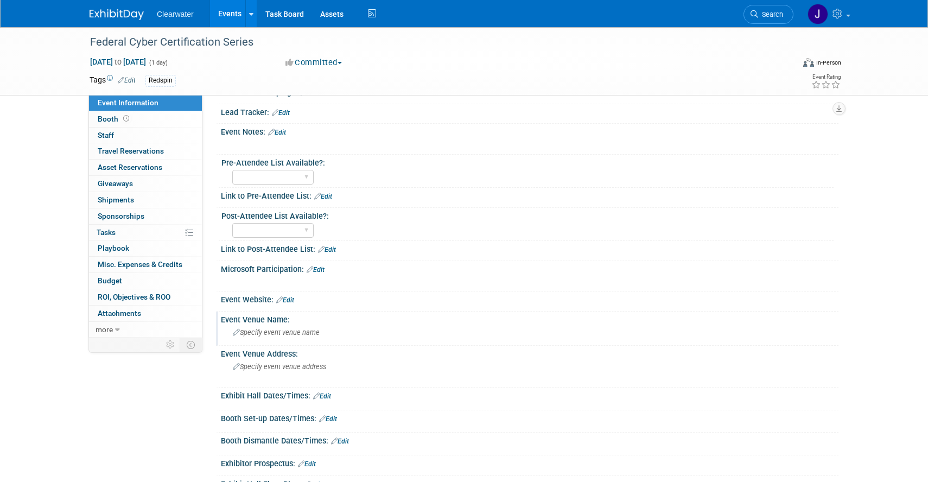
scroll to position [31, 0]
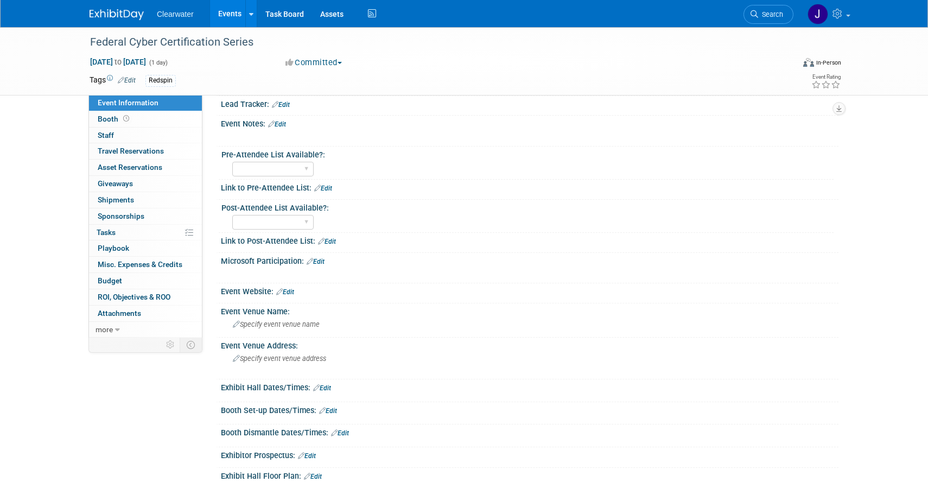
click at [291, 290] on link "Edit" at bounding box center [285, 292] width 18 height 8
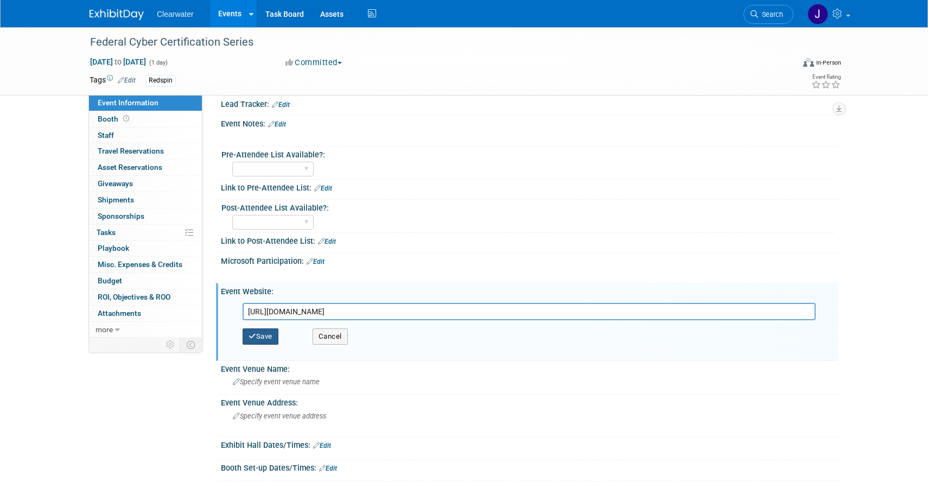
type input "[URL][DOMAIN_NAME]"
click at [267, 331] on button "Save" at bounding box center [260, 336] width 36 height 16
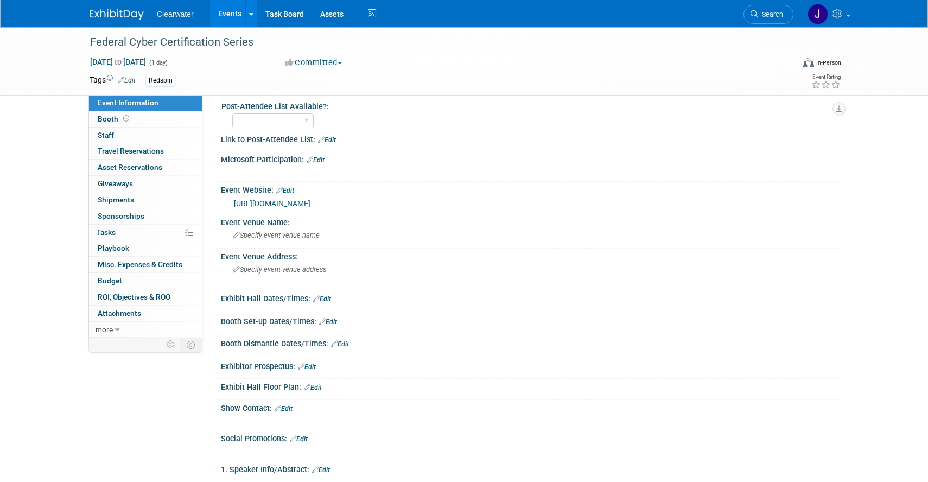
scroll to position [134, 0]
click at [296, 231] on span "Specify event venue name" at bounding box center [276, 233] width 87 height 8
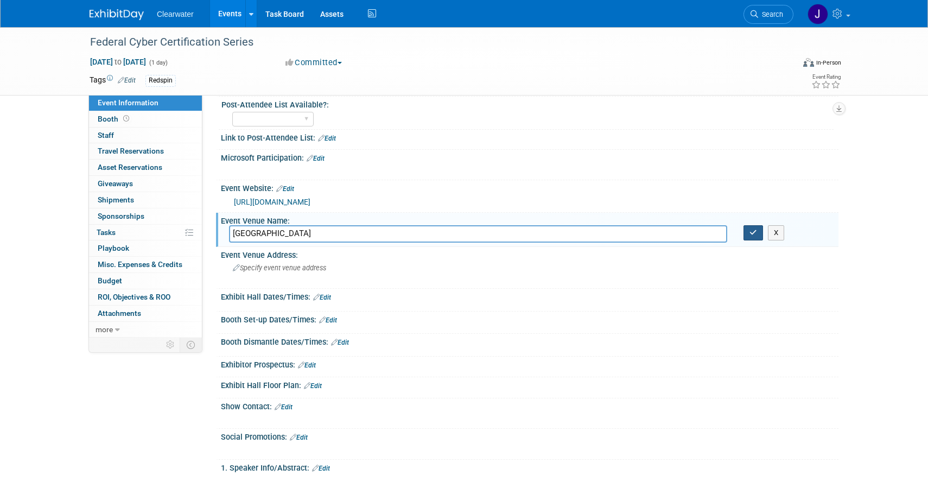
type input "[GEOGRAPHIC_DATA]"
click at [755, 234] on icon "button" at bounding box center [753, 232] width 8 height 7
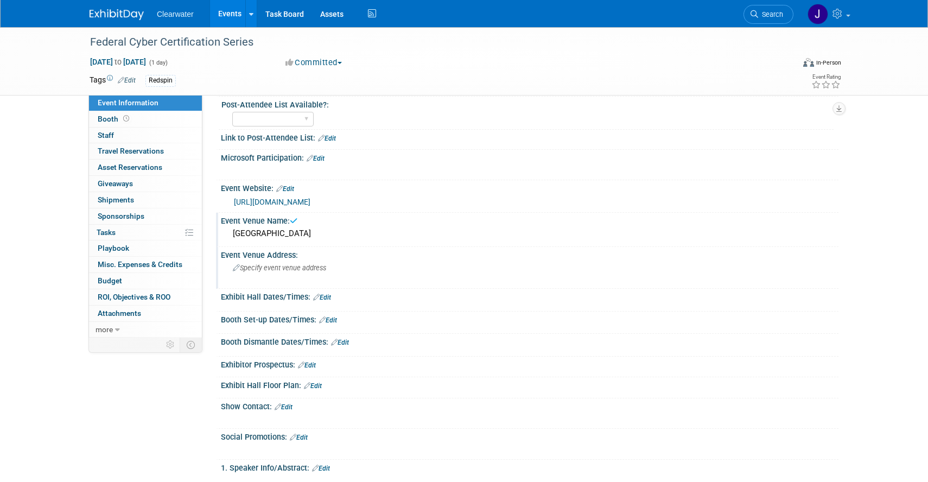
click at [321, 266] on span "Specify event venue address" at bounding box center [279, 268] width 93 height 8
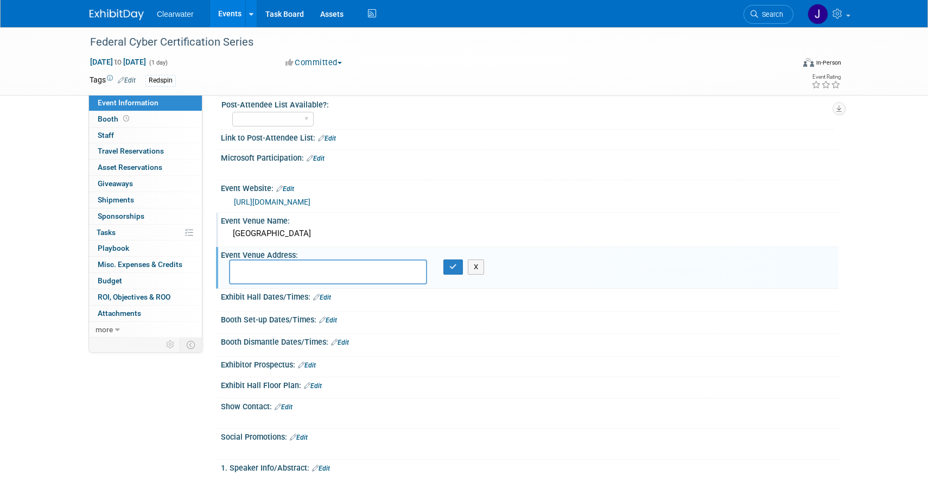
click at [310, 271] on textarea at bounding box center [328, 271] width 198 height 25
paste textarea "[STREET_ADDRESS]"
type textarea "[STREET_ADDRESS]"
click at [451, 272] on button "button" at bounding box center [453, 266] width 20 height 15
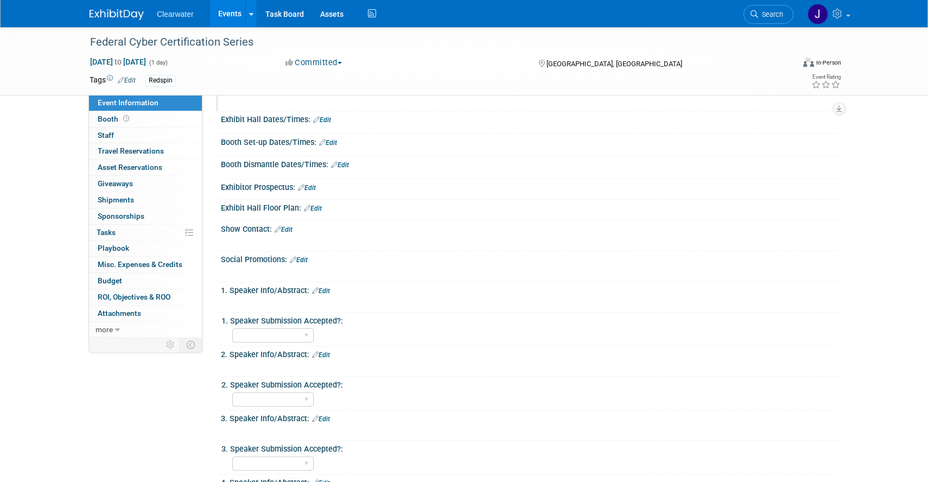
scroll to position [0, 0]
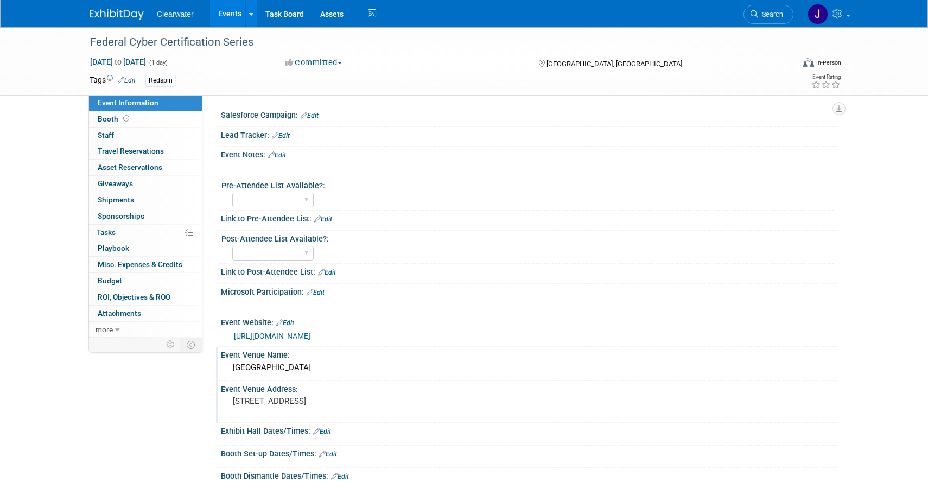
click at [283, 153] on link "Edit" at bounding box center [277, 155] width 18 height 8
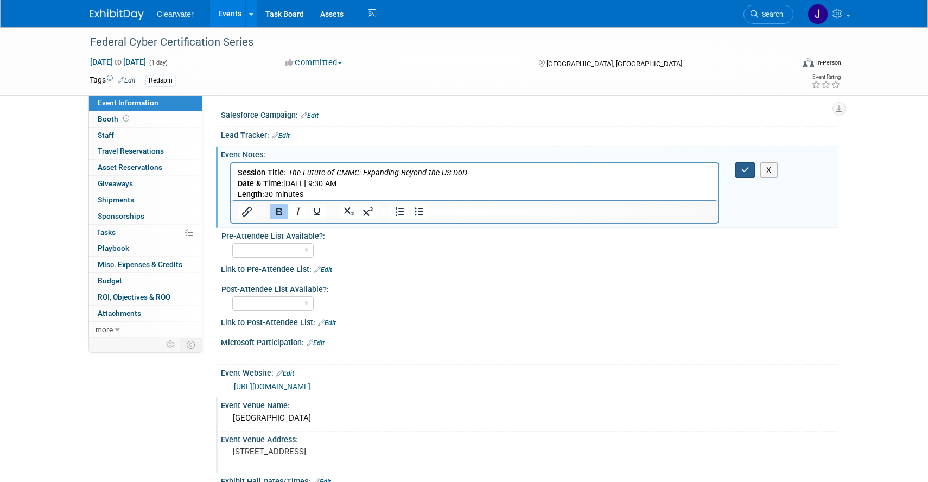
click at [749, 168] on button "button" at bounding box center [745, 170] width 20 height 16
